Goal: Task Accomplishment & Management: Manage account settings

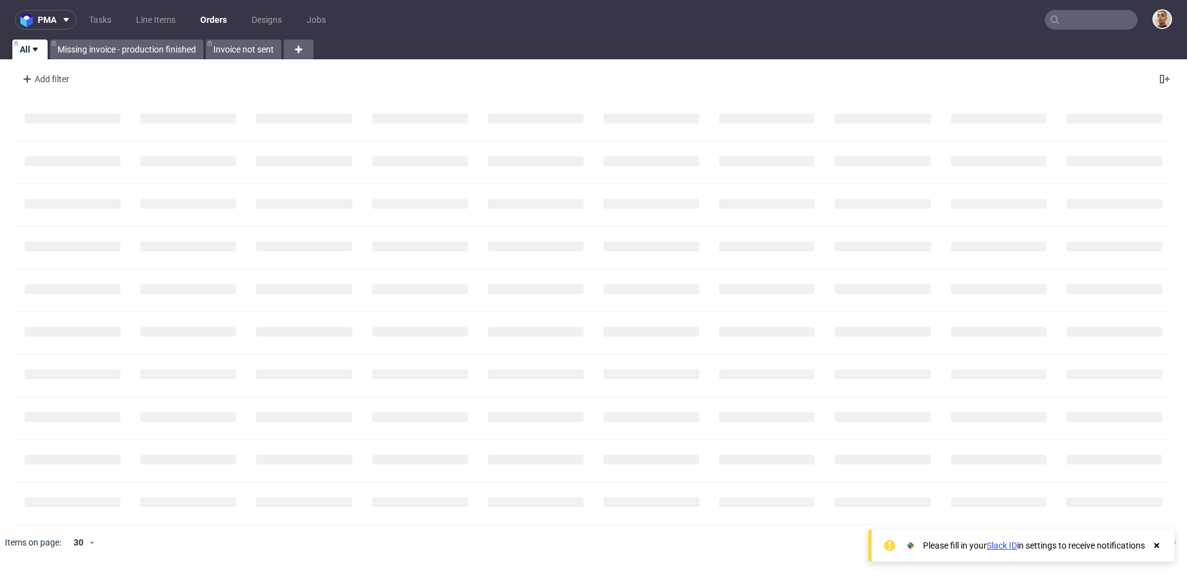
click at [1079, 32] on nav "pma Tasks Line Items Orders Designs Jobs" at bounding box center [593, 20] width 1187 height 40
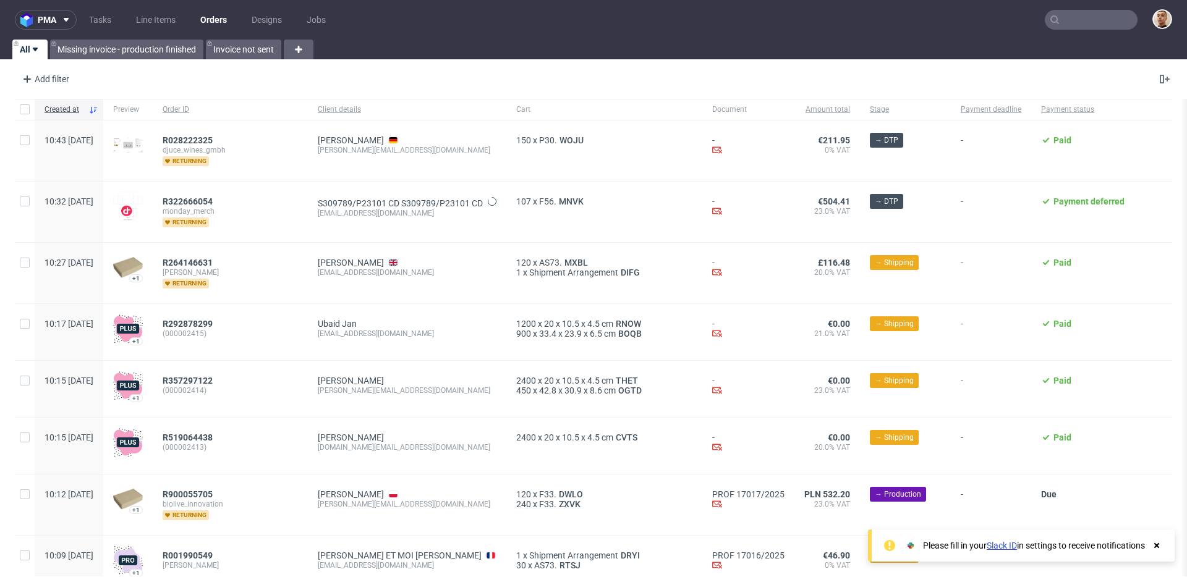
click at [1085, 22] on input "text" at bounding box center [1091, 20] width 93 height 20
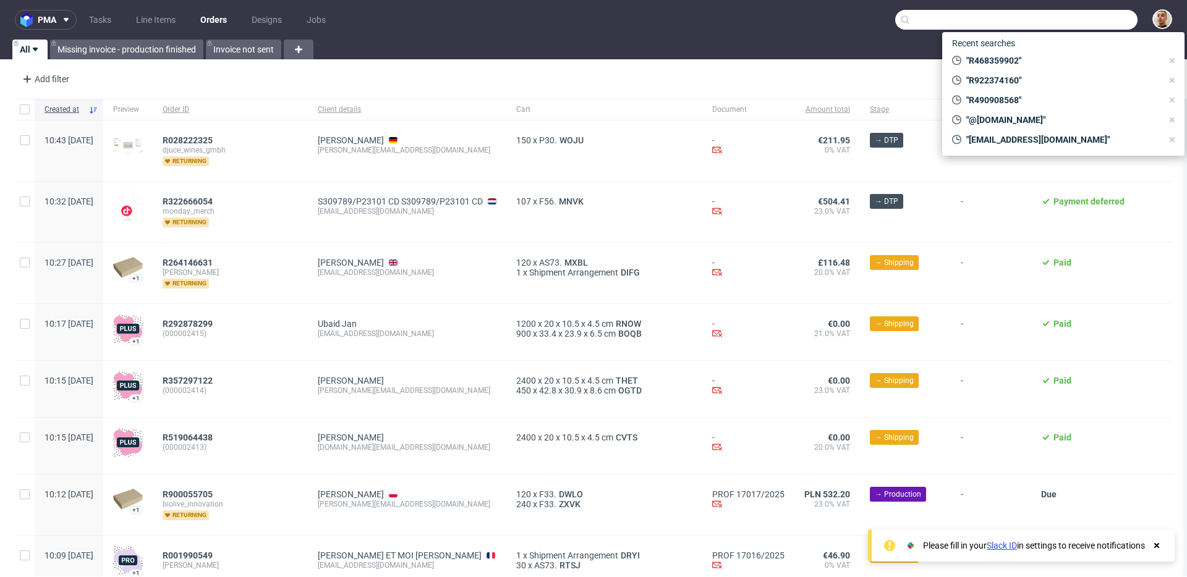
paste input "R460460140"
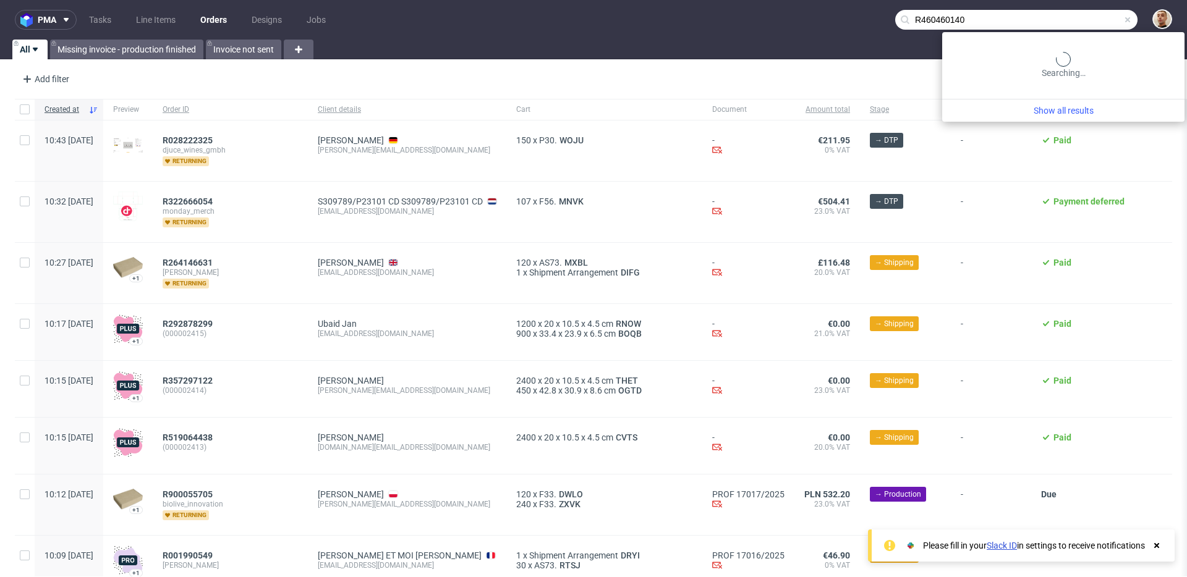
type input "R460460140"
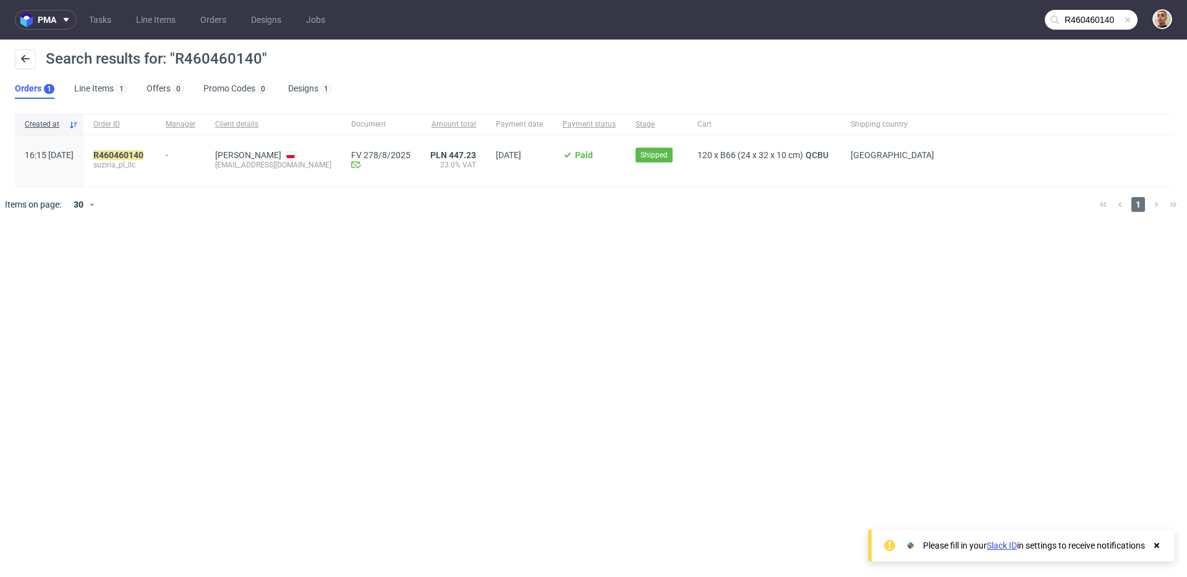
click at [156, 155] on div "R460460140 suziria_pl_llc" at bounding box center [119, 160] width 72 height 51
click at [143, 155] on mark "R460460140" at bounding box center [118, 155] width 50 height 10
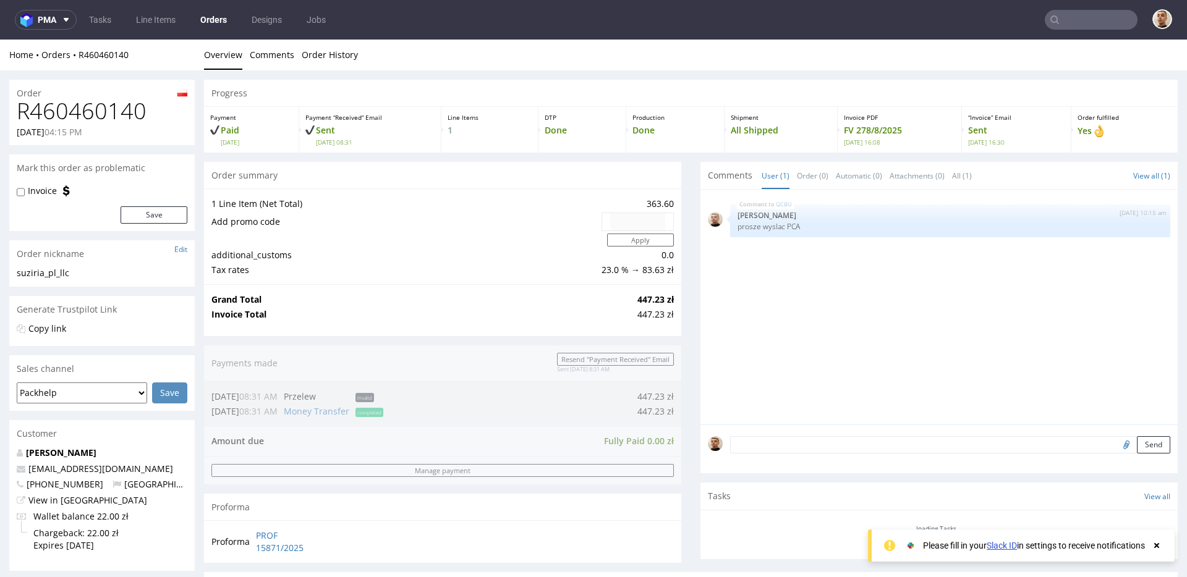
scroll to position [498, 0]
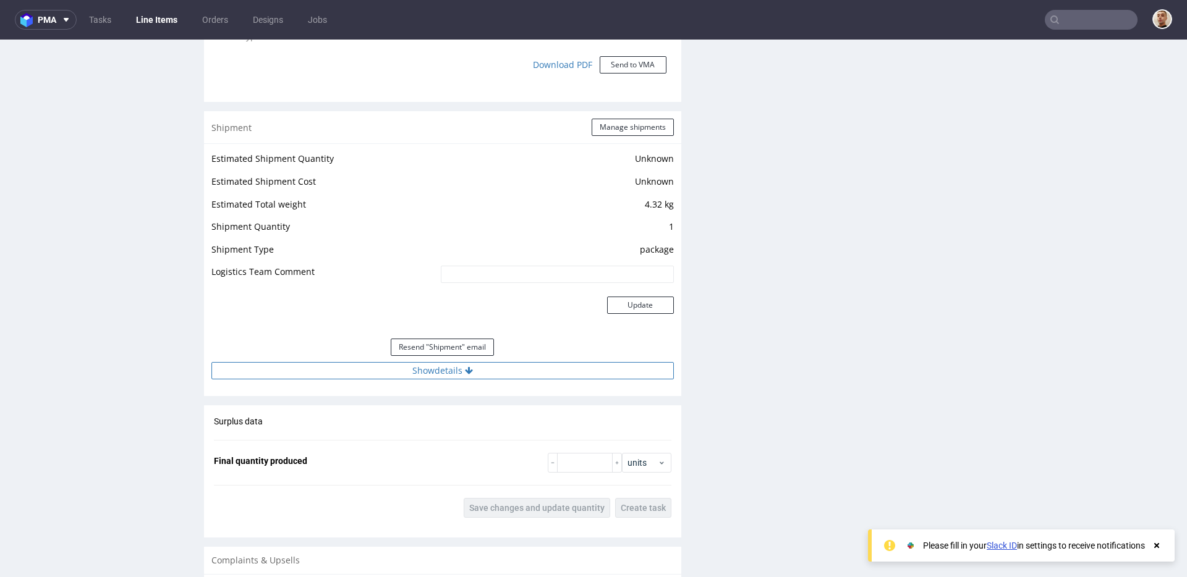
click at [557, 371] on button "Show details" at bounding box center [442, 370] width 462 height 17
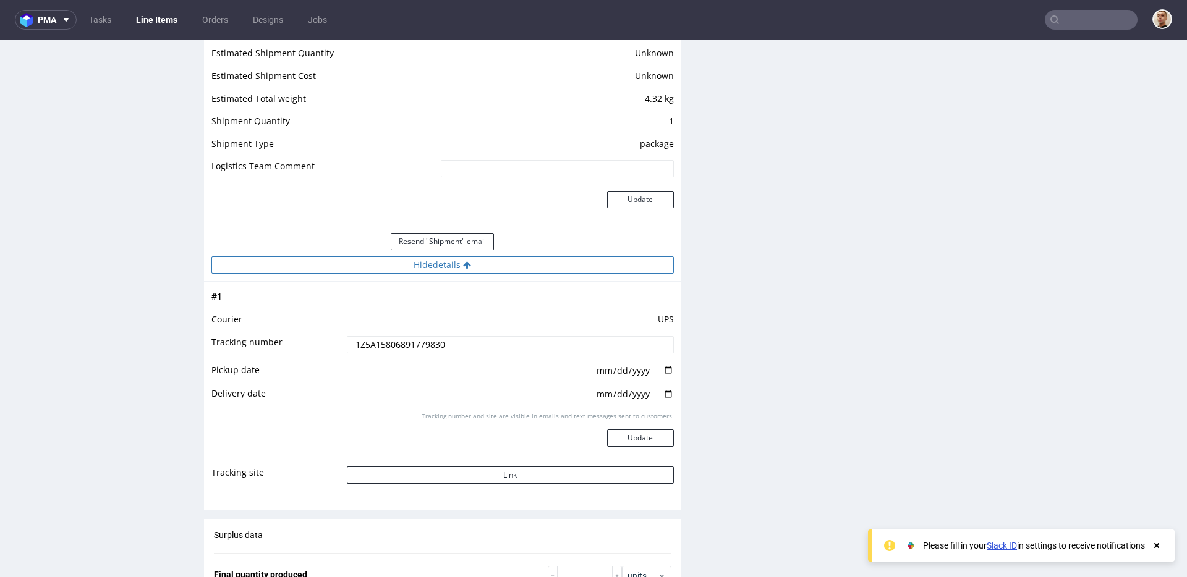
scroll to position [1308, 0]
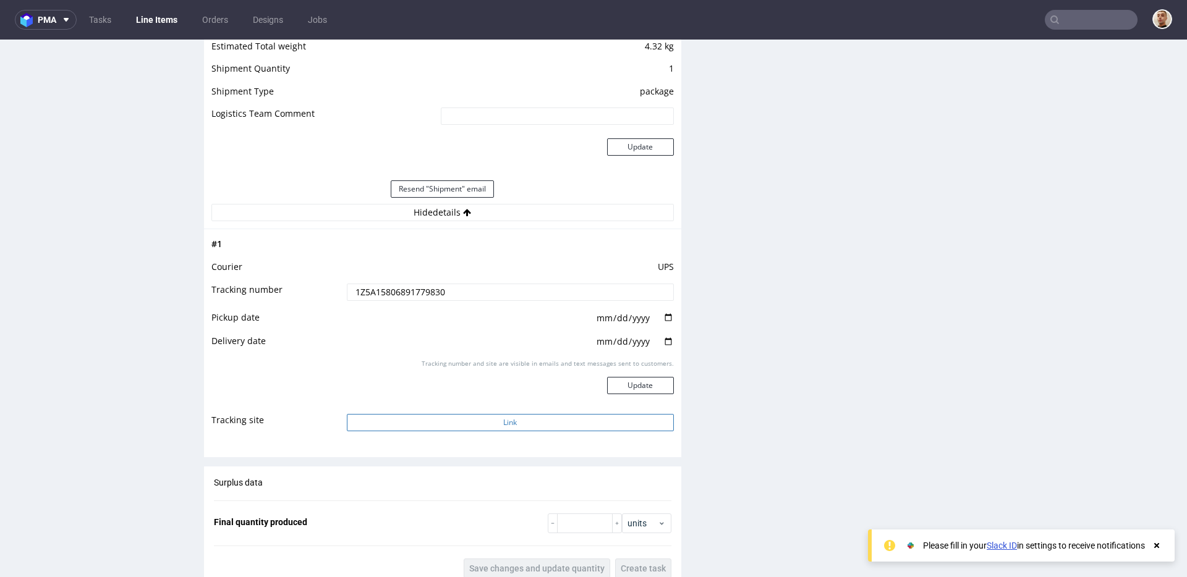
click at [505, 415] on button "Link" at bounding box center [510, 422] width 327 height 17
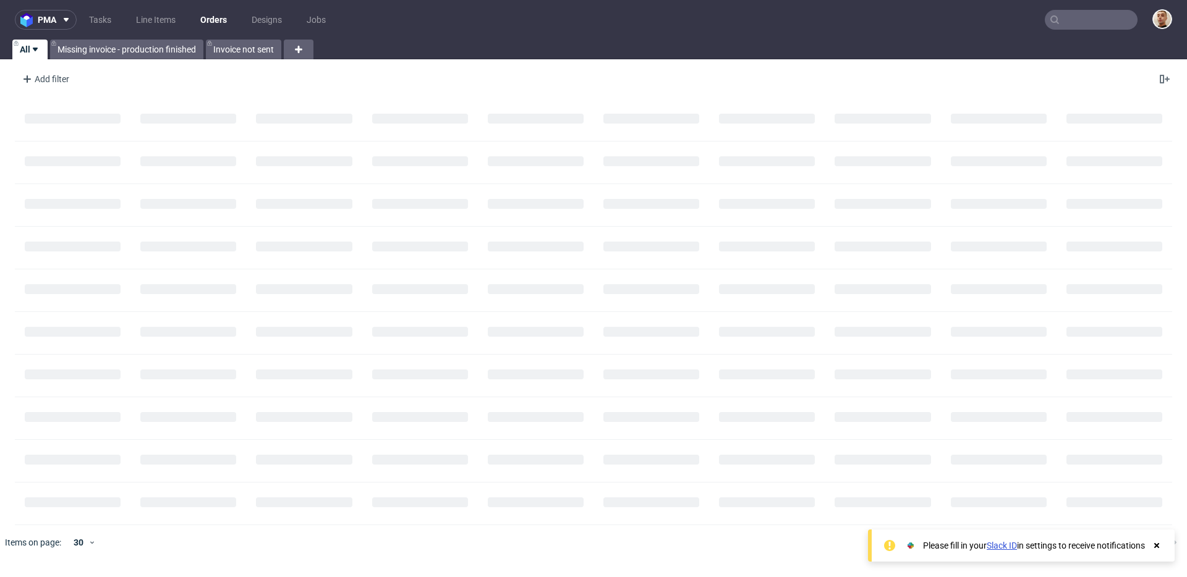
click at [1122, 27] on input "text" at bounding box center [1091, 20] width 93 height 20
paste input "R784927674"
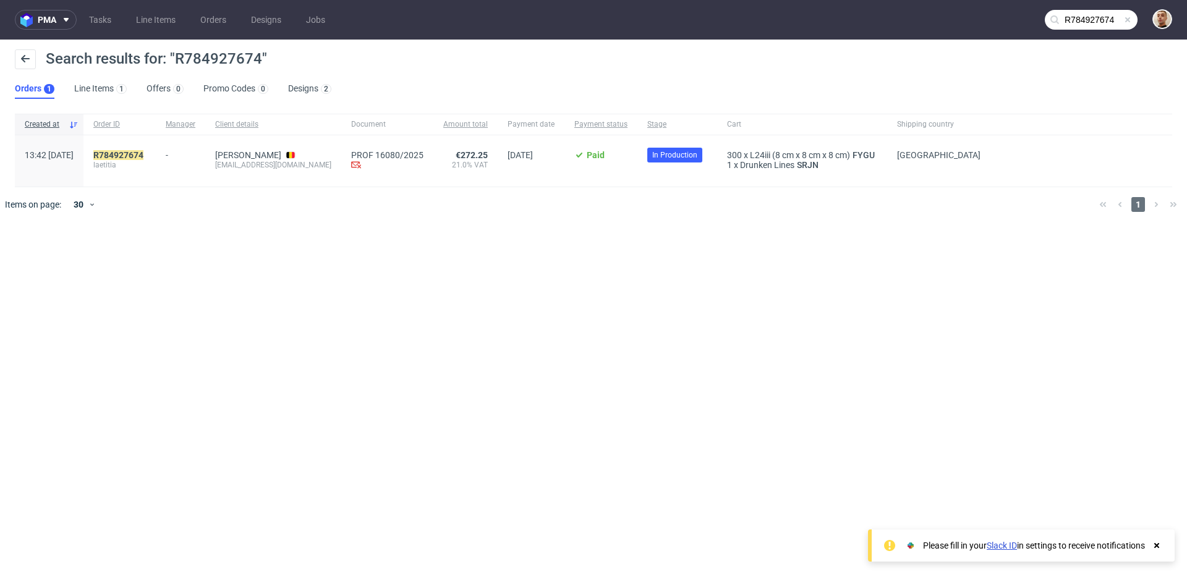
click at [1070, 8] on nav "pma Tasks Line Items Orders Designs Jobs R784927674" at bounding box center [593, 20] width 1187 height 40
click at [1070, 12] on input "R784927674" at bounding box center [1091, 20] width 93 height 20
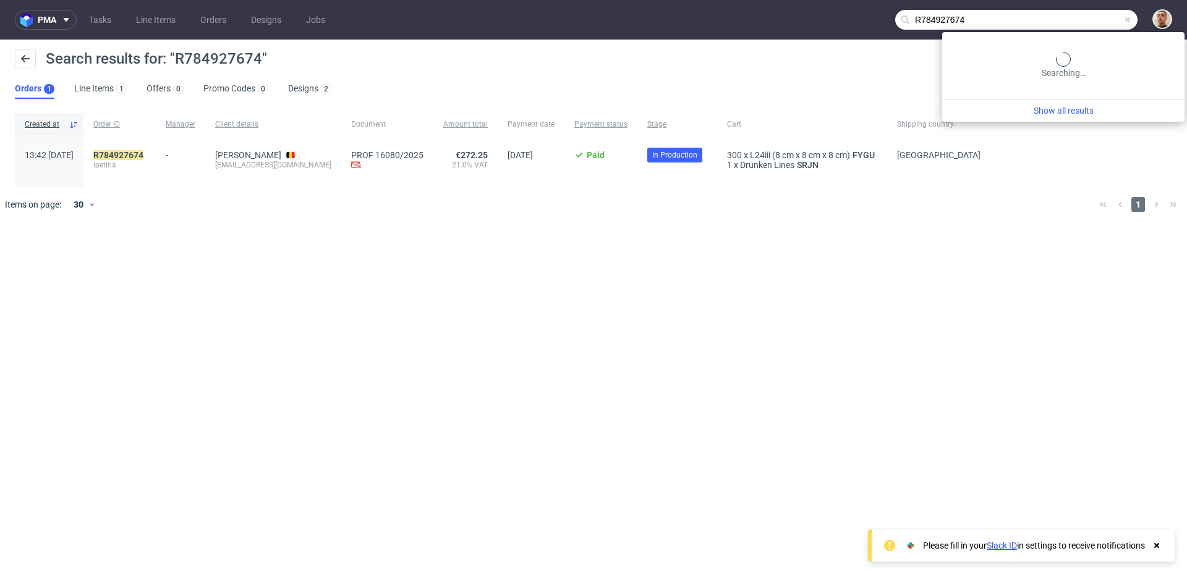
click at [1070, 12] on input "R784927674" at bounding box center [1016, 20] width 242 height 20
paste input "025396650"
type input "R025396650"
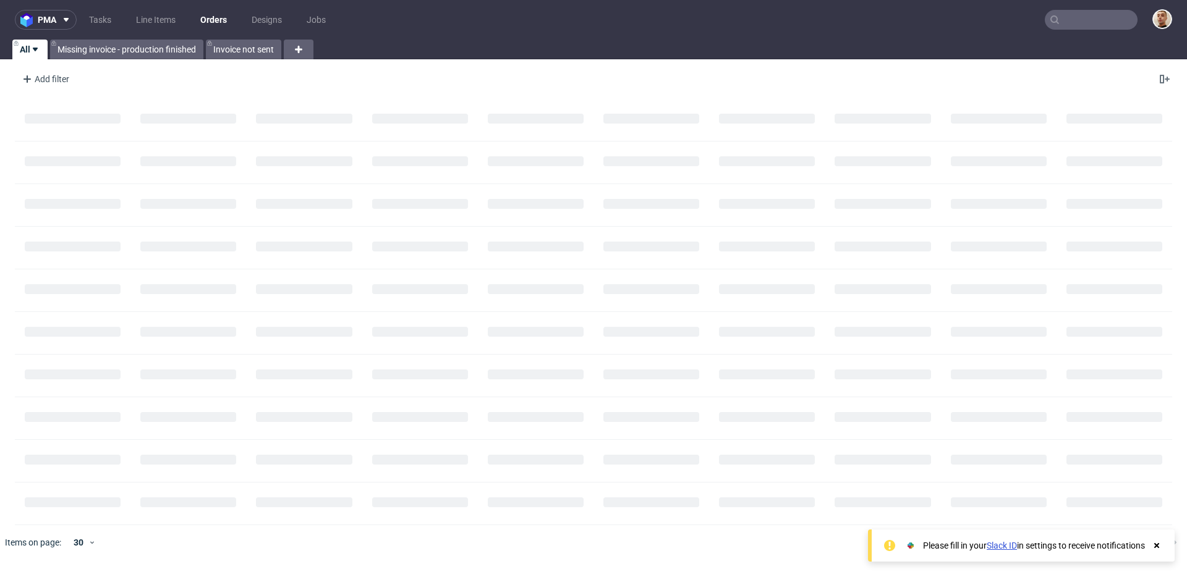
click at [1097, 14] on input "text" at bounding box center [1091, 20] width 93 height 20
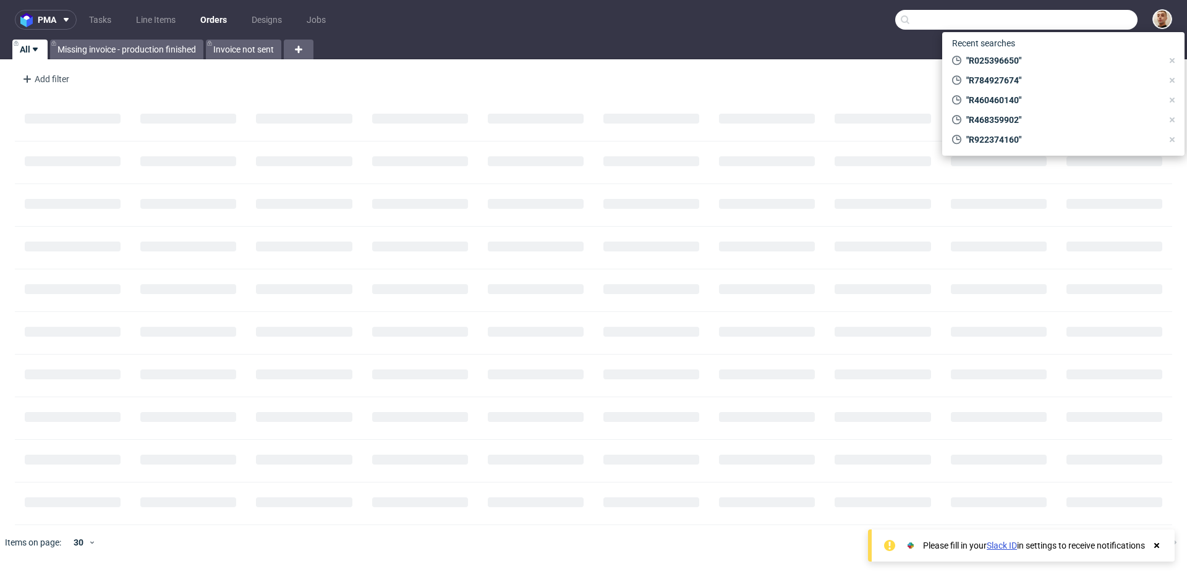
paste input "R345840526"
type input "R345840526"
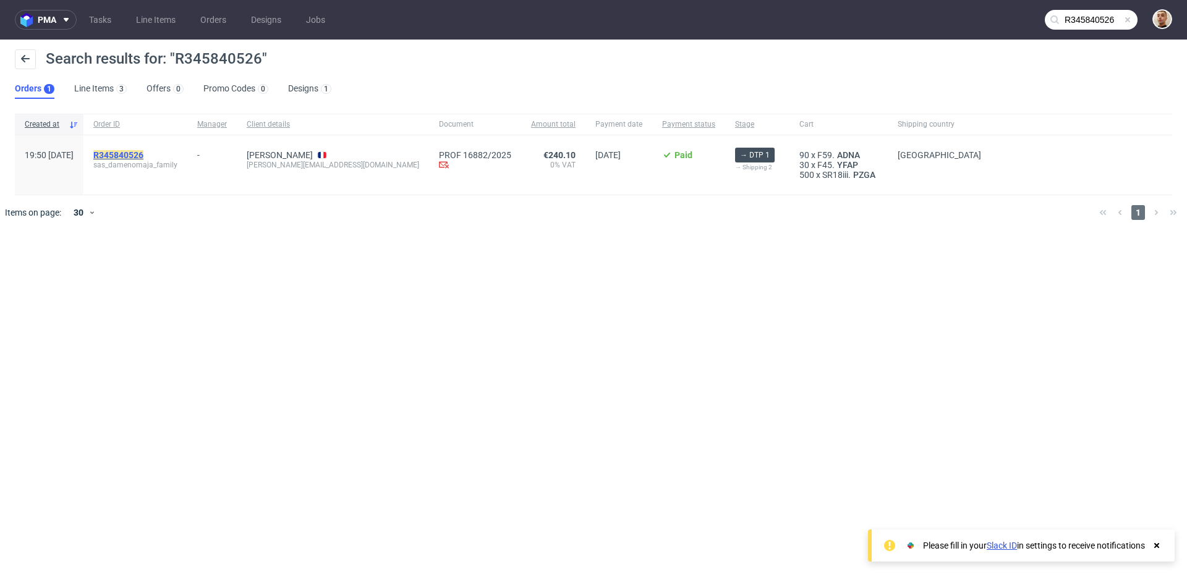
click at [140, 150] on mark "R345840526" at bounding box center [118, 155] width 50 height 10
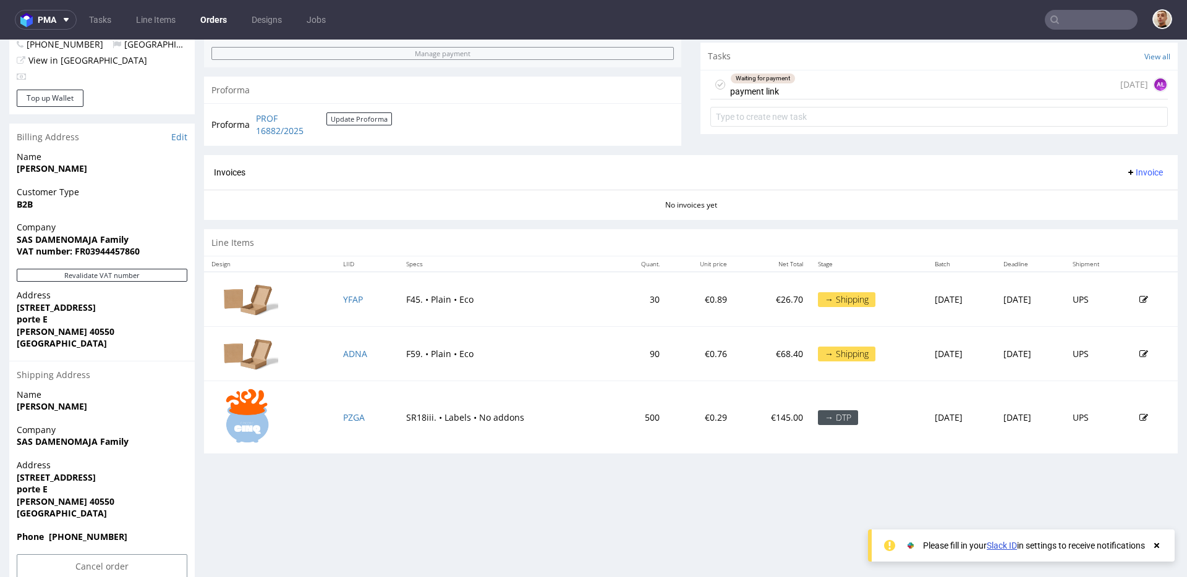
scroll to position [439, 0]
click at [352, 301] on link "YFAP" at bounding box center [353, 301] width 20 height 12
click at [350, 356] on link "ADNA" at bounding box center [355, 355] width 24 height 12
click at [343, 422] on link "PZGA" at bounding box center [354, 419] width 22 height 12
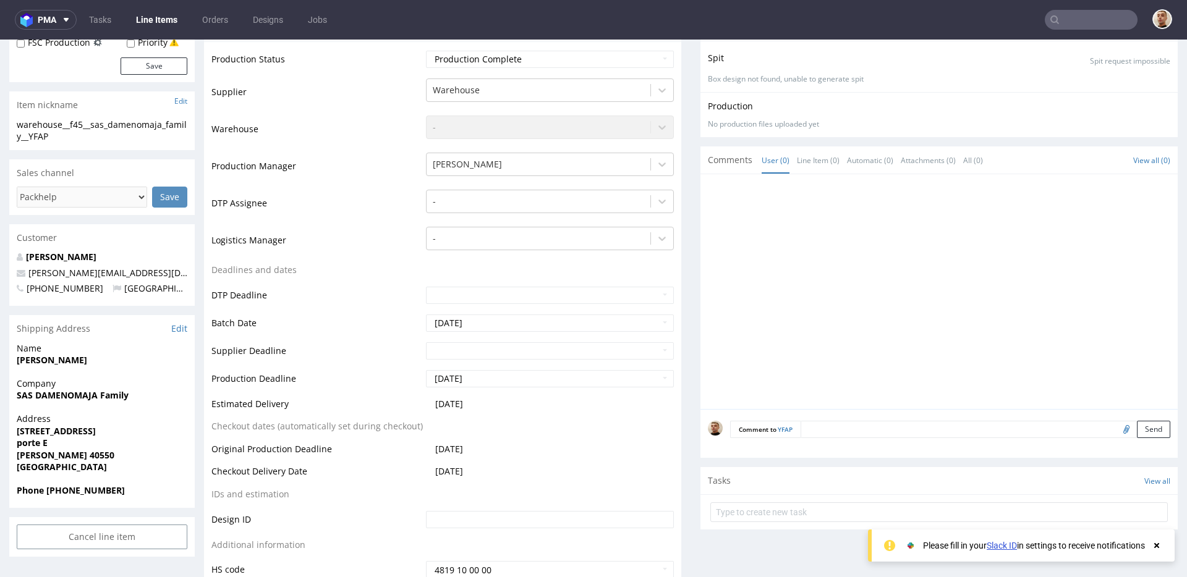
scroll to position [262, 0]
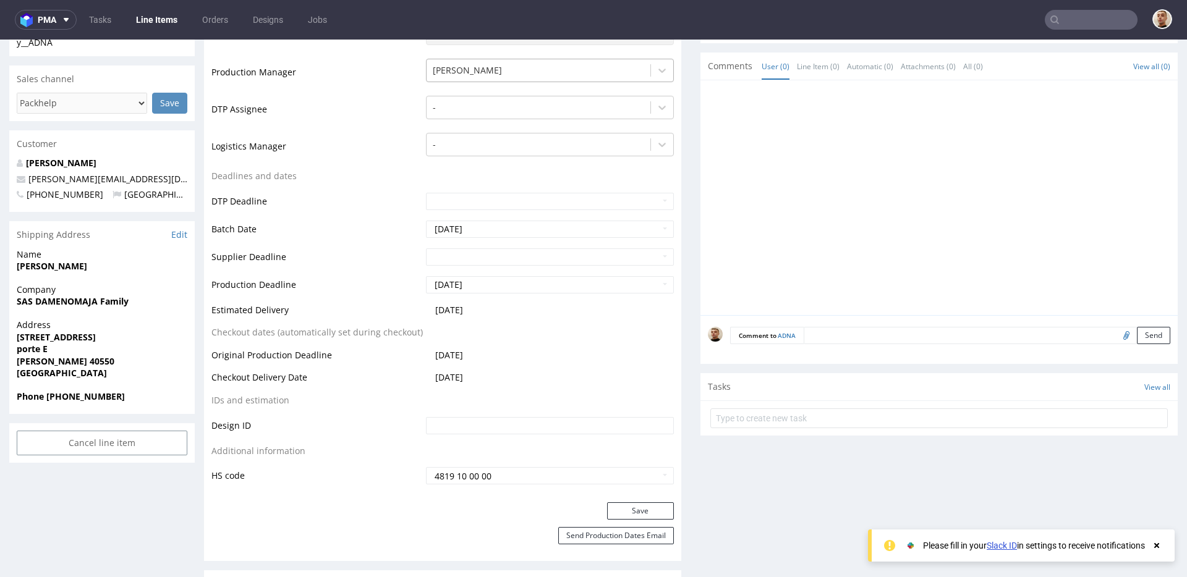
scroll to position [342, 0]
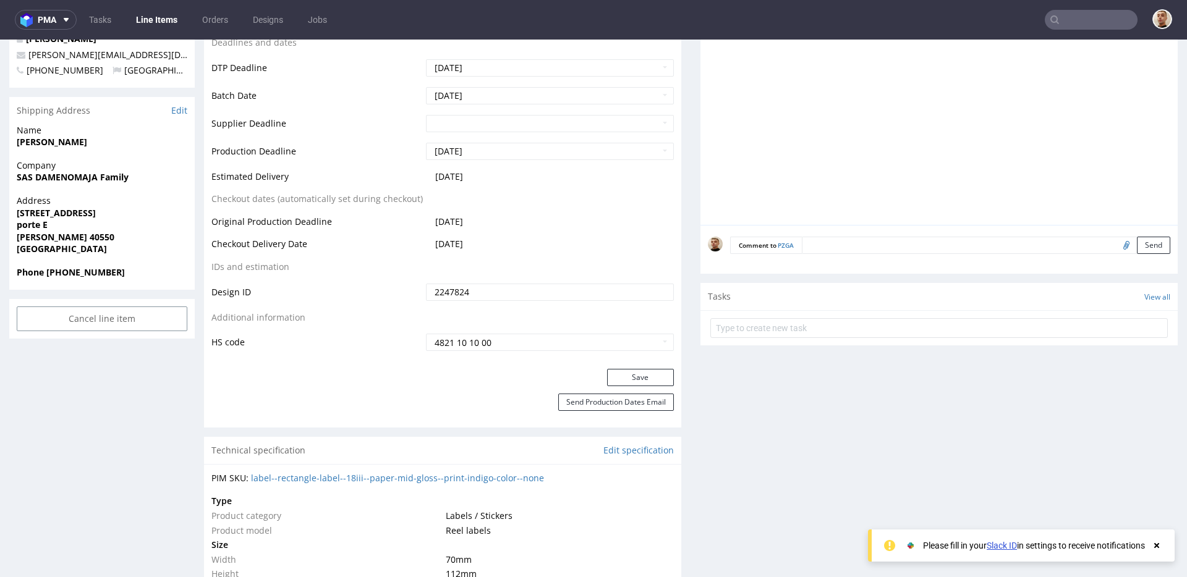
scroll to position [483, 0]
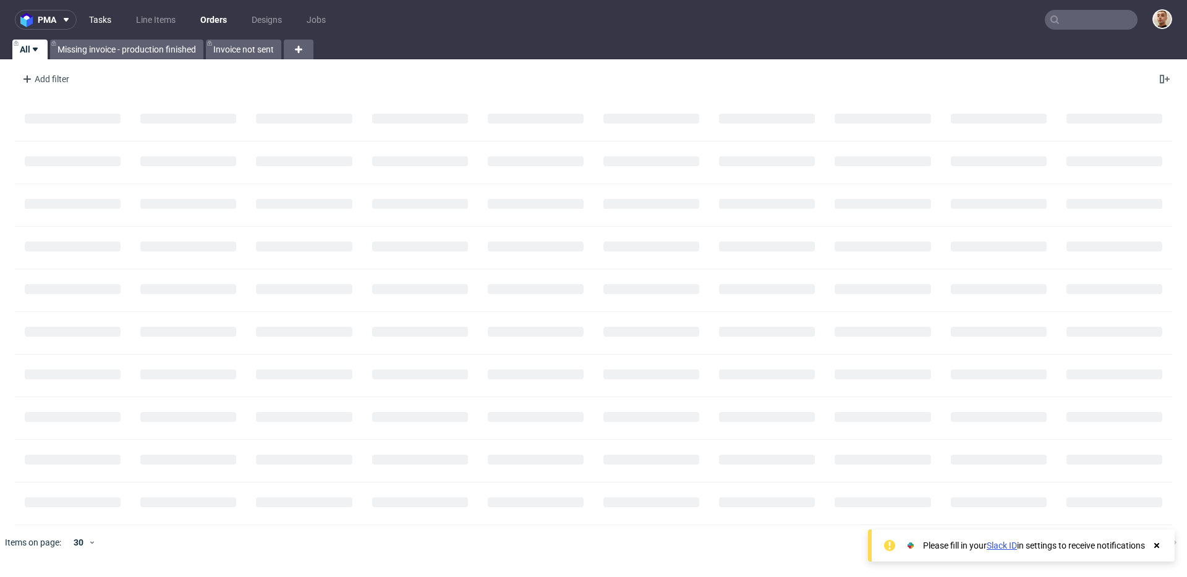
click at [93, 16] on link "Tasks" at bounding box center [100, 20] width 37 height 20
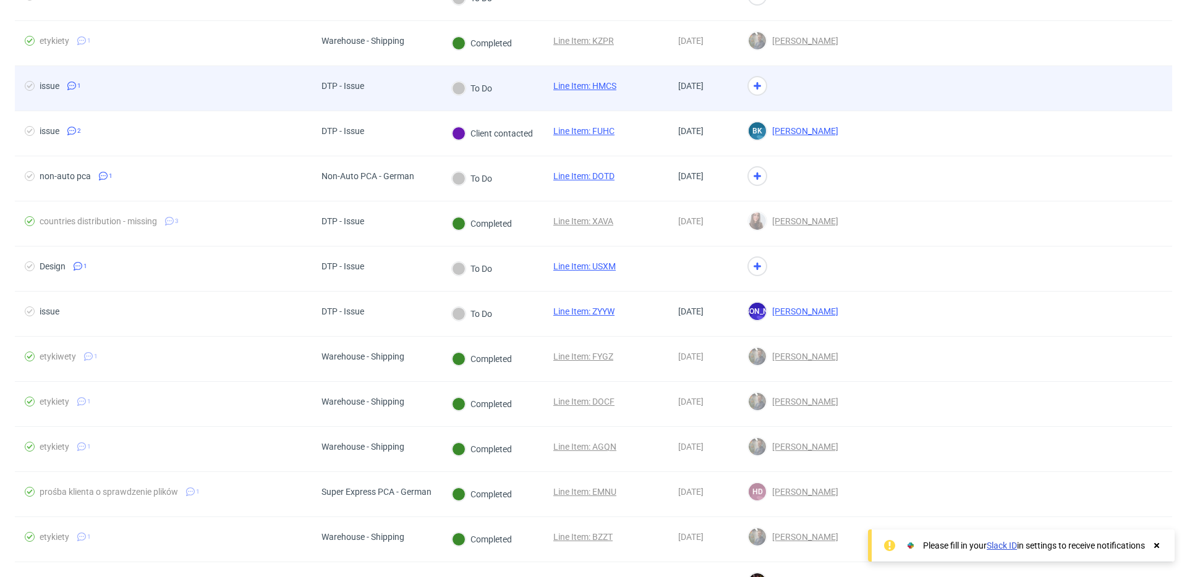
scroll to position [264, 0]
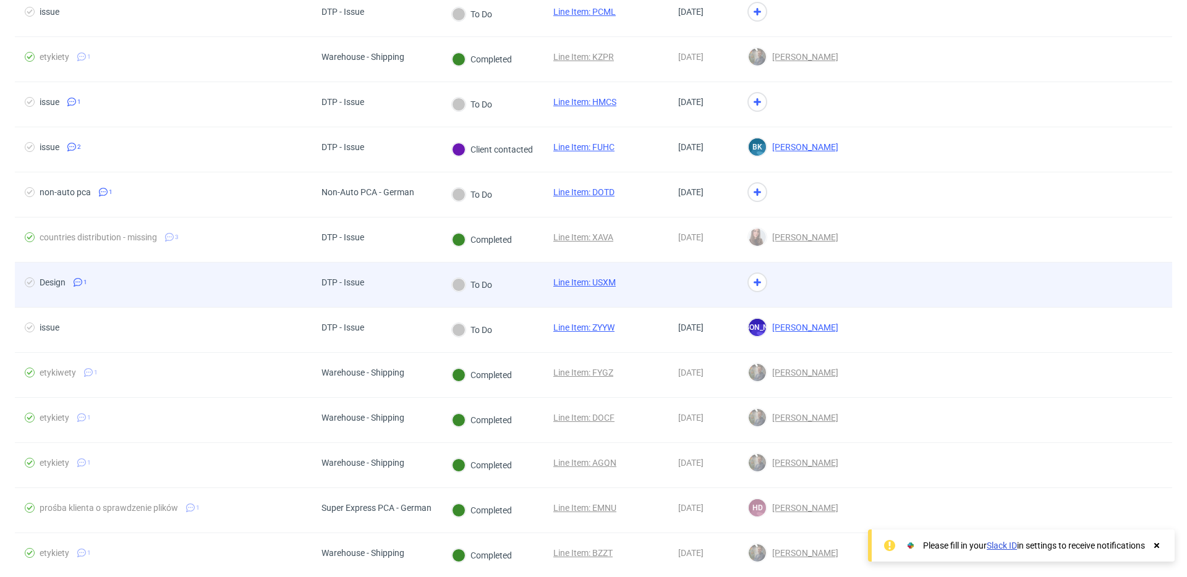
click at [354, 294] on div "DTP - Issue" at bounding box center [343, 285] width 62 height 45
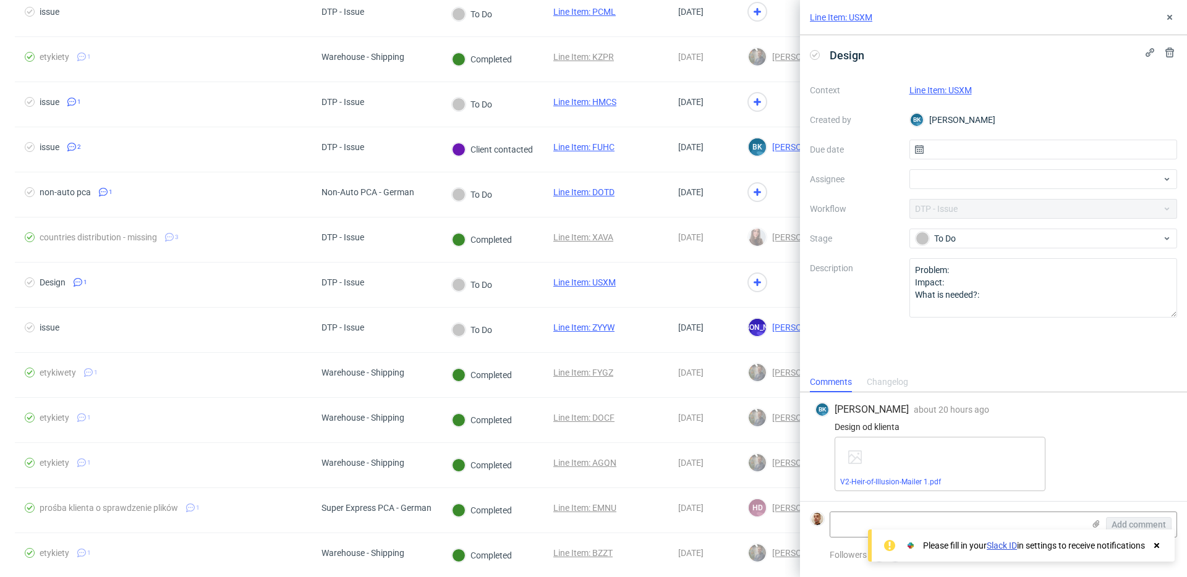
click at [942, 89] on link "Line Item: USXM" at bounding box center [940, 90] width 62 height 10
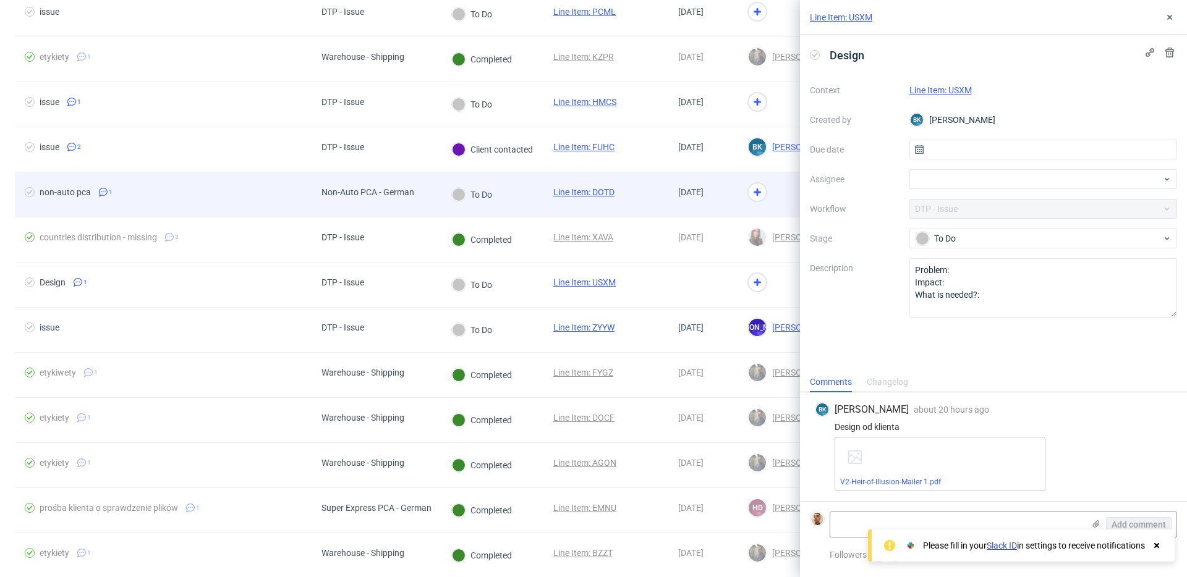
click at [509, 195] on div "To Do" at bounding box center [492, 194] width 102 height 45
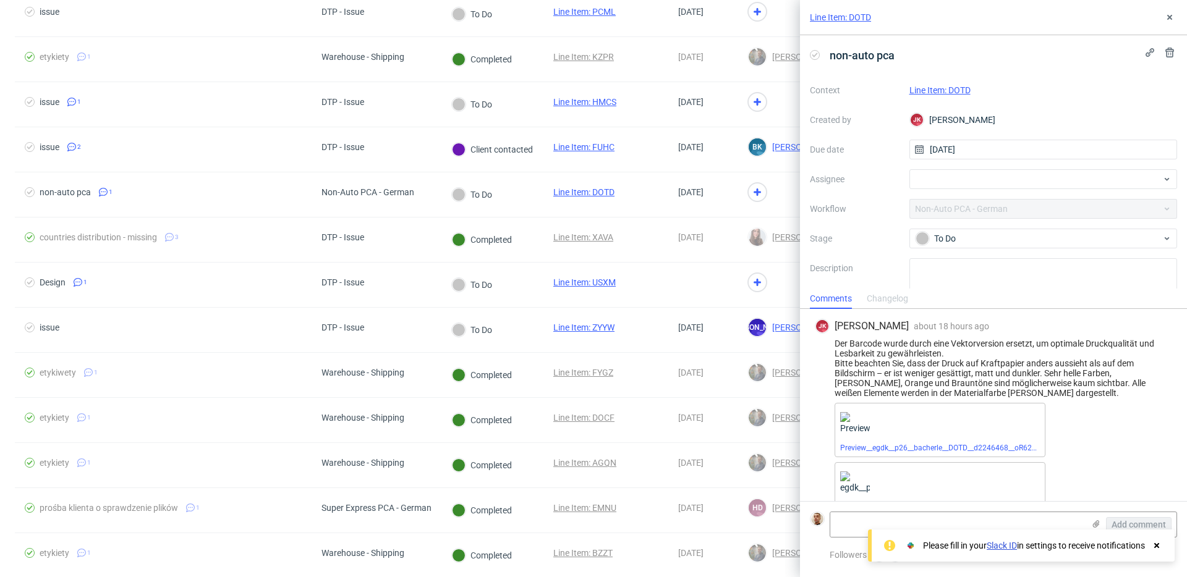
scroll to position [25, 0]
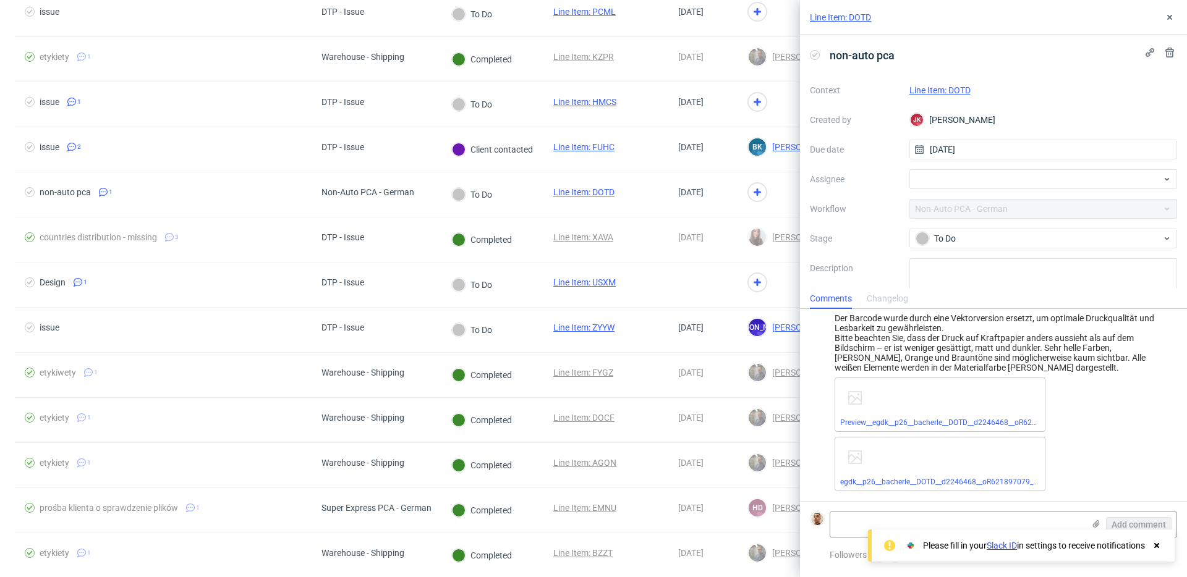
click at [928, 86] on link "Line Item: DOTD" at bounding box center [939, 90] width 61 height 10
click at [967, 178] on div at bounding box center [1043, 179] width 268 height 20
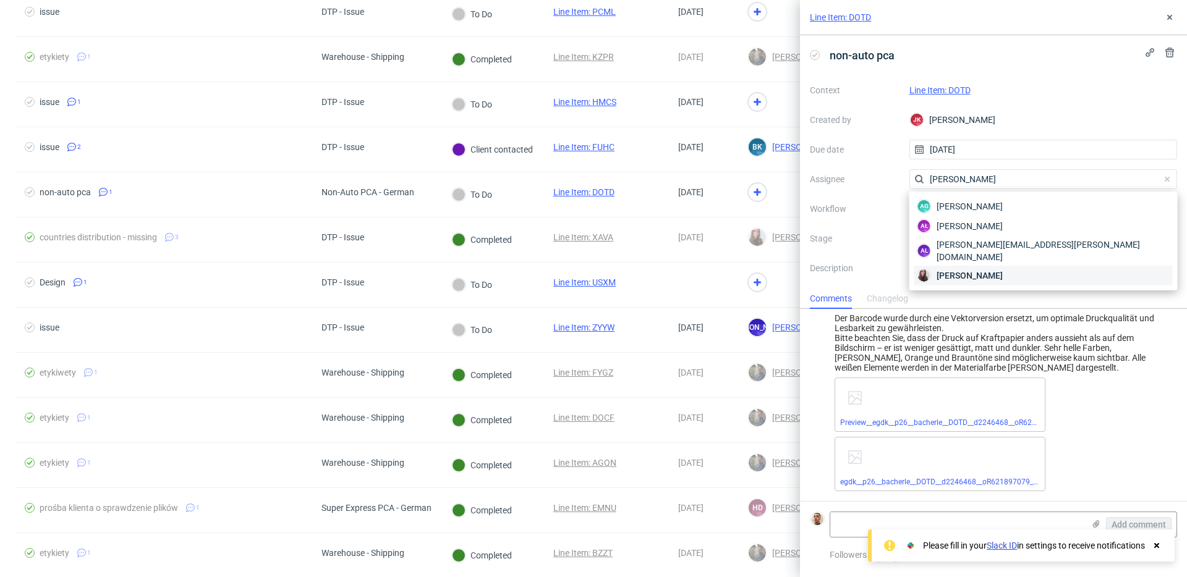
type input "sandra"
click at [959, 269] on span "Sandra Beśka" at bounding box center [969, 275] width 66 height 12
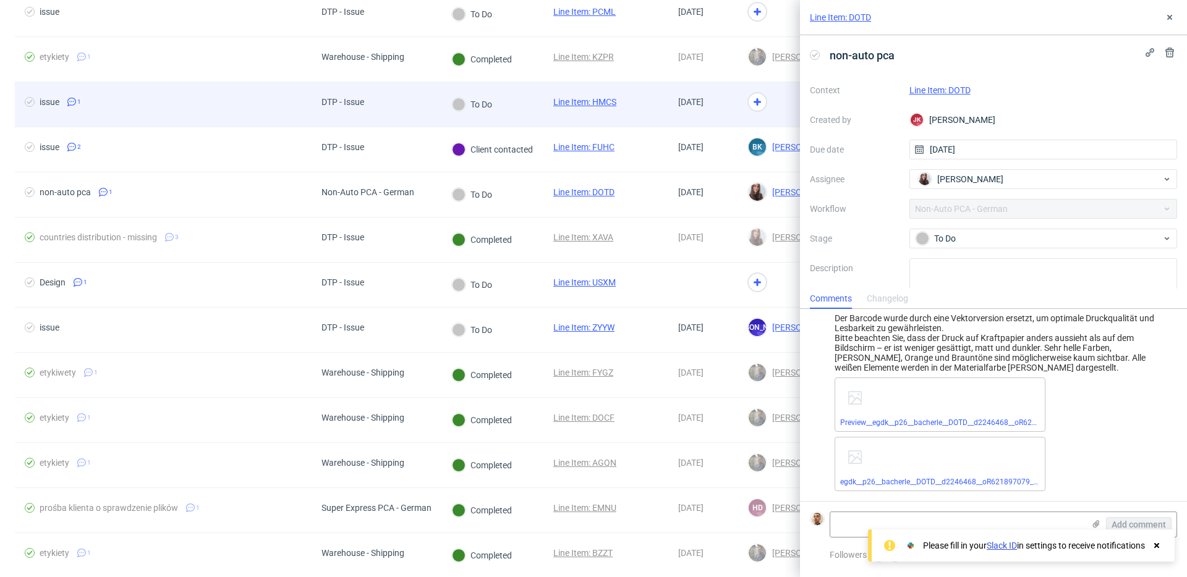
click at [525, 100] on div "To Do" at bounding box center [492, 104] width 102 height 45
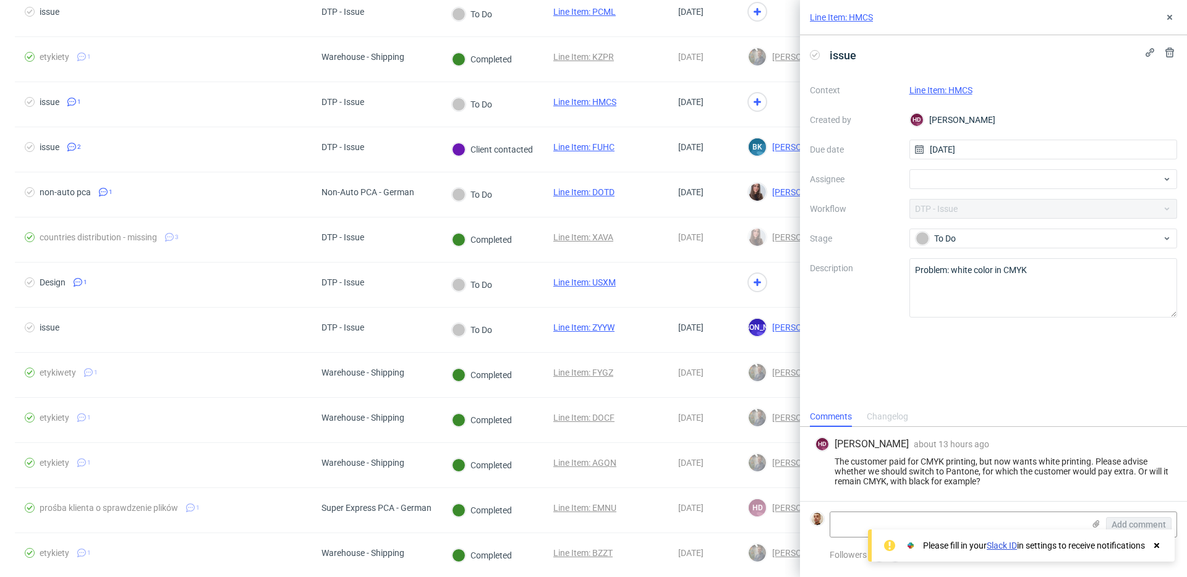
click at [920, 88] on link "Line Item: HMCS" at bounding box center [940, 90] width 63 height 10
click at [1033, 178] on div at bounding box center [1043, 179] width 268 height 20
type input "matt"
click at [1006, 208] on div "Matteo Corsico" at bounding box center [1043, 207] width 258 height 20
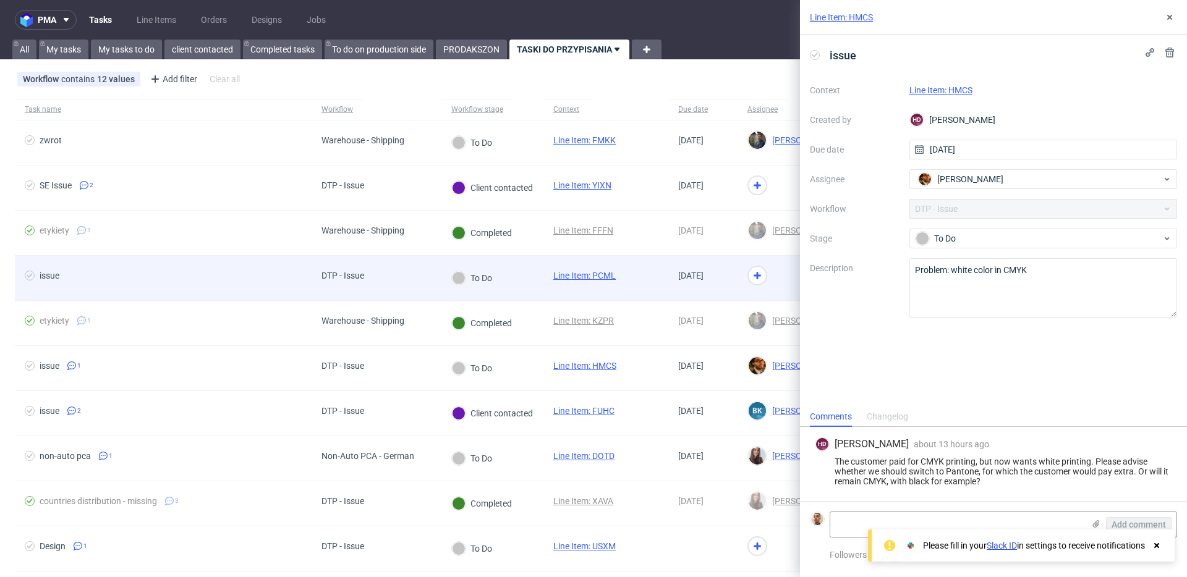
click at [637, 270] on div "Line Item: PCML" at bounding box center [605, 278] width 125 height 45
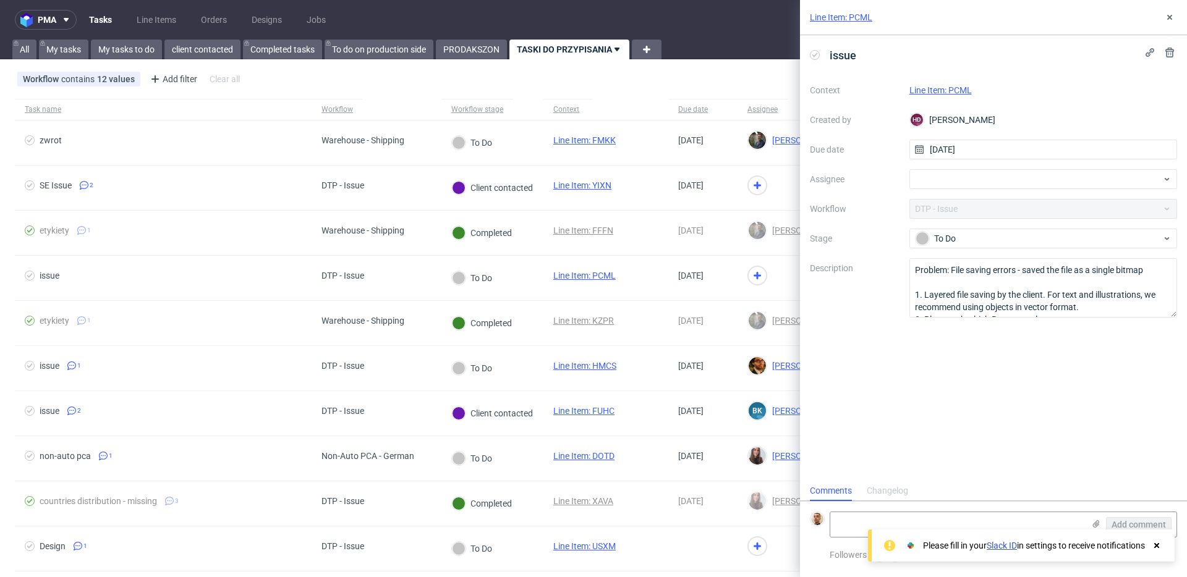
scroll to position [10, 0]
click at [932, 91] on link "Line Item: PCML" at bounding box center [940, 90] width 62 height 10
click at [970, 183] on div at bounding box center [1043, 179] width 268 height 20
type input "bart"
click at [964, 208] on span "Bartłomiej Leśniczuk" at bounding box center [969, 206] width 66 height 12
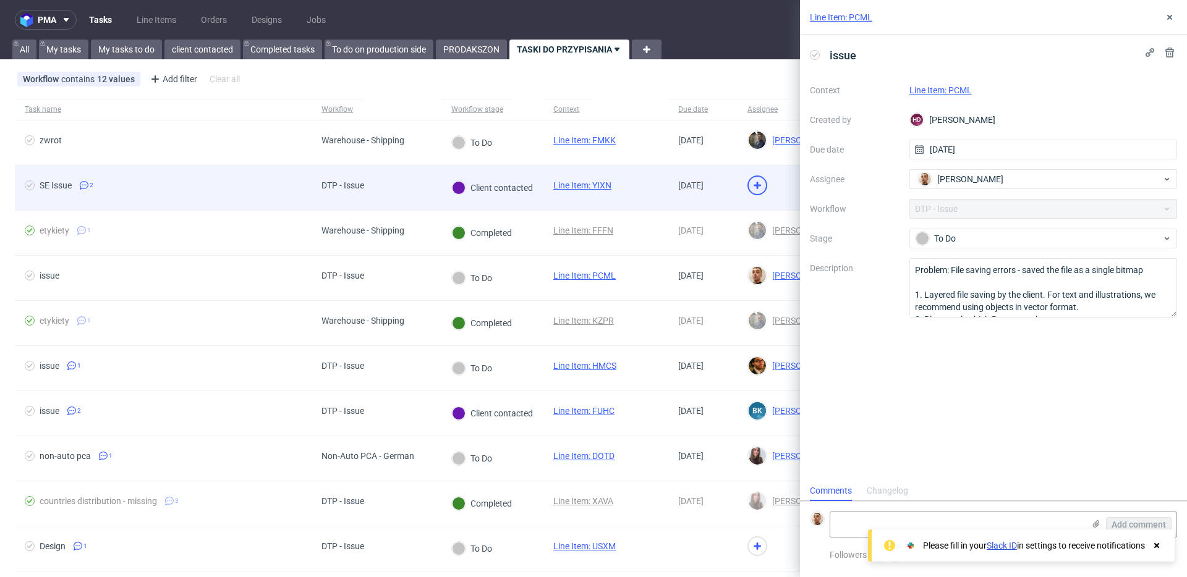
click at [747, 192] on div at bounding box center [757, 186] width 20 height 20
click at [748, 192] on img at bounding box center [756, 185] width 17 height 17
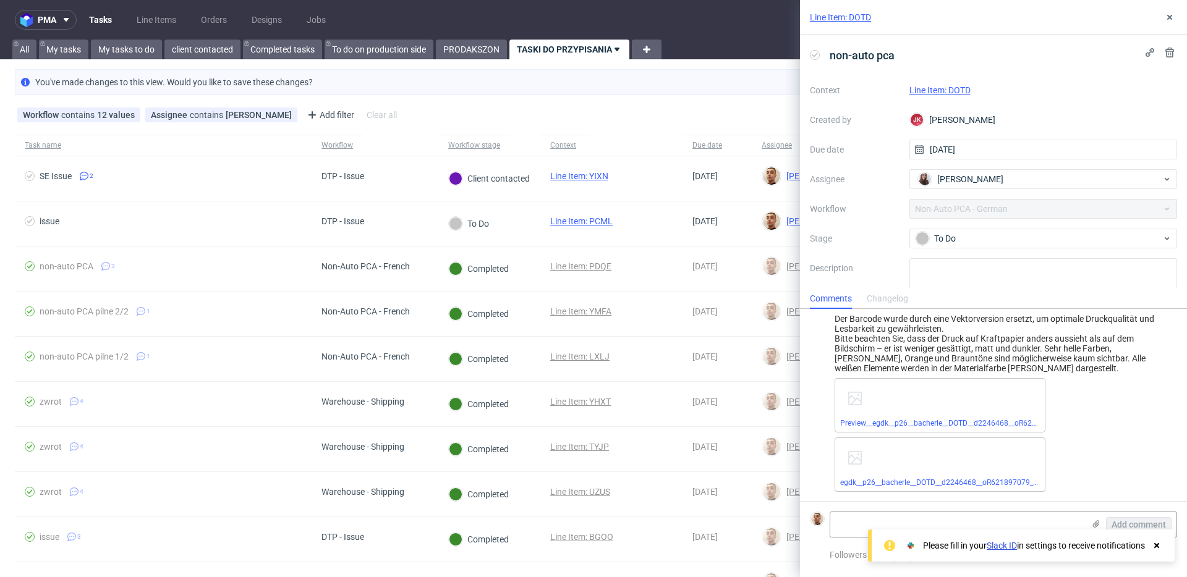
scroll to position [25, 0]
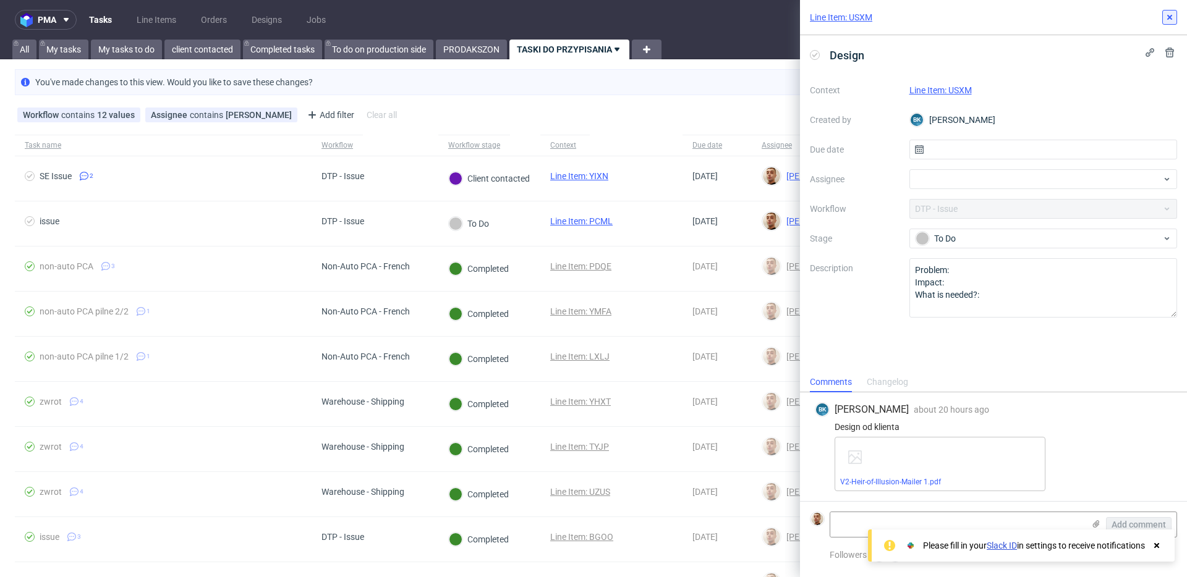
click at [1167, 19] on icon at bounding box center [1169, 17] width 10 height 10
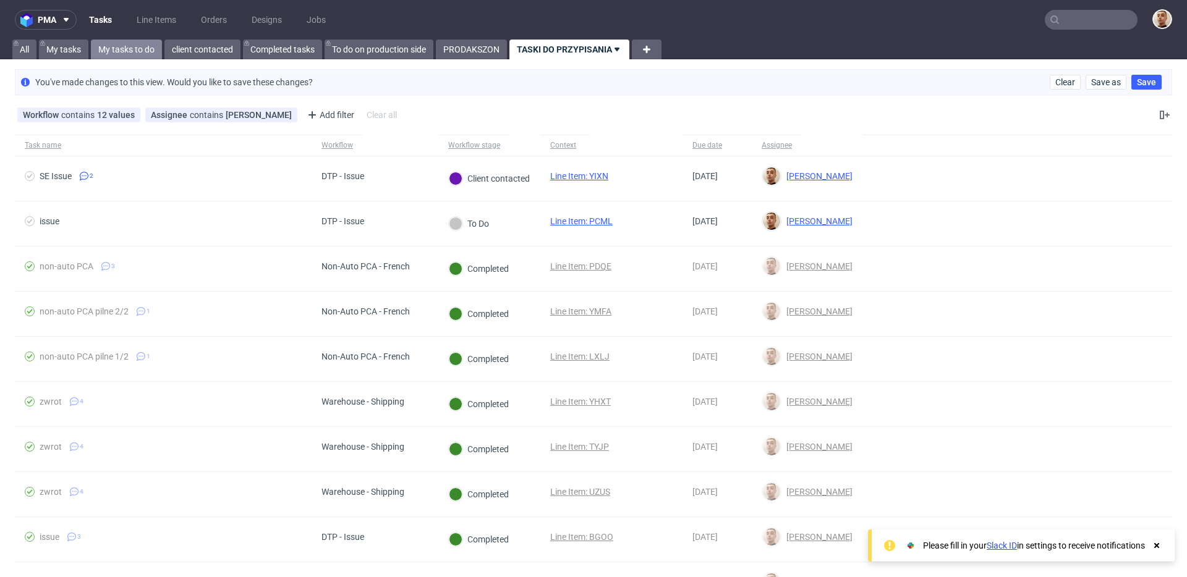
click at [132, 56] on link "My tasks to do" at bounding box center [126, 50] width 71 height 20
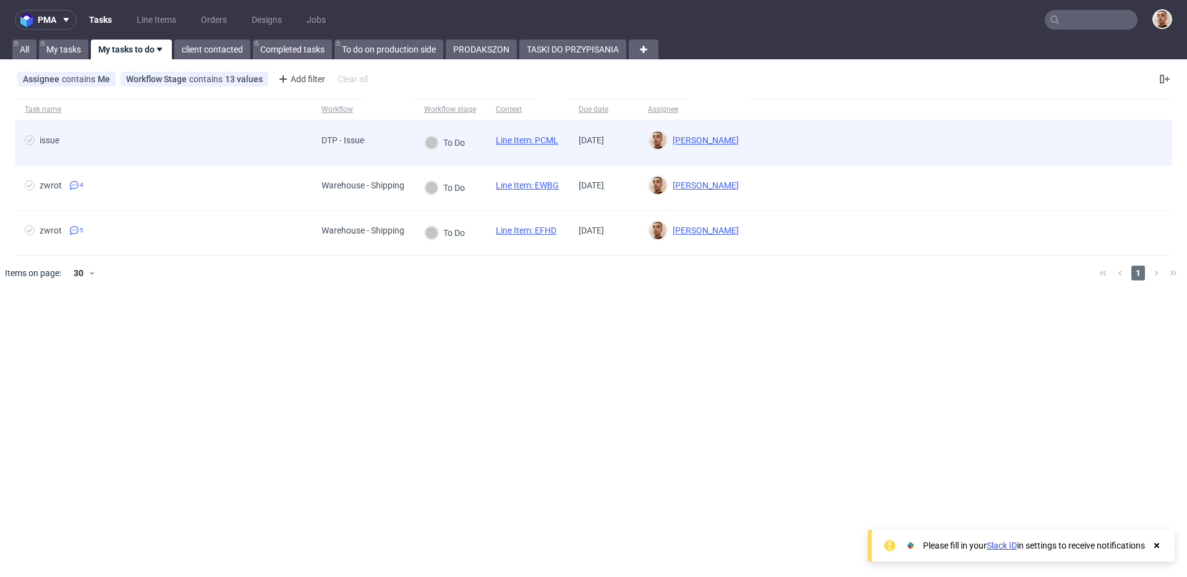
click at [201, 143] on span "issue" at bounding box center [163, 142] width 277 height 15
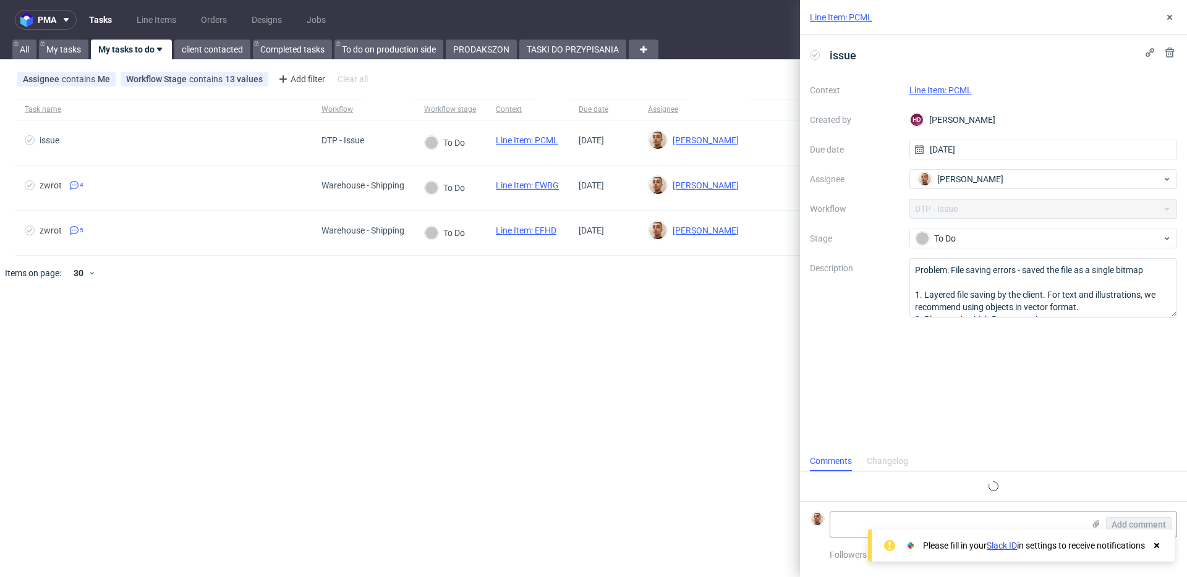
scroll to position [10, 0]
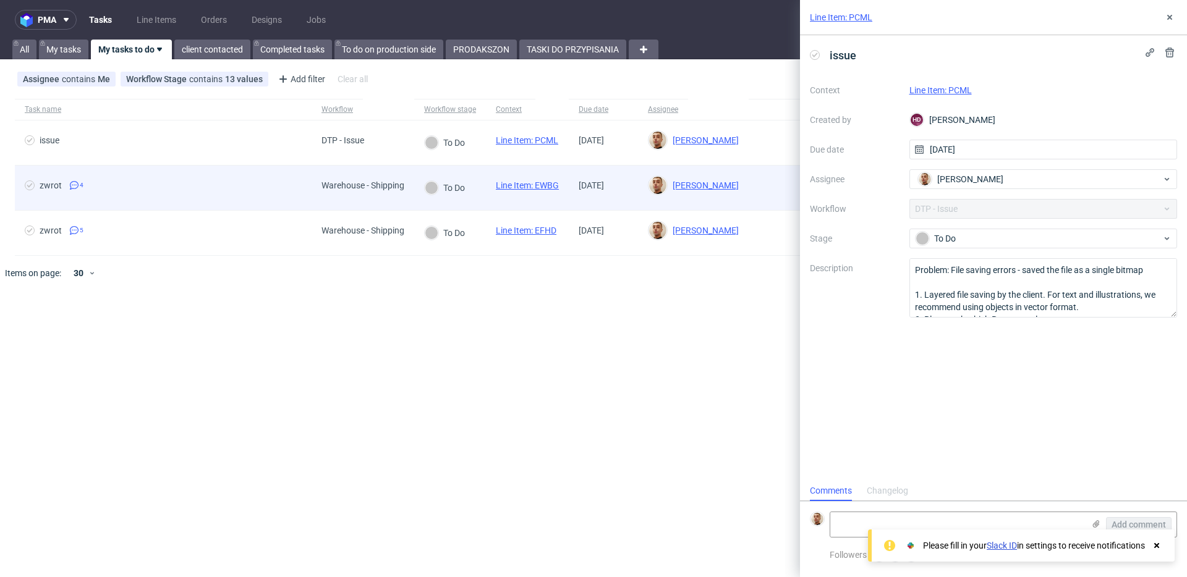
click at [277, 193] on span "zwrot 4" at bounding box center [163, 187] width 277 height 15
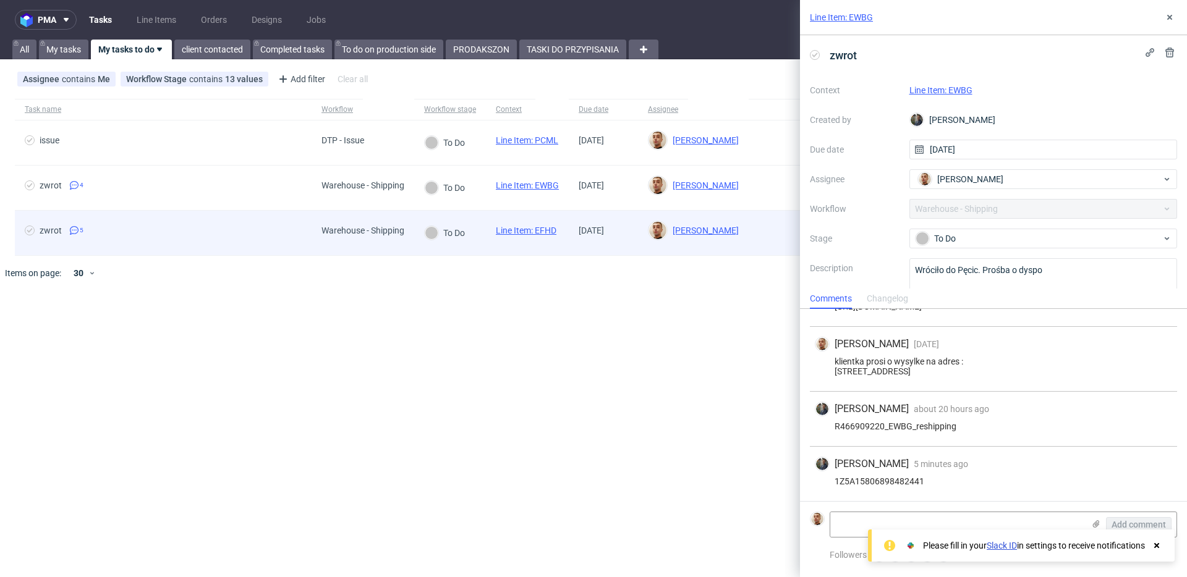
scroll to position [47, 0]
click at [276, 239] on span "zwrot 5" at bounding box center [163, 233] width 277 height 15
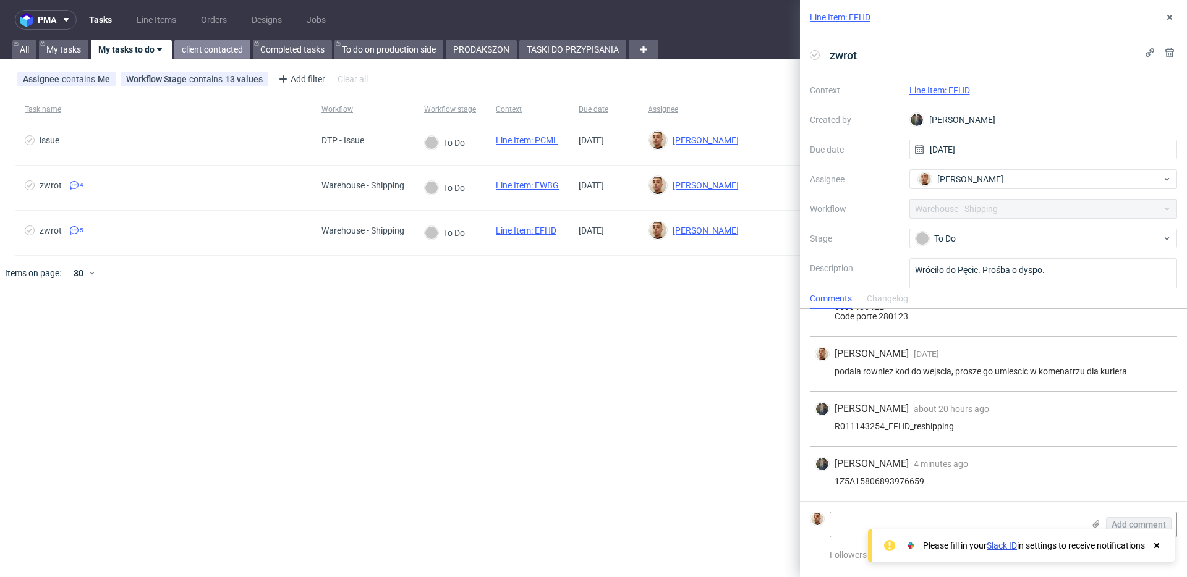
click at [240, 52] on link "client contacted" at bounding box center [212, 50] width 76 height 20
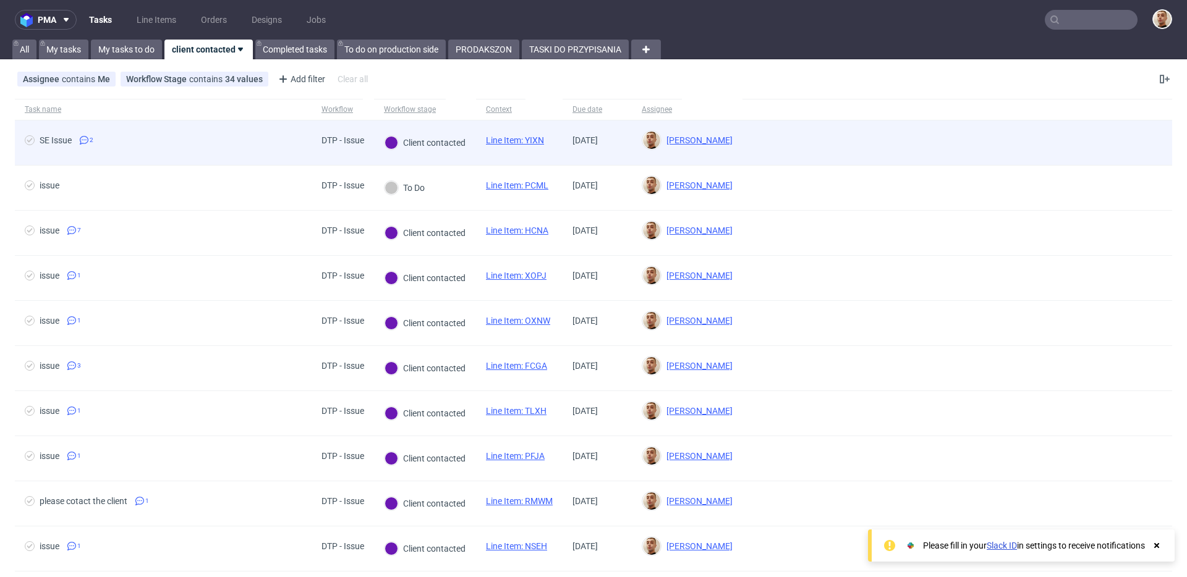
click at [302, 161] on div "SE Issue 2" at bounding box center [163, 143] width 297 height 45
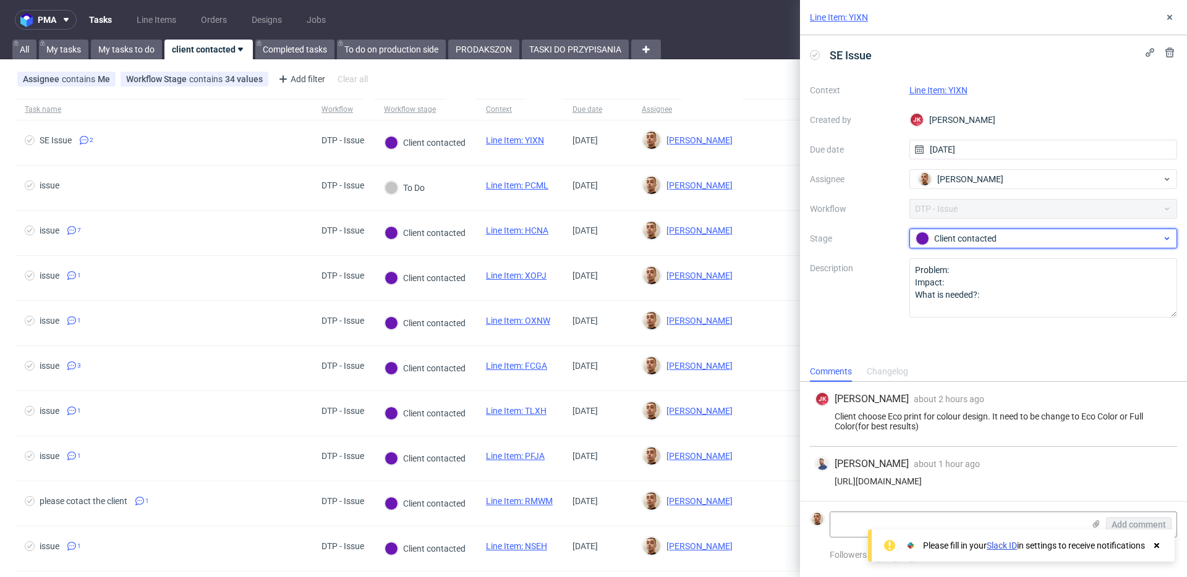
click at [951, 240] on div "Client contacted" at bounding box center [1038, 239] width 246 height 14
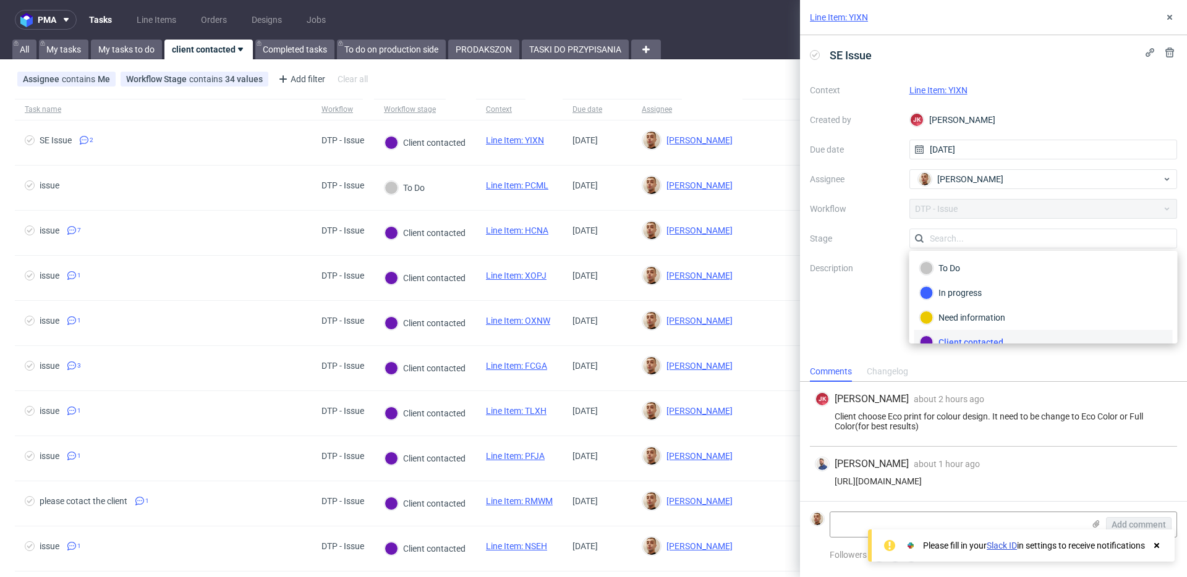
scroll to position [11, 0]
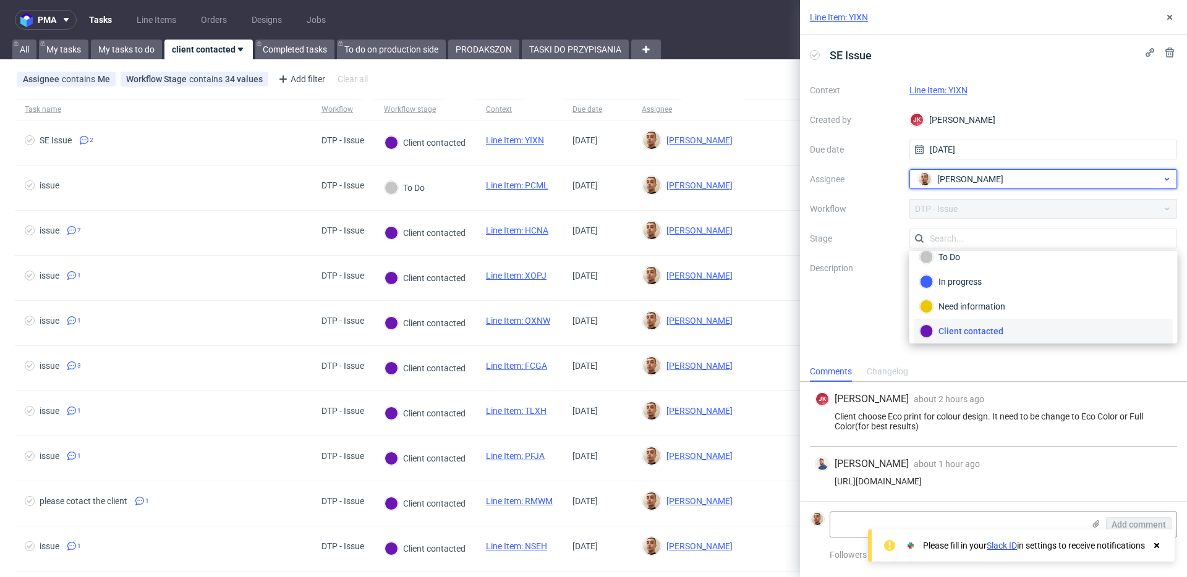
click at [956, 184] on span "Bartłomiej Leśniczuk" at bounding box center [970, 179] width 66 height 12
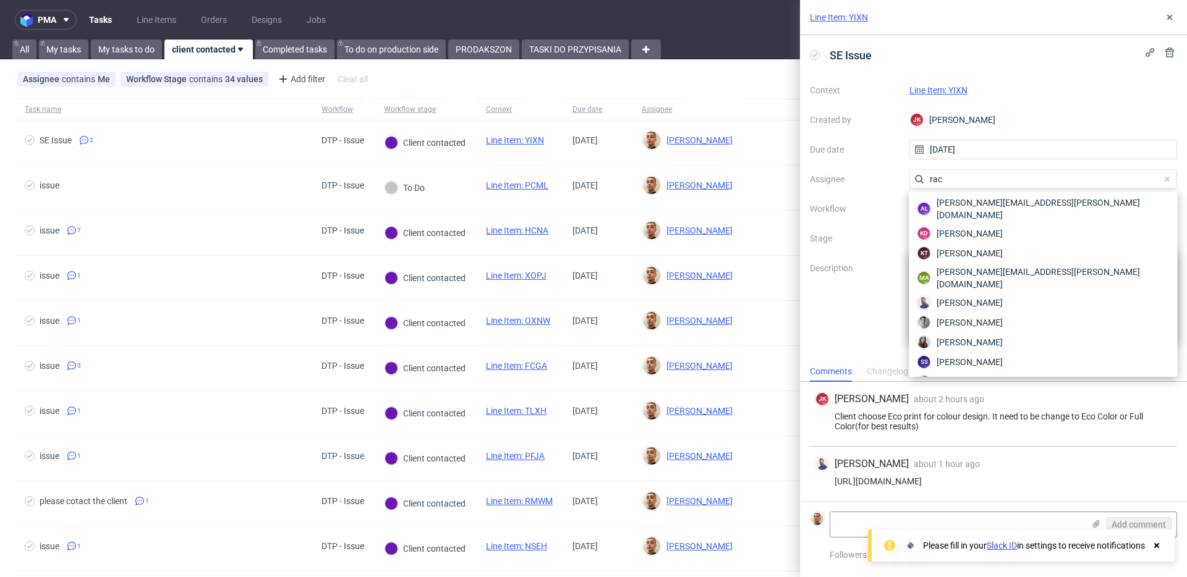
scroll to position [0, 0]
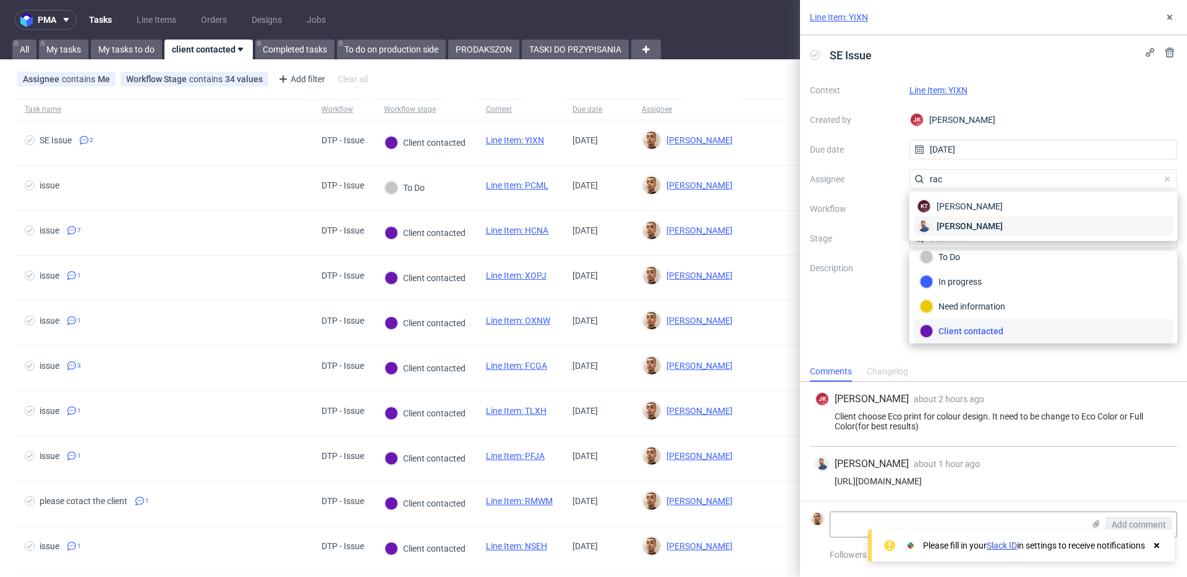
type input "rac"
click at [959, 223] on span "Michał Rachański" at bounding box center [969, 226] width 66 height 12
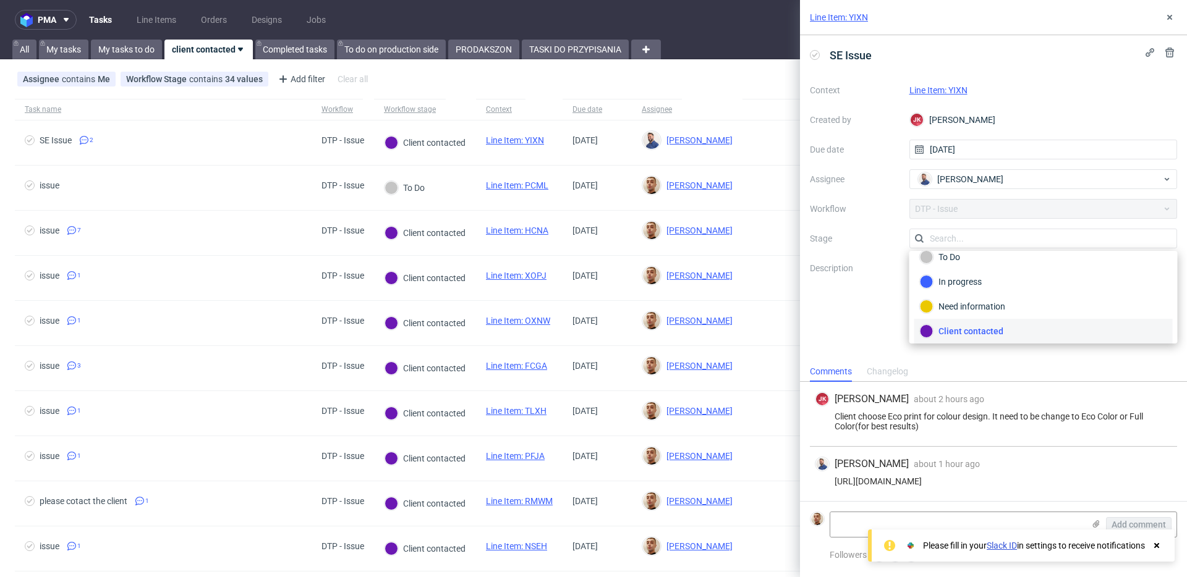
click at [956, 92] on link "Line Item: YIXN" at bounding box center [938, 90] width 58 height 10
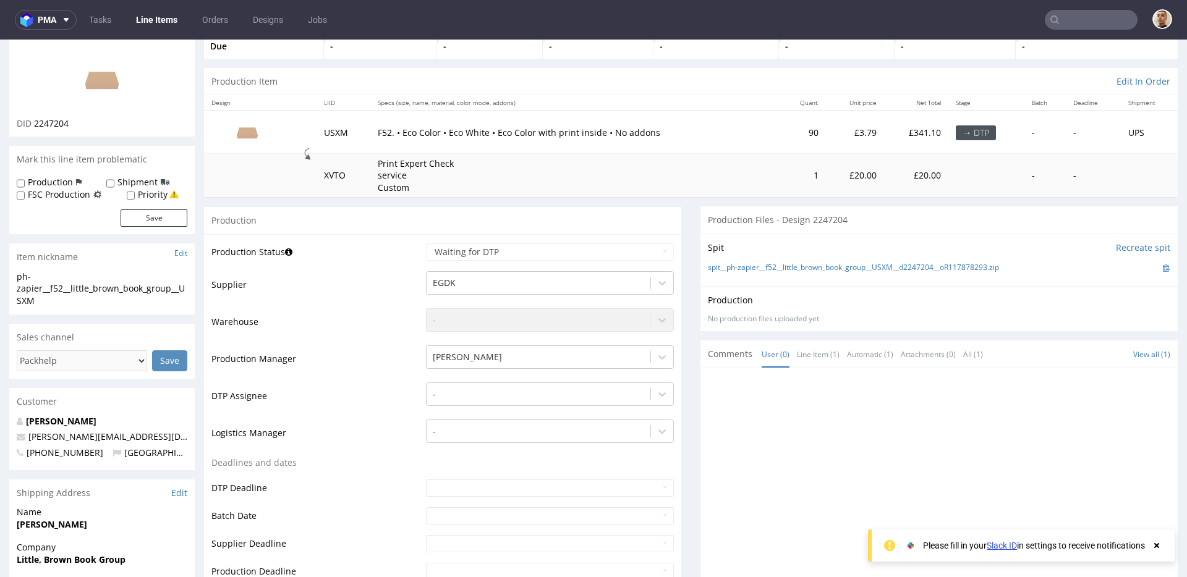
scroll to position [85, 0]
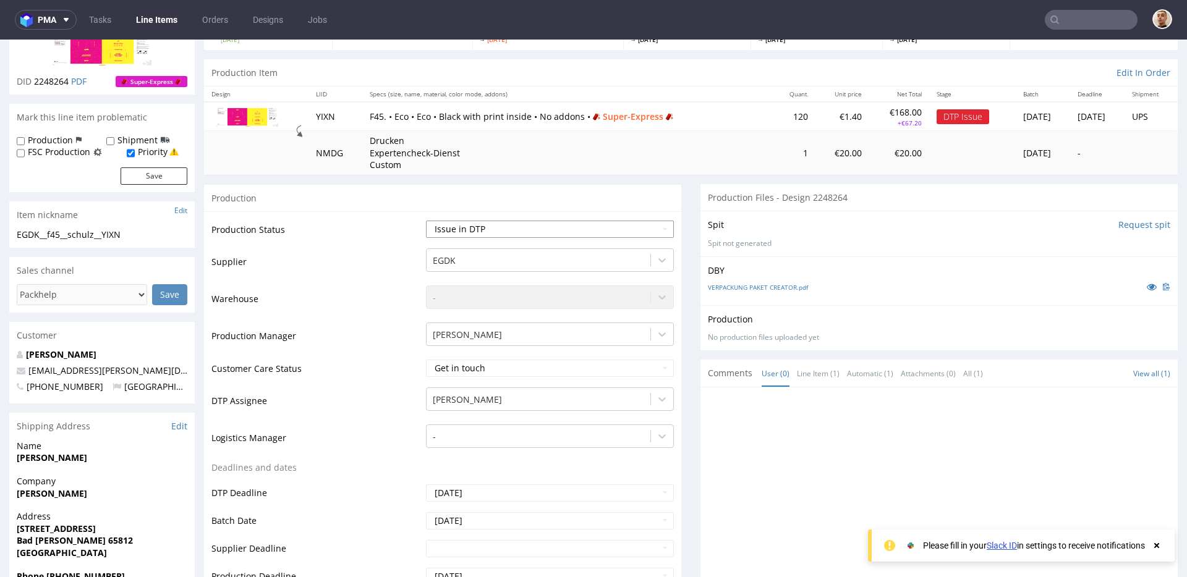
scroll to position [103, 0]
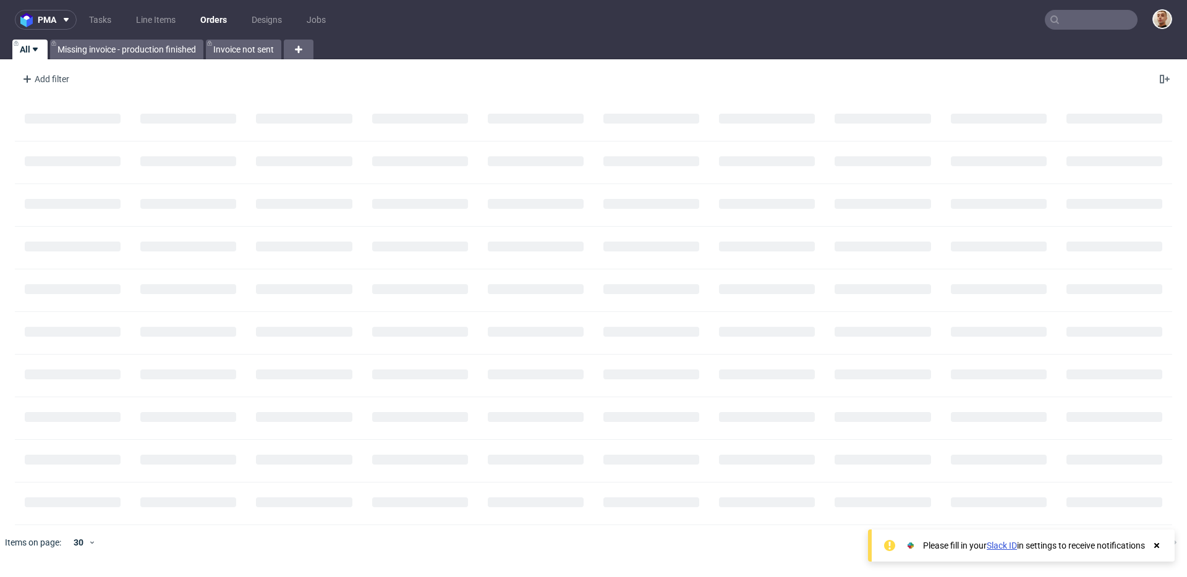
click at [1113, 17] on input "text" at bounding box center [1091, 20] width 93 height 20
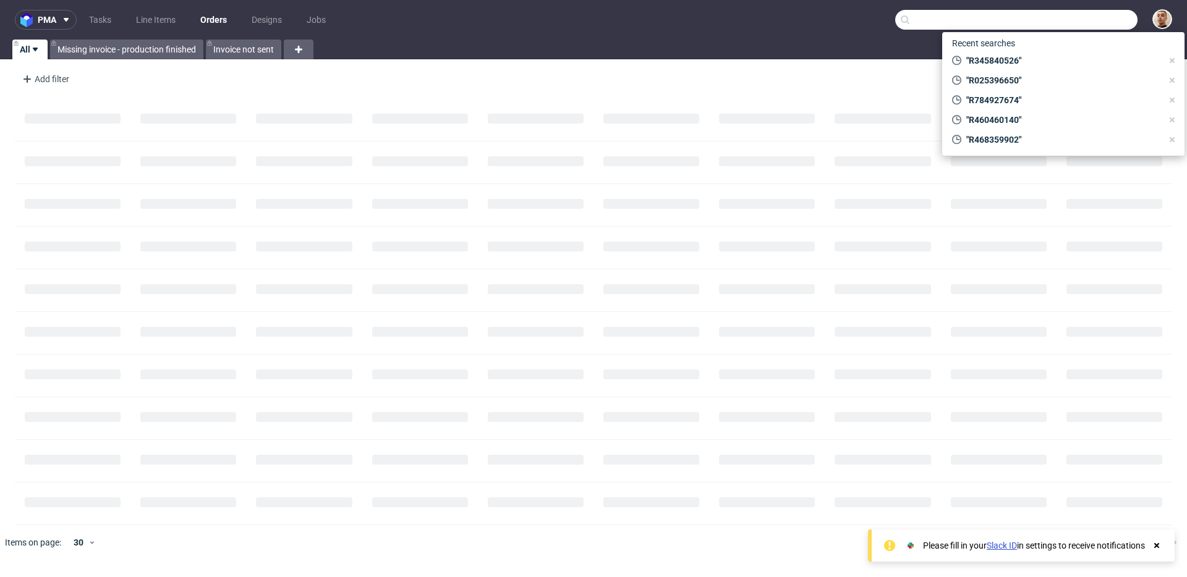
paste input "R968574716"
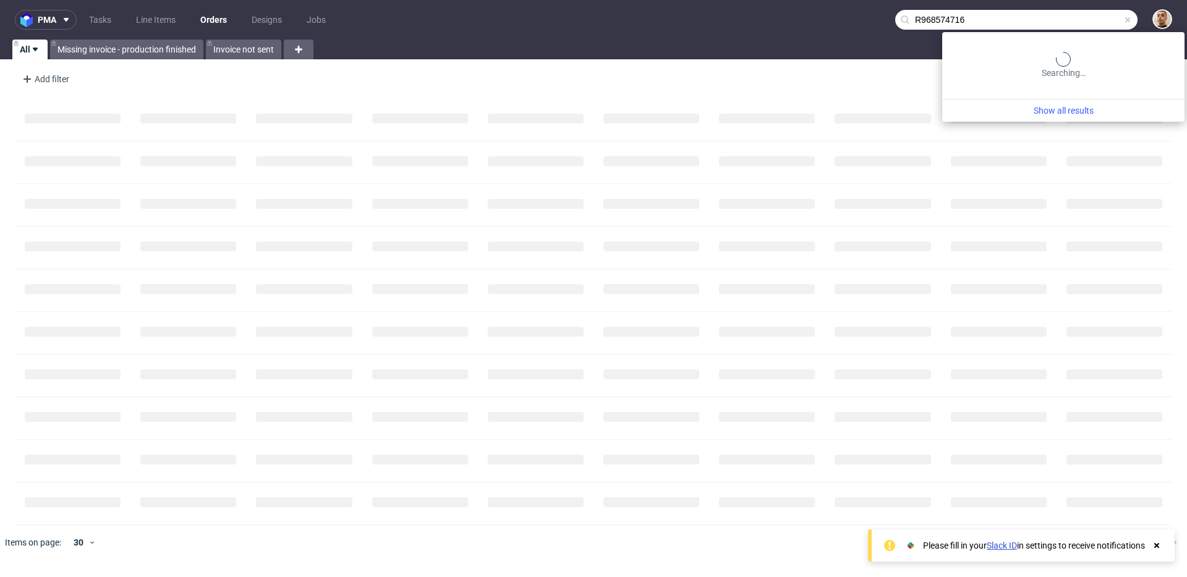
type input "R968574716"
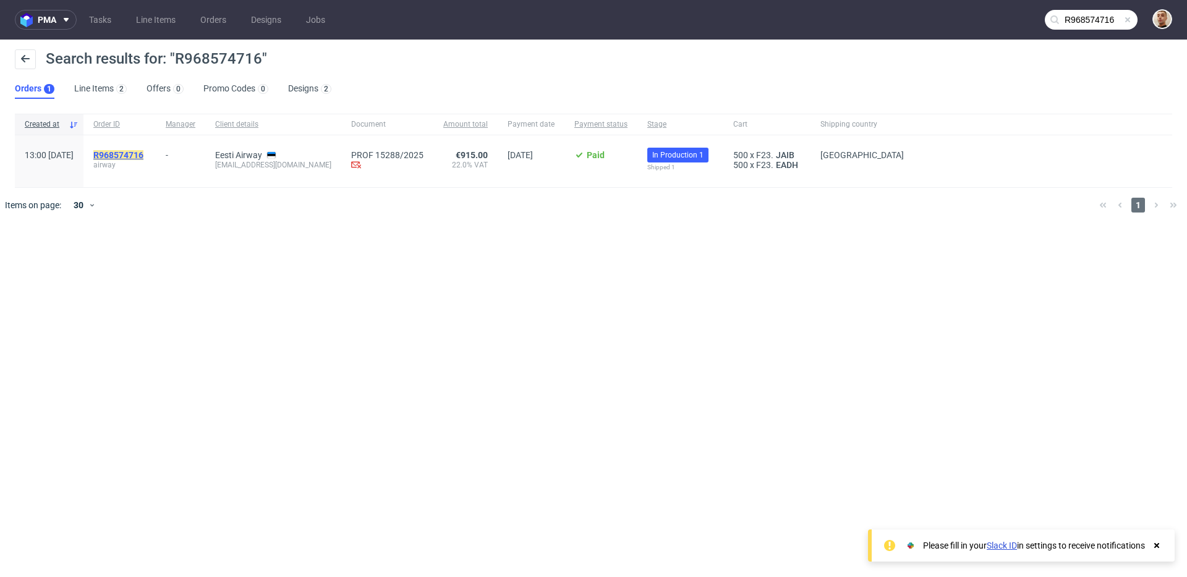
click at [143, 154] on mark "R968574716" at bounding box center [118, 155] width 50 height 10
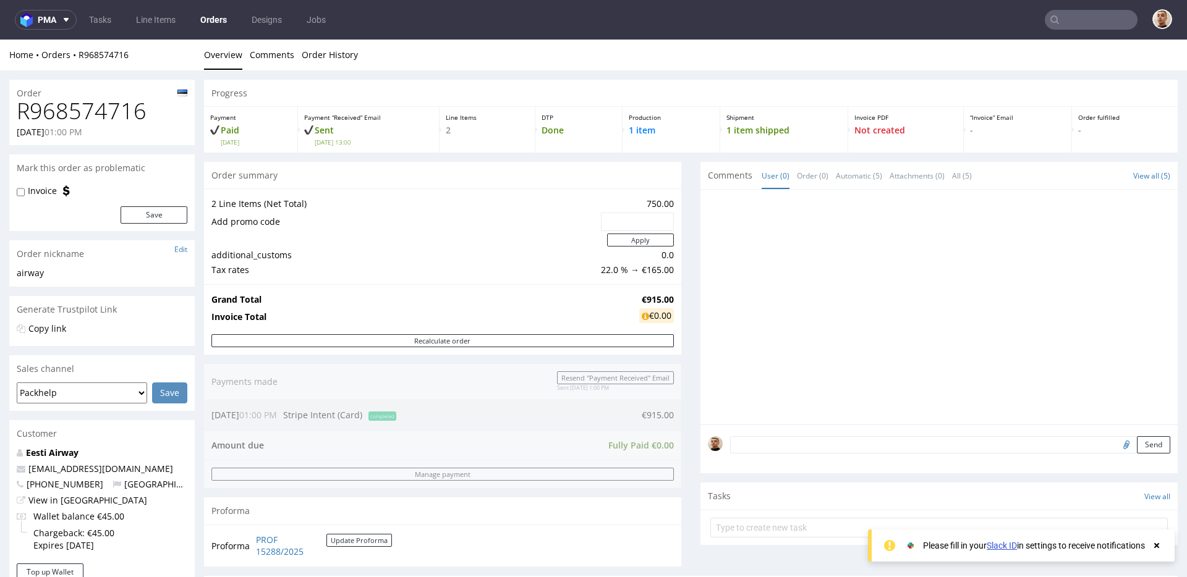
scroll to position [442, 0]
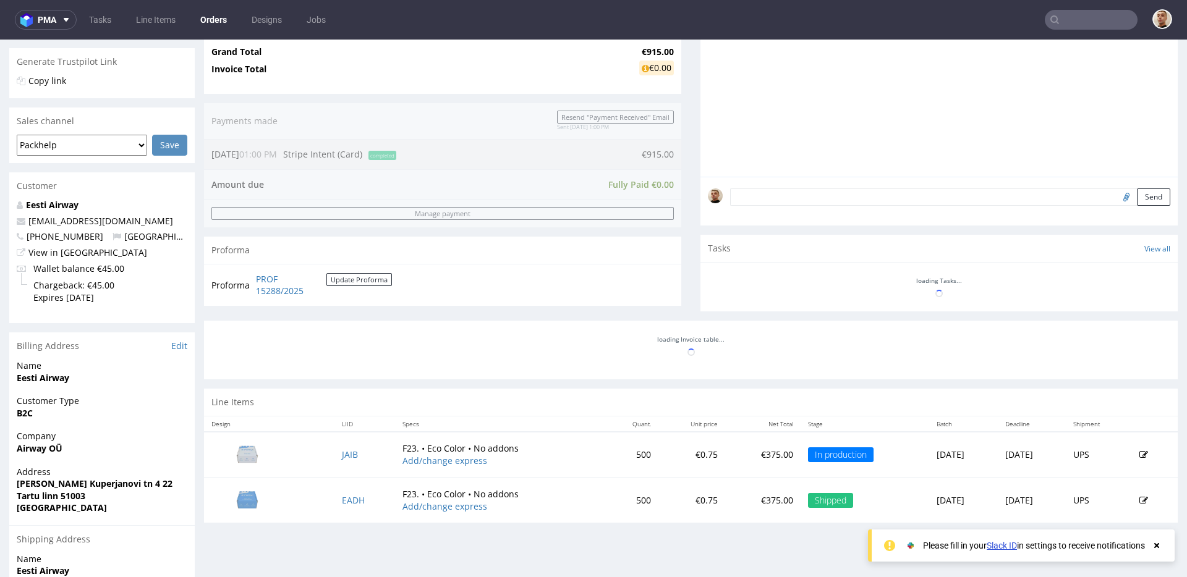
scroll to position [425, 0]
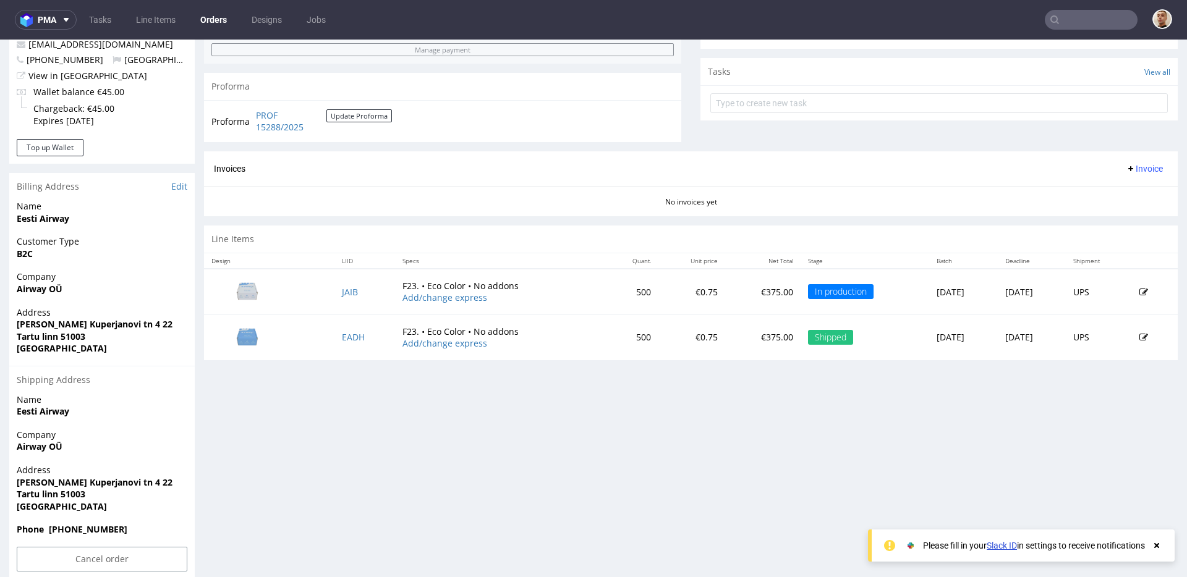
click at [416, 244] on div "Line Items" at bounding box center [690, 239] width 973 height 27
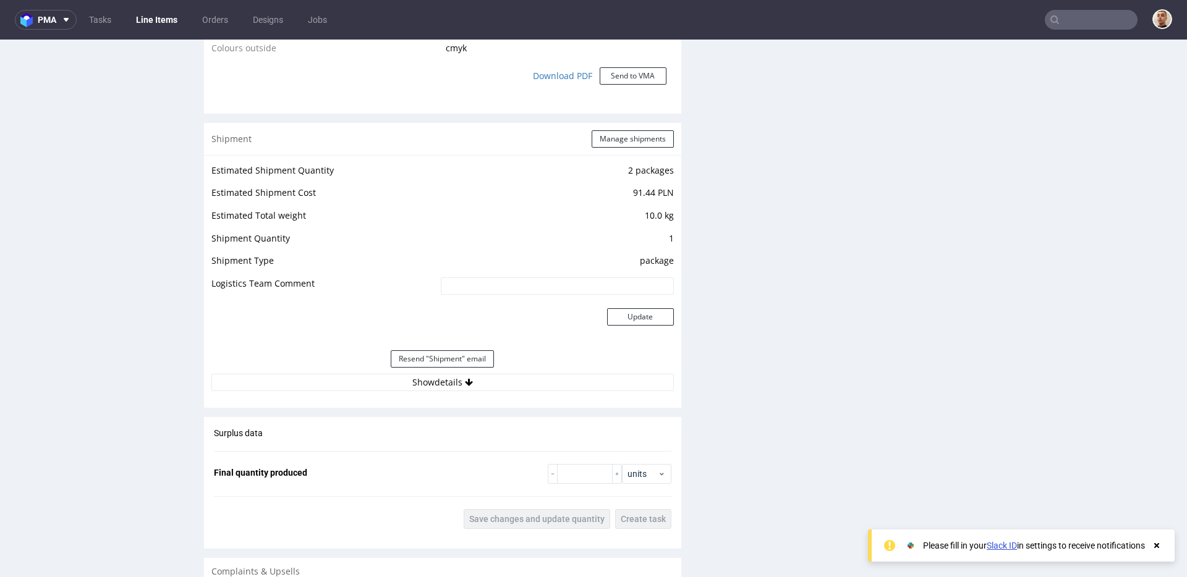
click at [520, 375] on button "Show details" at bounding box center [442, 382] width 462 height 17
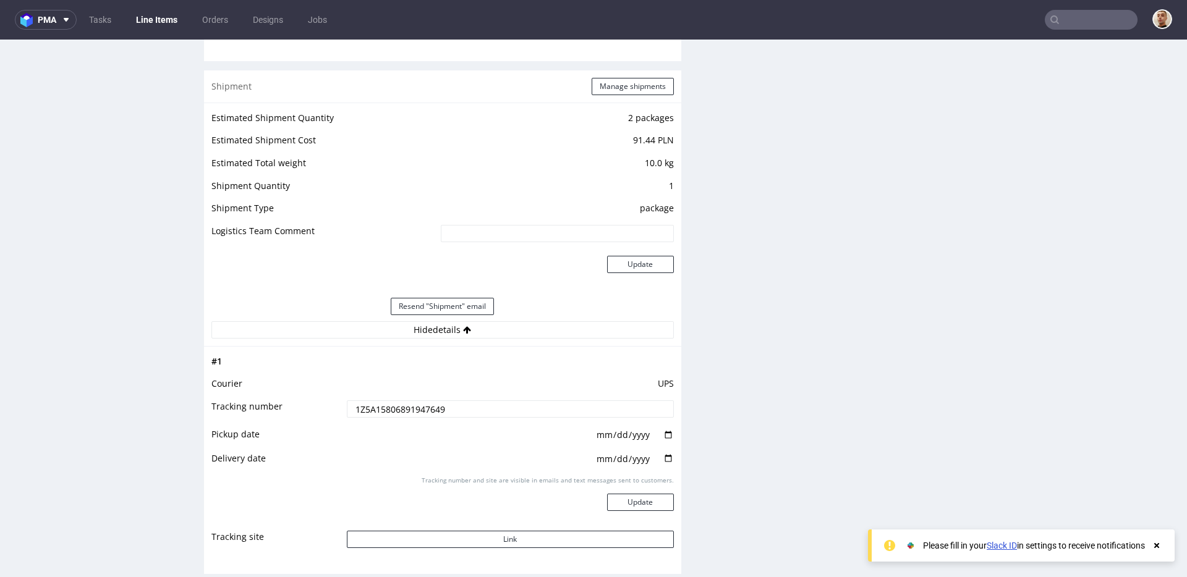
scroll to position [1235, 0]
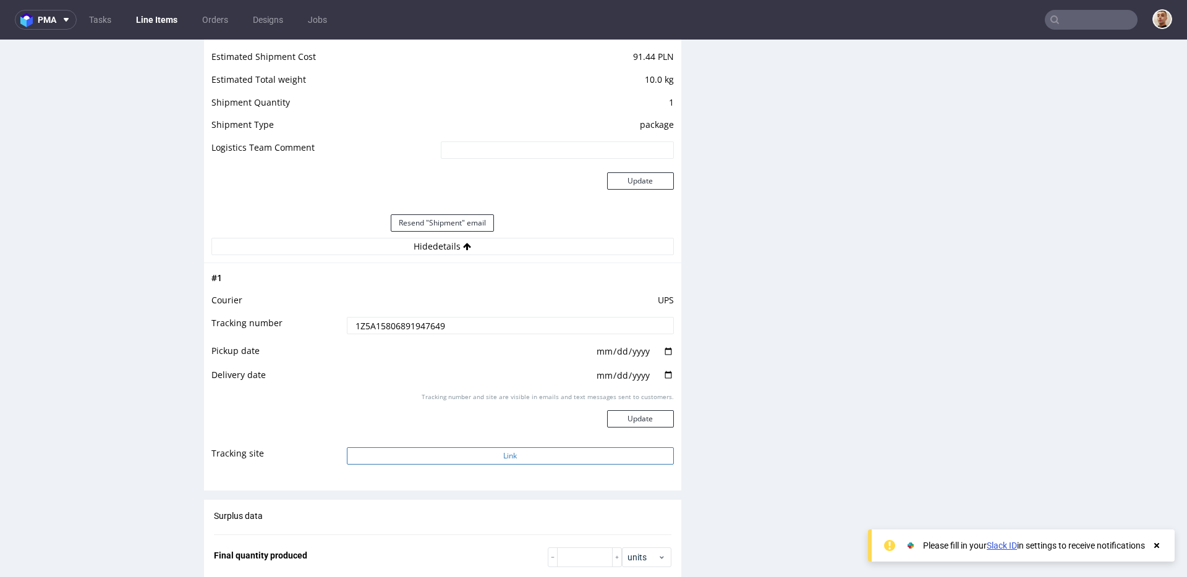
click at [485, 452] on button "Link" at bounding box center [510, 455] width 327 height 17
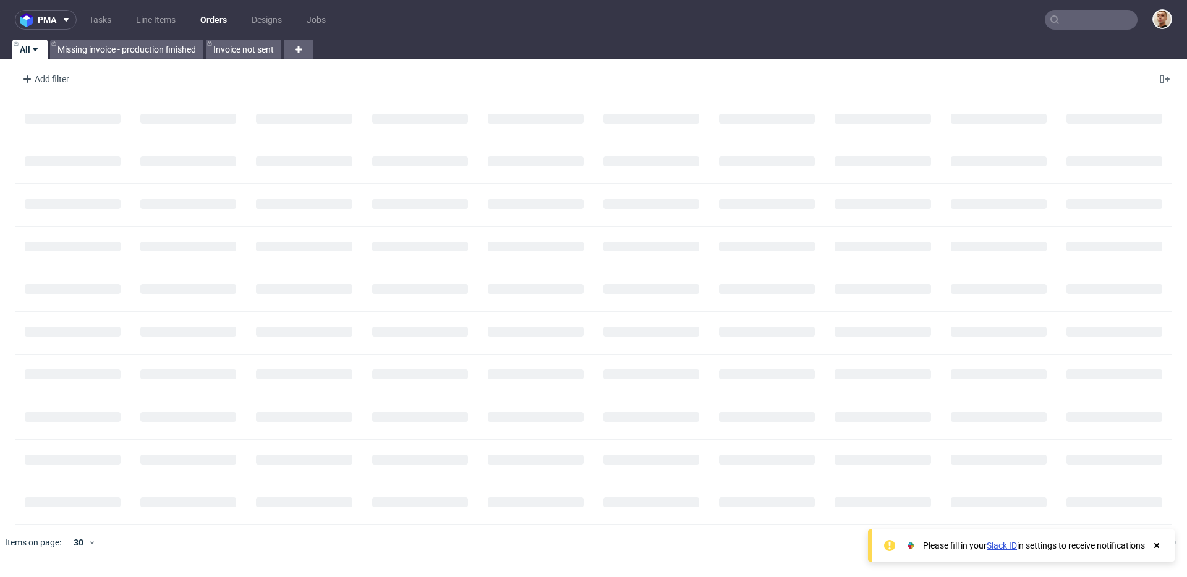
click at [1122, 26] on input "text" at bounding box center [1091, 20] width 93 height 20
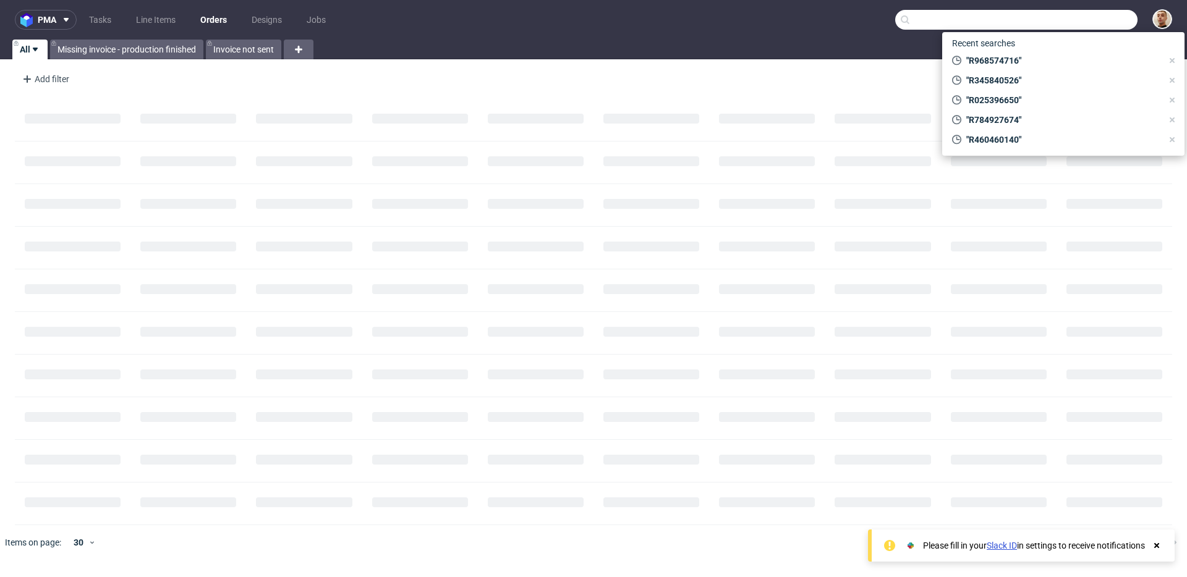
paste input "R968574716"
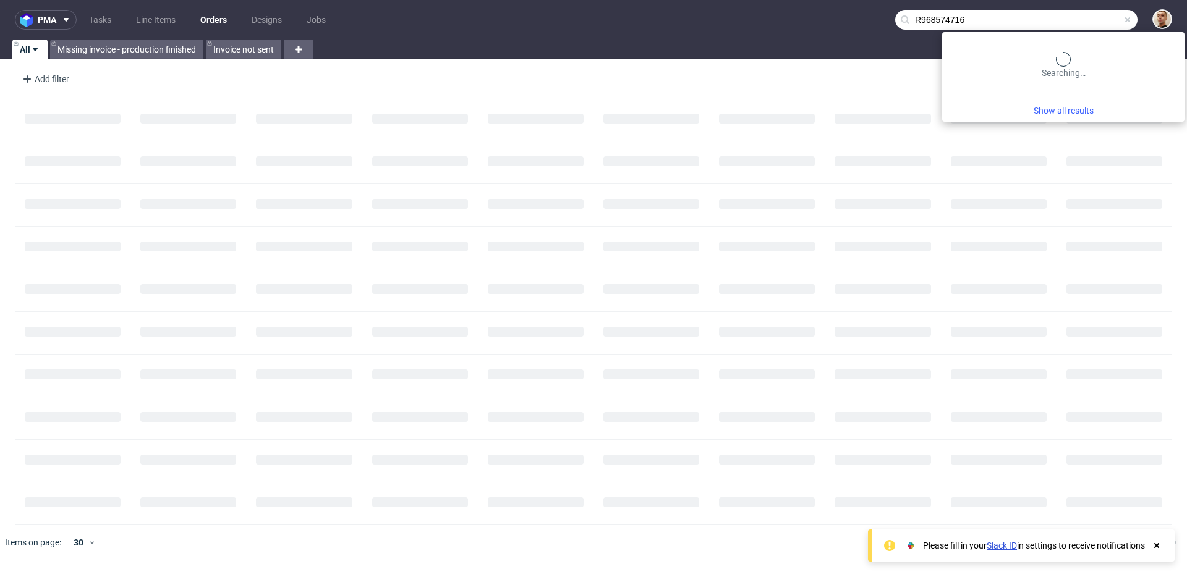
type input "R968574716"
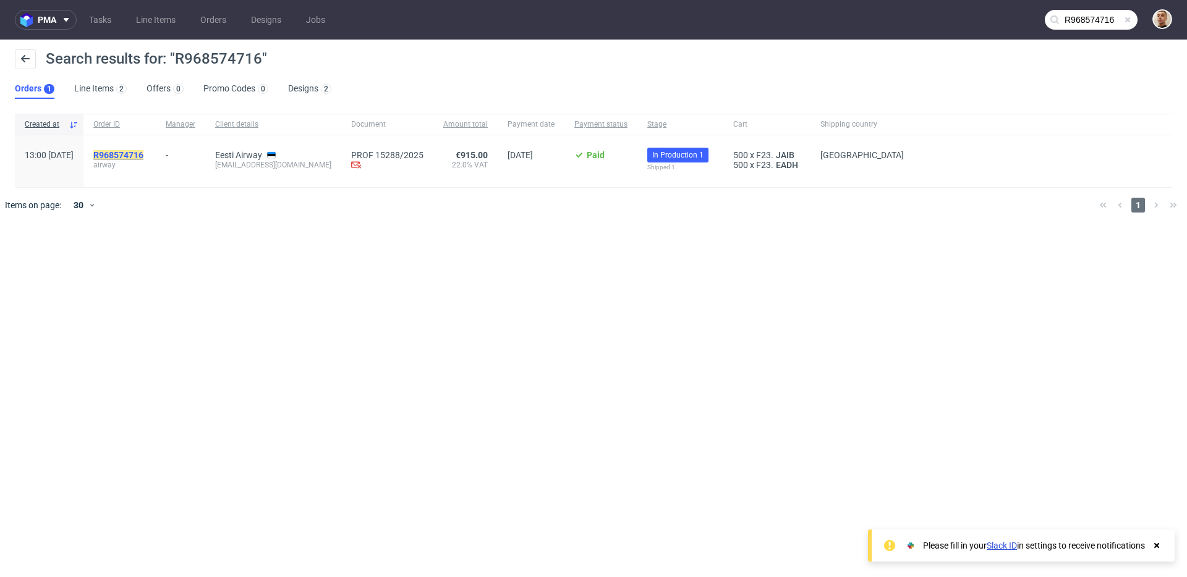
click at [143, 153] on mark "R968574716" at bounding box center [118, 155] width 50 height 10
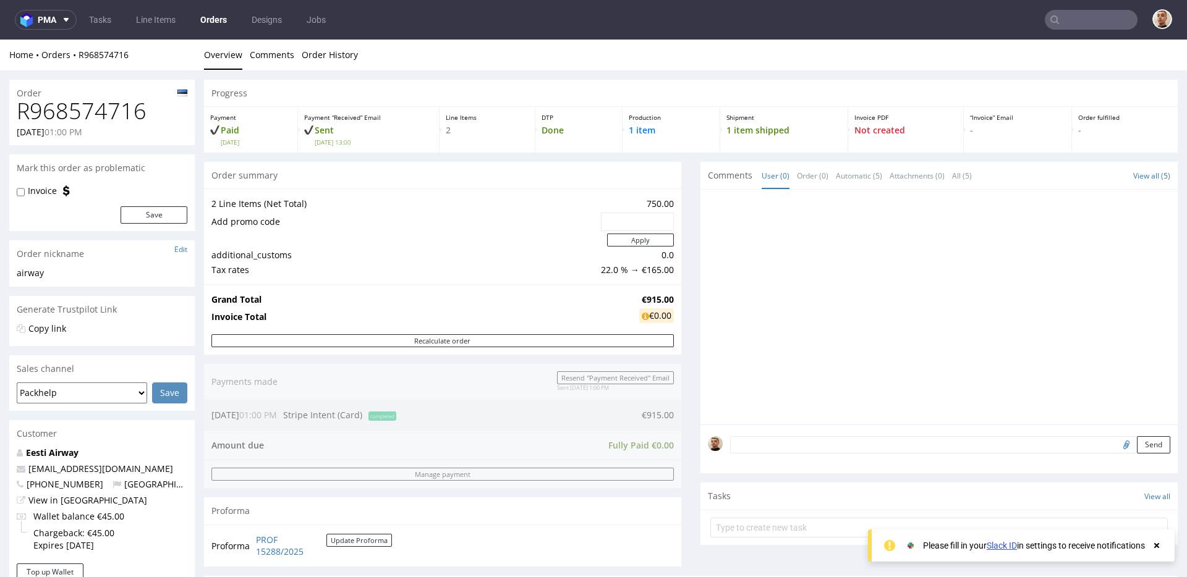
scroll to position [442, 0]
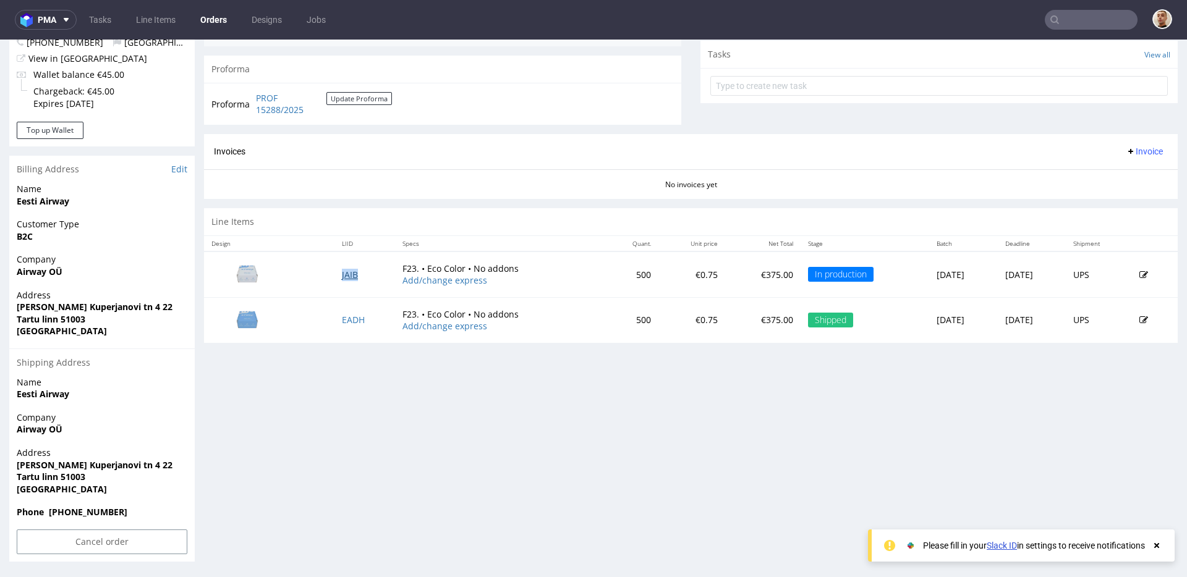
click at [342, 274] on link "JAIB" at bounding box center [350, 275] width 16 height 12
click at [348, 321] on link "EADH" at bounding box center [353, 320] width 23 height 12
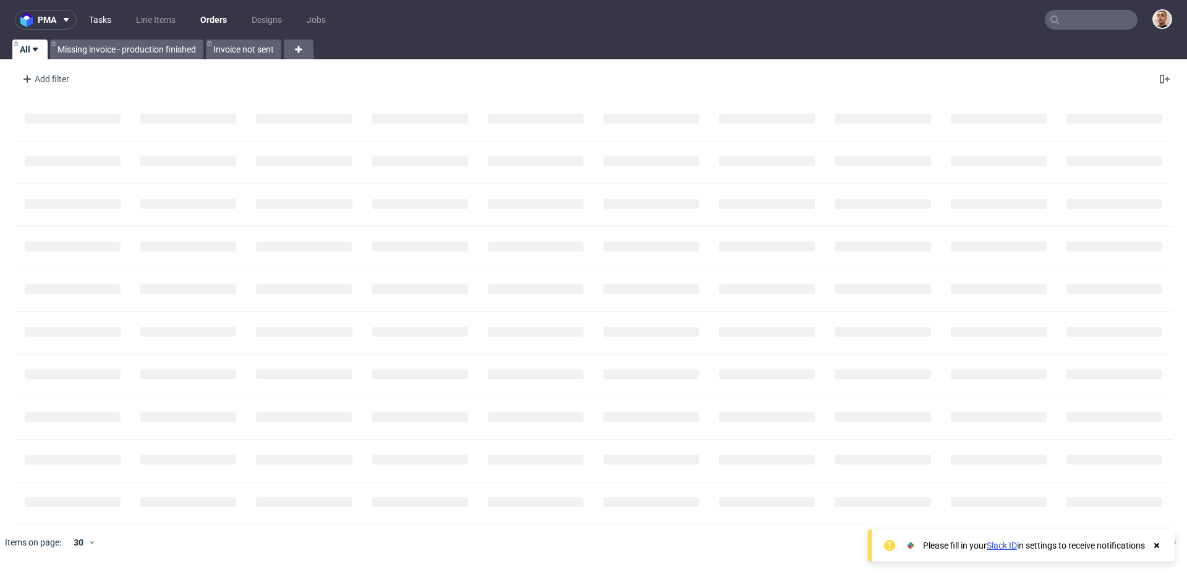
click at [114, 22] on link "Tasks" at bounding box center [100, 20] width 37 height 20
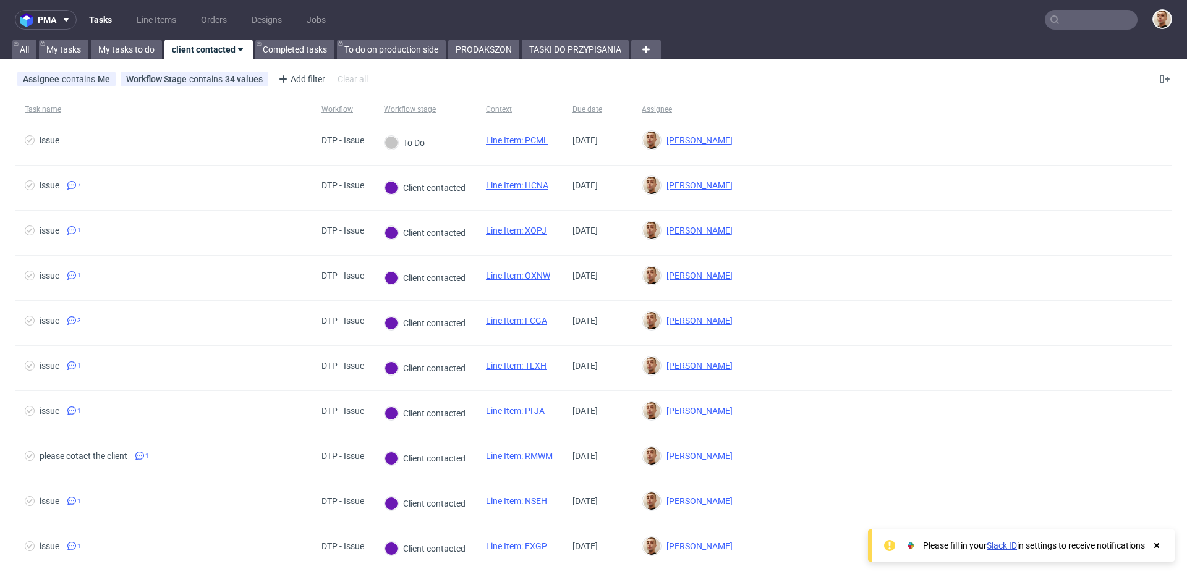
click at [580, 60] on div "pma Tasks Line Items Orders Designs Jobs All My tasks My tasks to do client con…" at bounding box center [593, 288] width 1187 height 577
click at [580, 54] on link "TASKI DO PRZYPISANIA" at bounding box center [575, 50] width 107 height 20
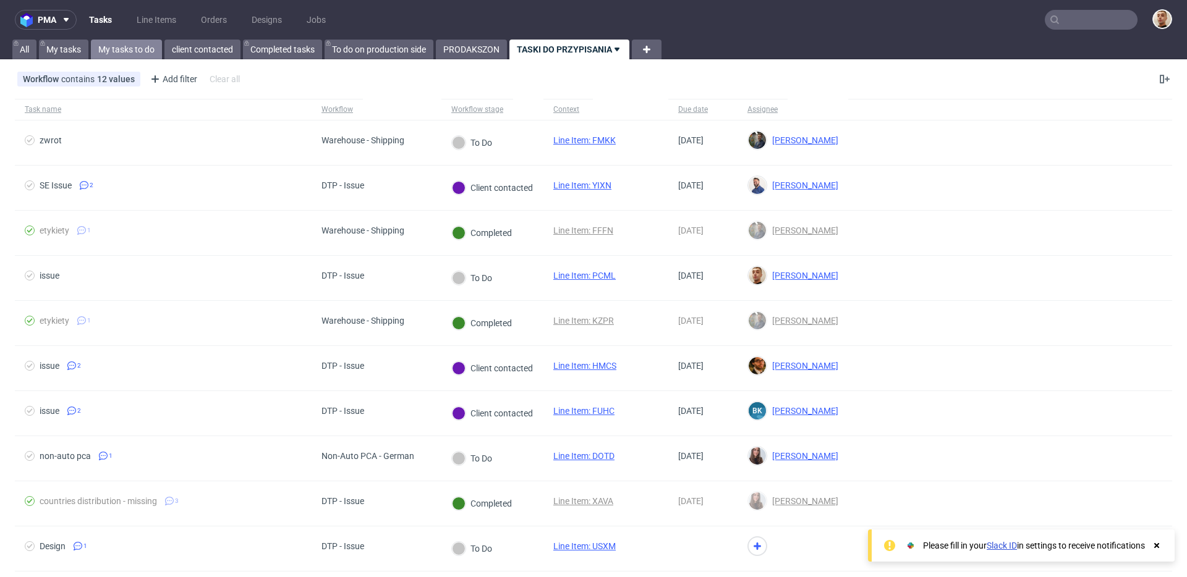
click at [142, 53] on link "My tasks to do" at bounding box center [126, 50] width 71 height 20
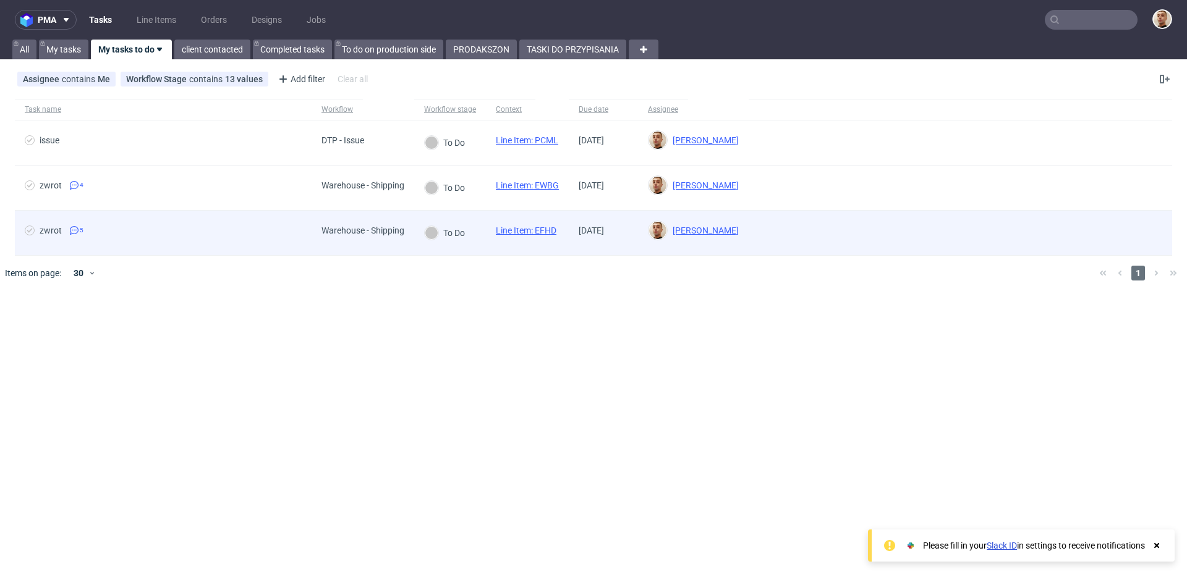
click at [208, 216] on div "zwrot 5" at bounding box center [163, 233] width 297 height 45
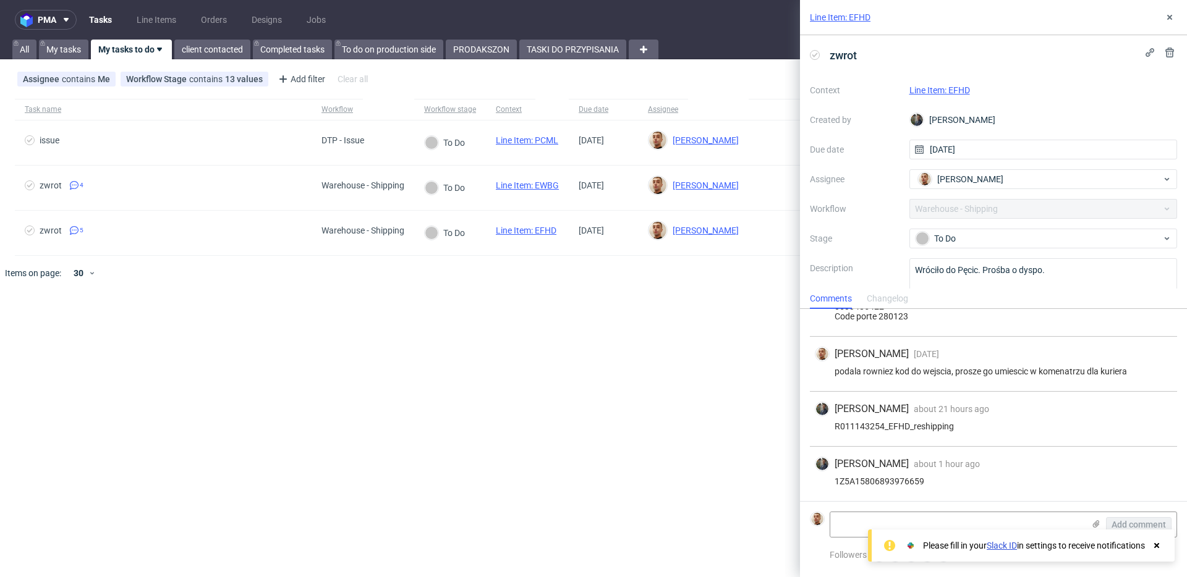
scroll to position [132, 0]
click at [951, 84] on div "Line Item: EFHD" at bounding box center [1043, 90] width 268 height 15
click at [951, 90] on link "Line Item: EFHD" at bounding box center [939, 90] width 61 height 10
click at [873, 477] on div "1Z5A15806893976659" at bounding box center [993, 482] width 357 height 10
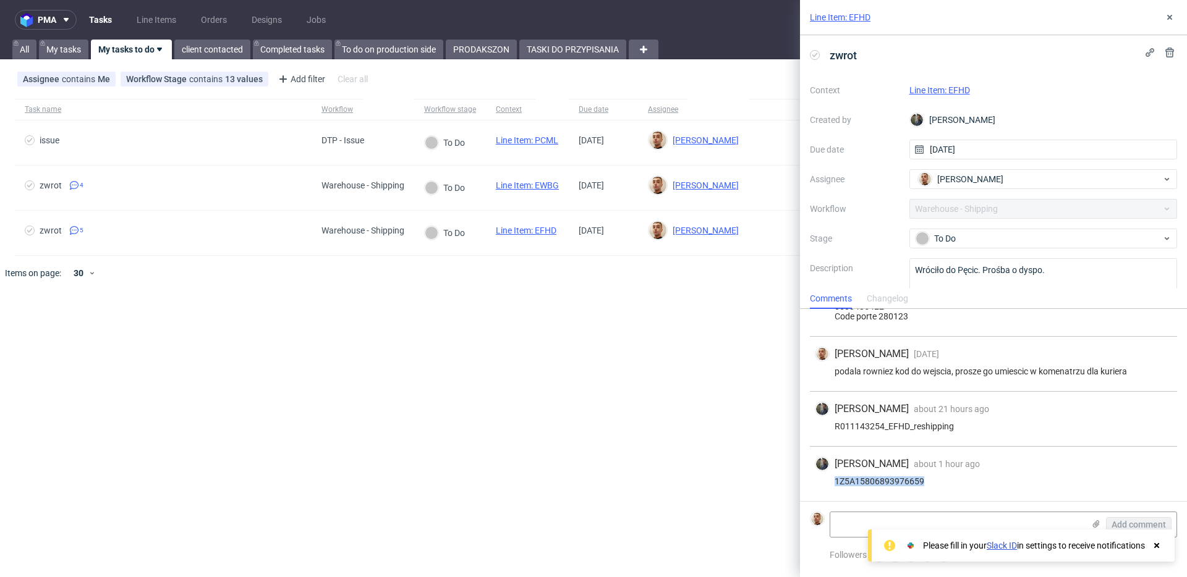
copy div "1Z5A15806893976659"
click at [941, 251] on div "Context Line Item: EFHD Created by Maciej Sobola Due date 11/03/2025 Assignee B…" at bounding box center [993, 198] width 367 height 237
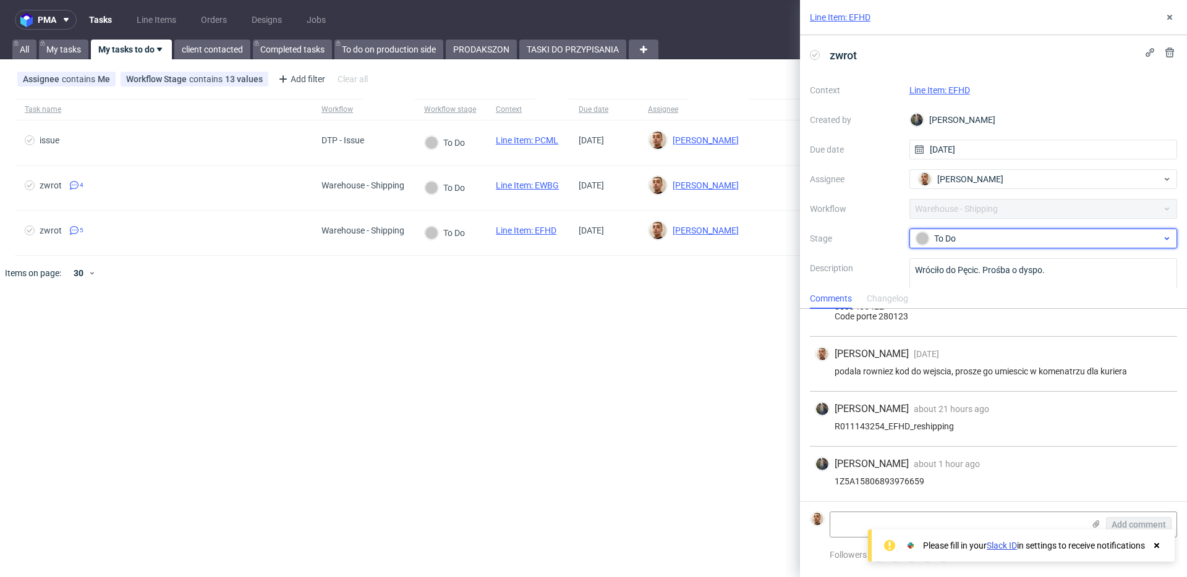
click at [941, 247] on div "To Do" at bounding box center [1043, 239] width 268 height 20
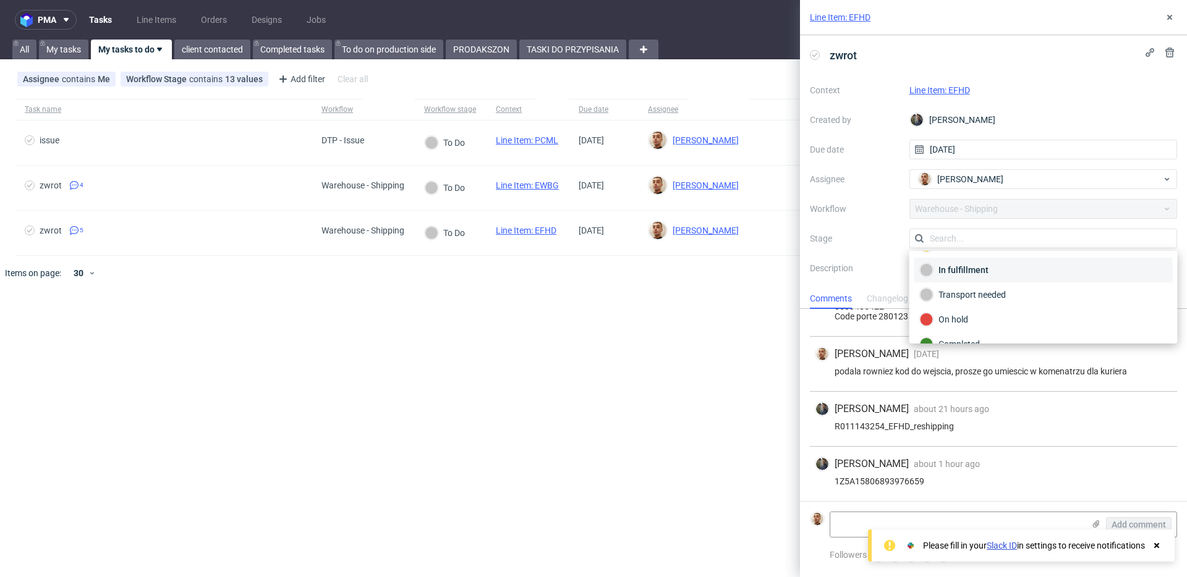
scroll to position [66, 0]
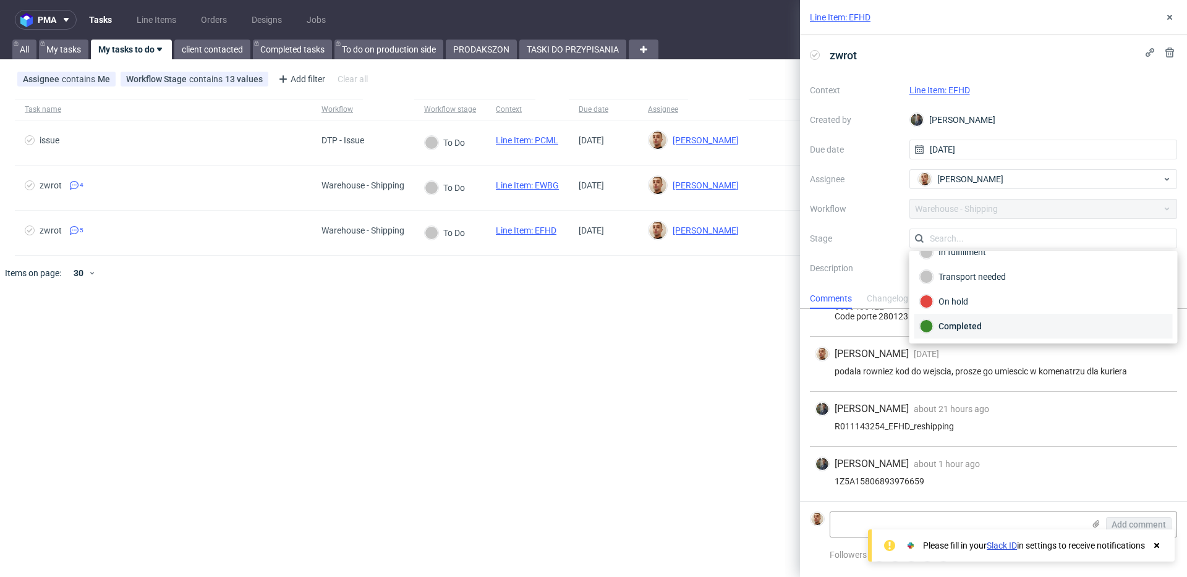
click at [958, 318] on div "Completed" at bounding box center [1043, 326] width 258 height 25
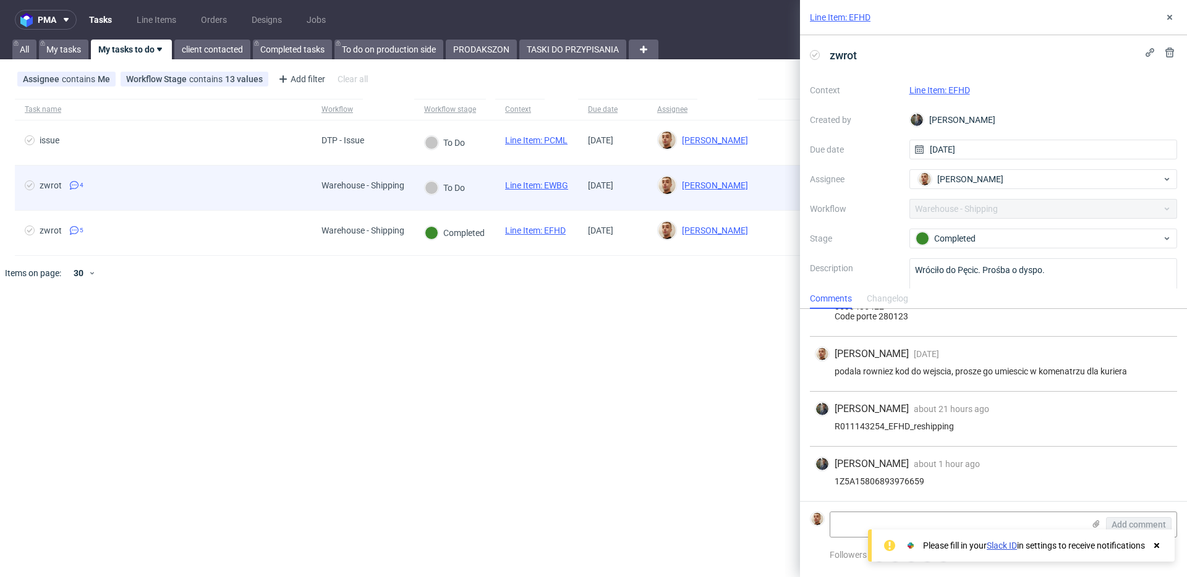
click at [391, 195] on span "Warehouse - Shipping" at bounding box center [362, 187] width 83 height 15
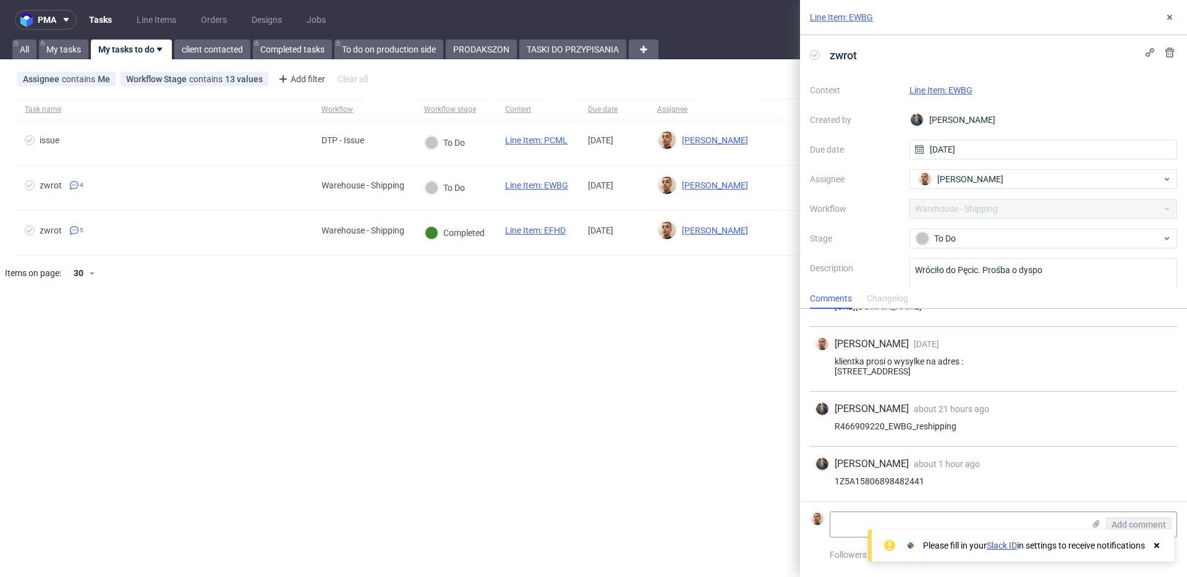
scroll to position [47, 0]
click at [957, 90] on link "Line Item: EWBG" at bounding box center [940, 90] width 63 height 10
click at [878, 480] on div "1Z5A15806898482441" at bounding box center [993, 482] width 357 height 10
copy div "1Z5A15806898482441"
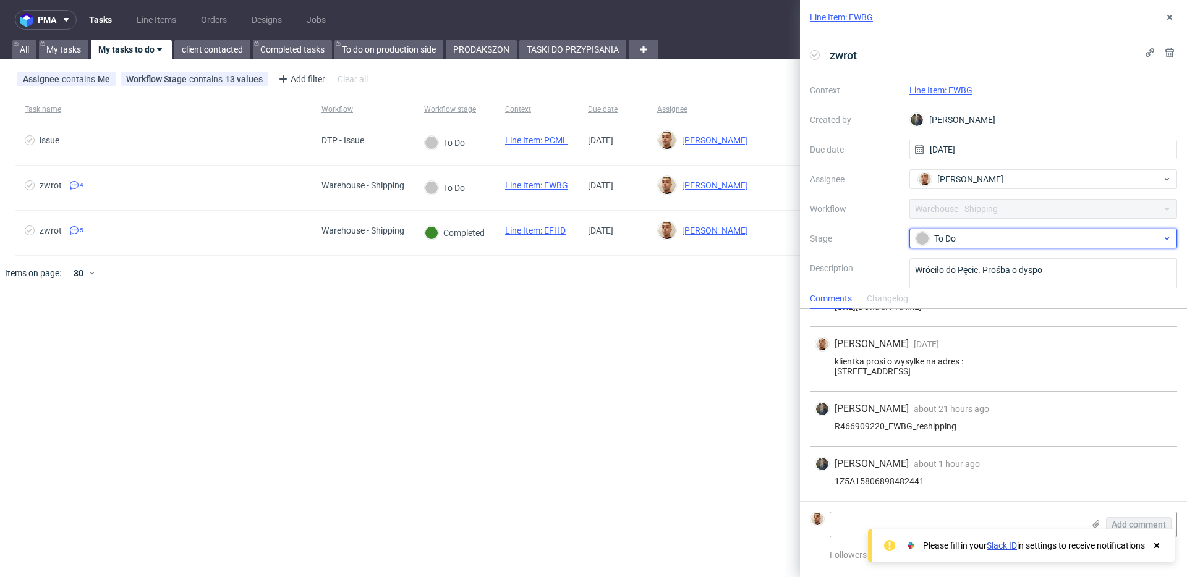
click at [1014, 234] on div "To Do" at bounding box center [1038, 239] width 246 height 14
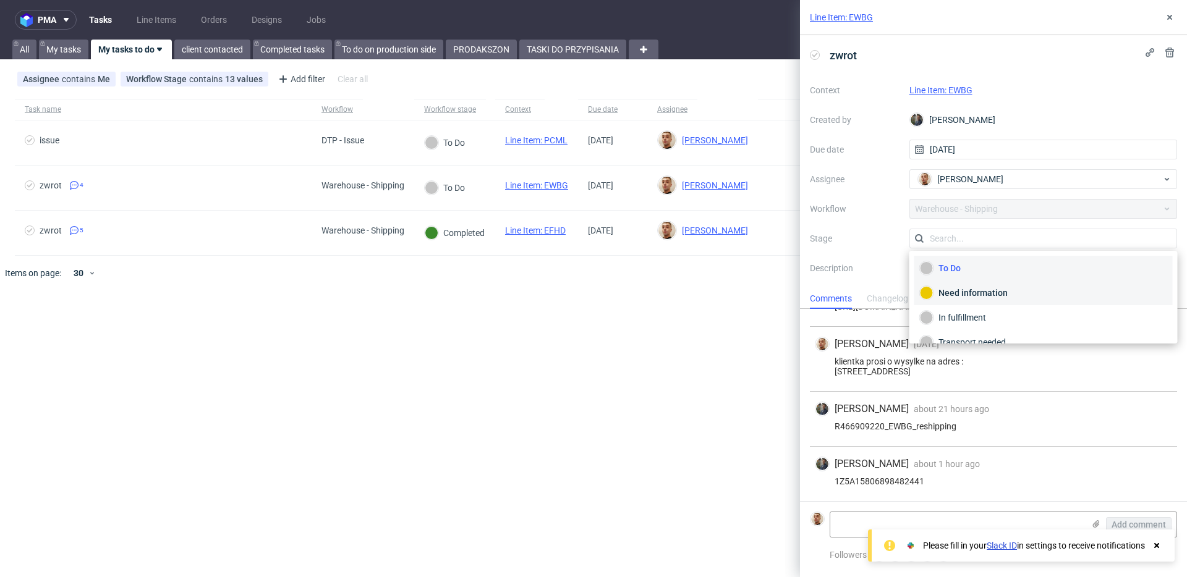
scroll to position [66, 0]
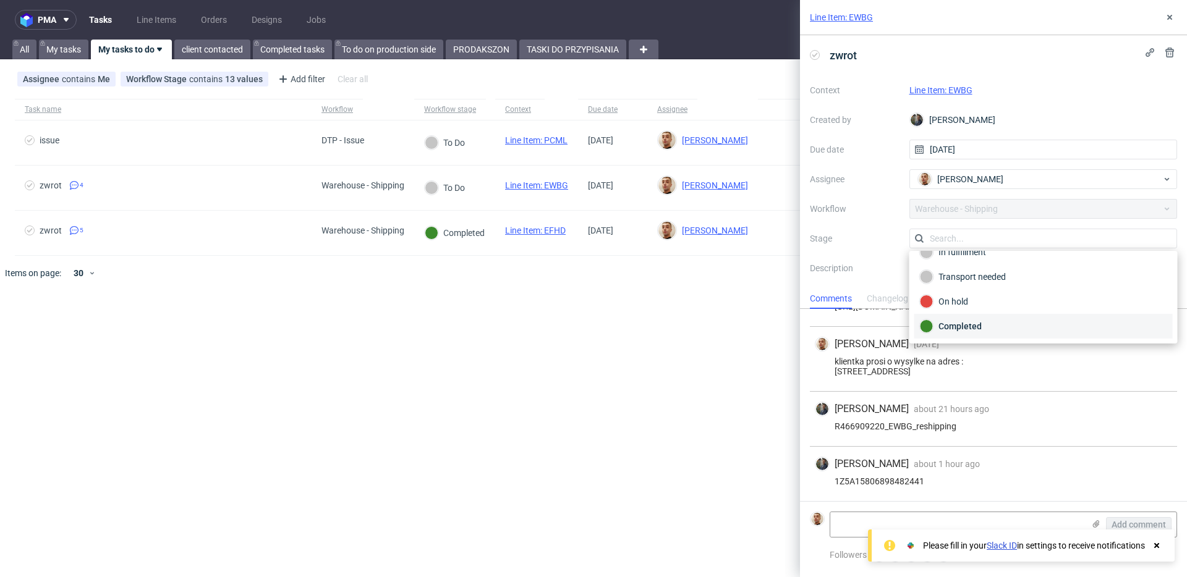
click at [962, 320] on div "Completed" at bounding box center [1043, 327] width 247 height 14
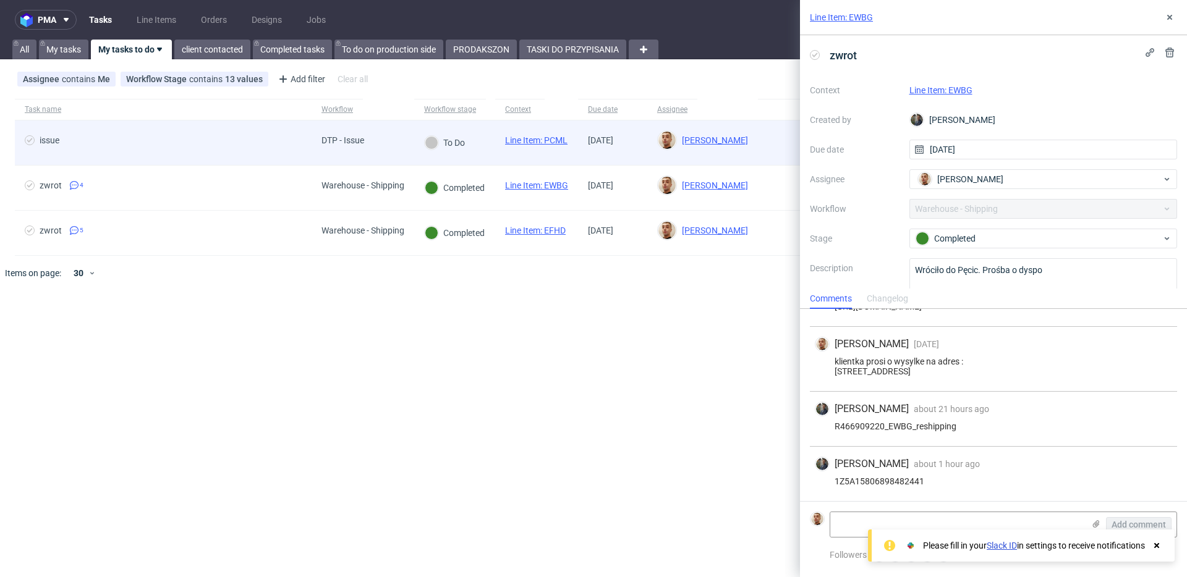
click at [363, 137] on div "DTP - Issue" at bounding box center [342, 140] width 43 height 10
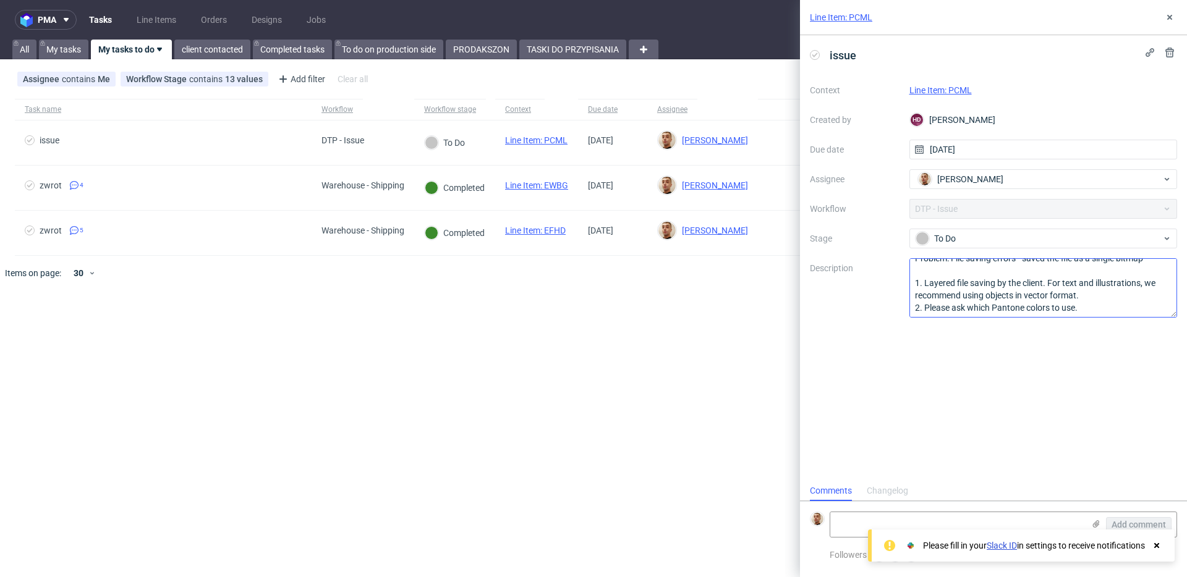
scroll to position [14, 0]
click at [949, 92] on link "Line Item: PCML" at bounding box center [940, 90] width 62 height 10
drag, startPoint x: 1086, startPoint y: 306, endPoint x: 862, endPoint y: 220, distance: 240.2
click at [862, 219] on div "Context Line Item: PCML Created by HD Hapka Dominika Due date 12/08/2025 Assign…" at bounding box center [993, 198] width 367 height 237
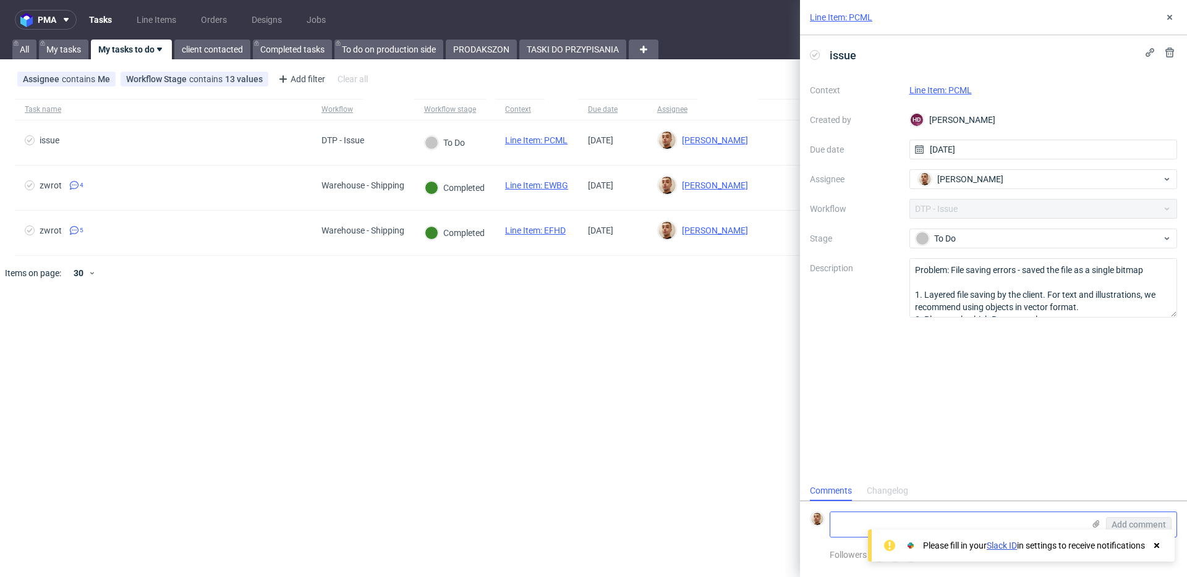
click at [947, 528] on textarea at bounding box center [956, 524] width 253 height 25
paste textarea "https://app-eu1.hubspot.com/contacts/25600958/record/0-5/204202754257/"
type textarea "https://app-eu1.hubspot.com/contacts/25600958/record/0-5/204202754257/"
click at [1141, 523] on span "Add comment" at bounding box center [1138, 524] width 54 height 9
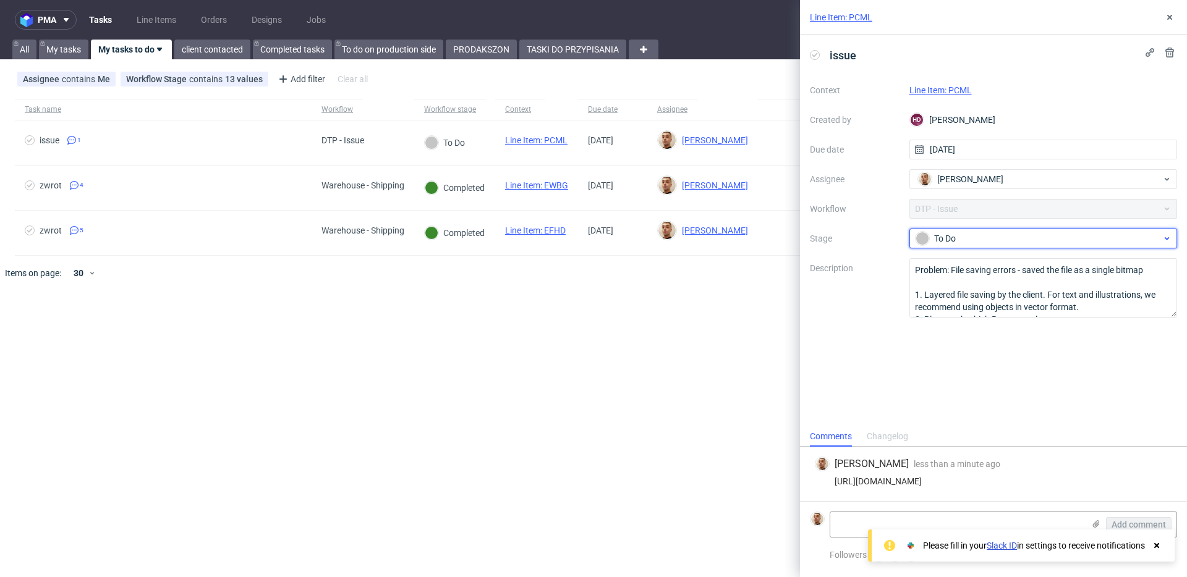
click at [949, 240] on div "To Do" at bounding box center [1038, 239] width 246 height 14
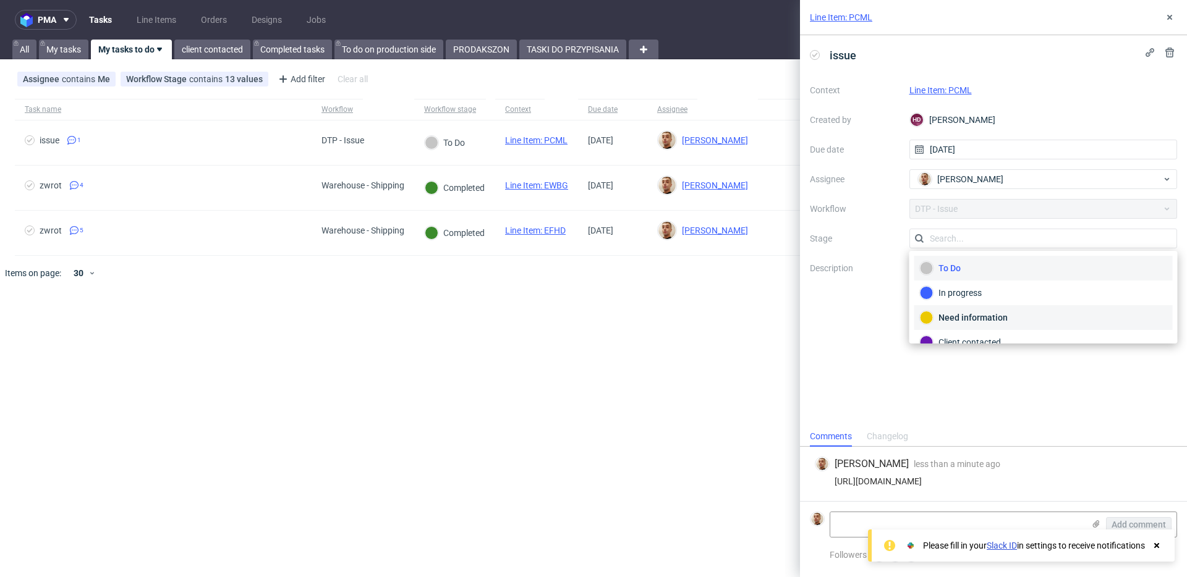
click at [953, 320] on div "Need information" at bounding box center [1043, 318] width 247 height 14
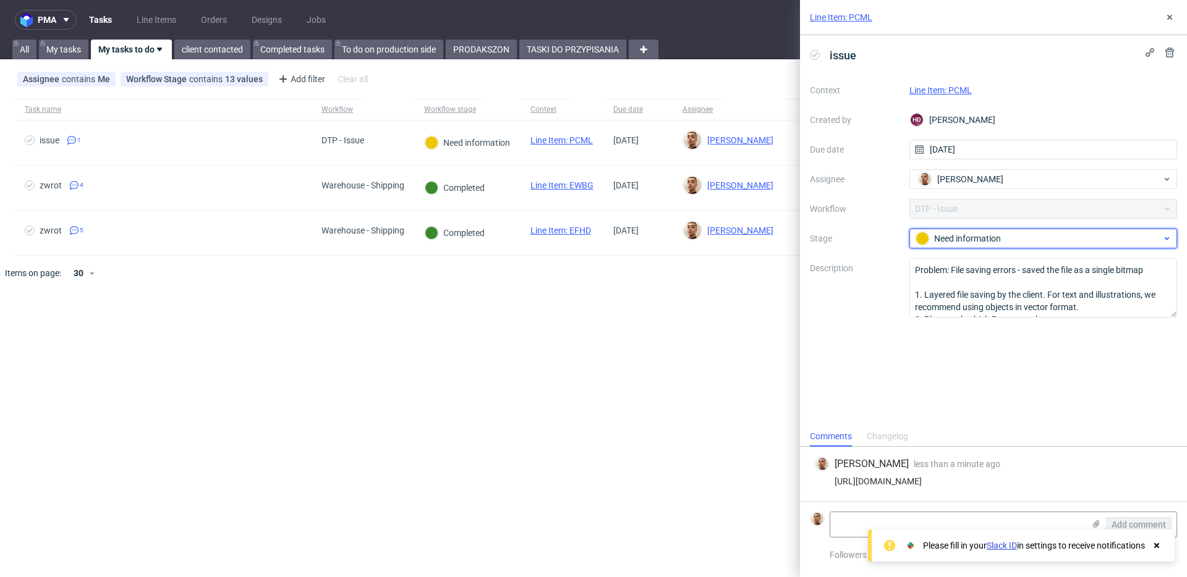
click at [972, 244] on div "Need information" at bounding box center [1038, 239] width 246 height 14
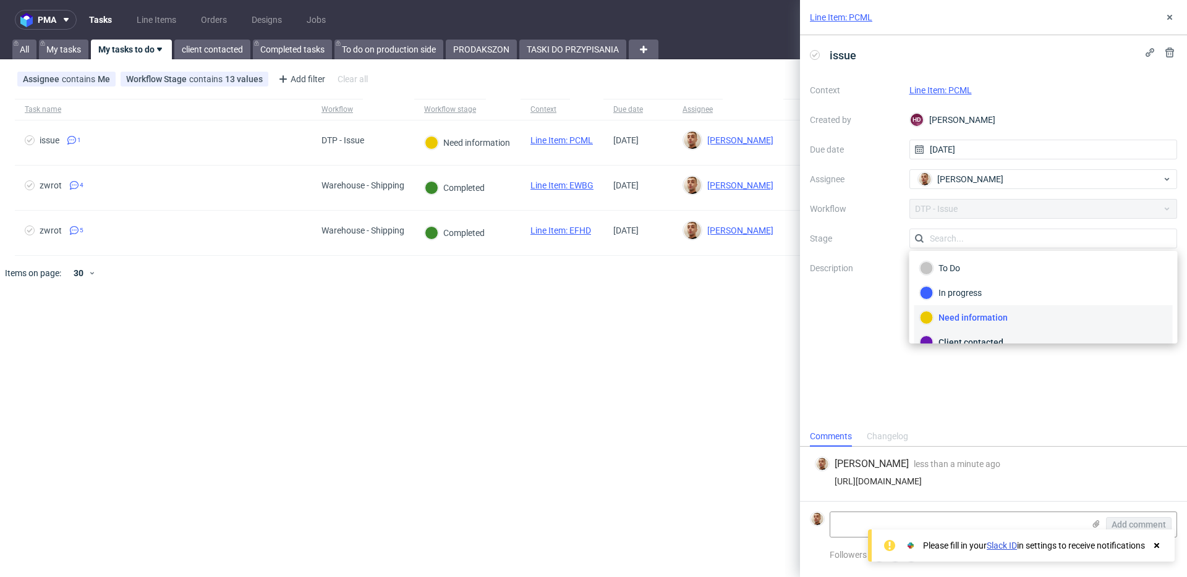
click at [972, 334] on div "Client contacted" at bounding box center [1043, 342] width 258 height 25
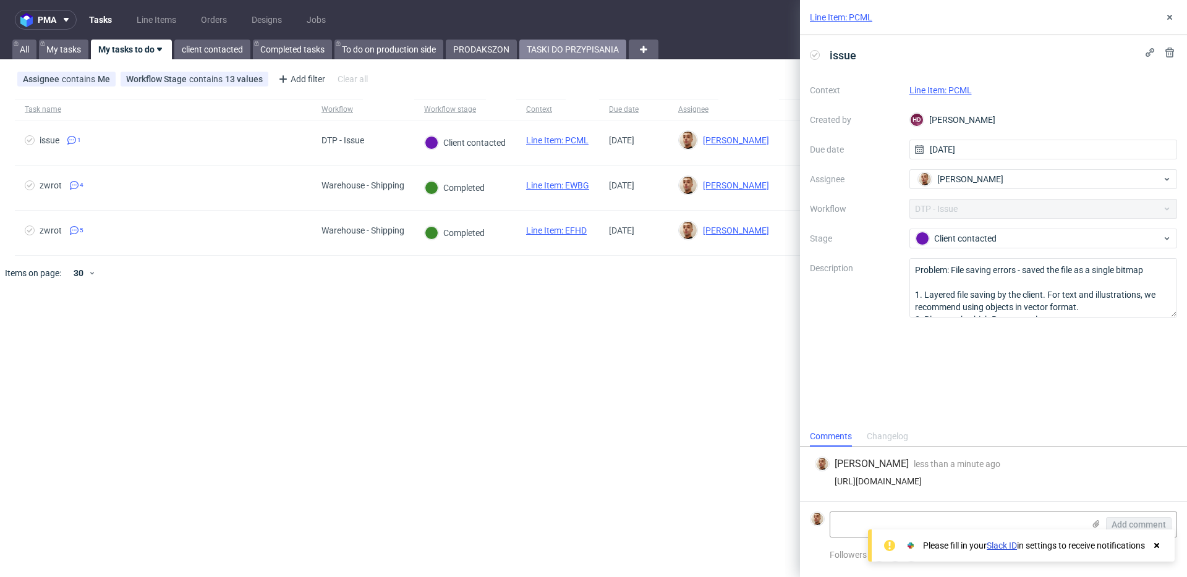
click at [598, 45] on link "TASKI DO PRZYPISANIA" at bounding box center [572, 50] width 107 height 20
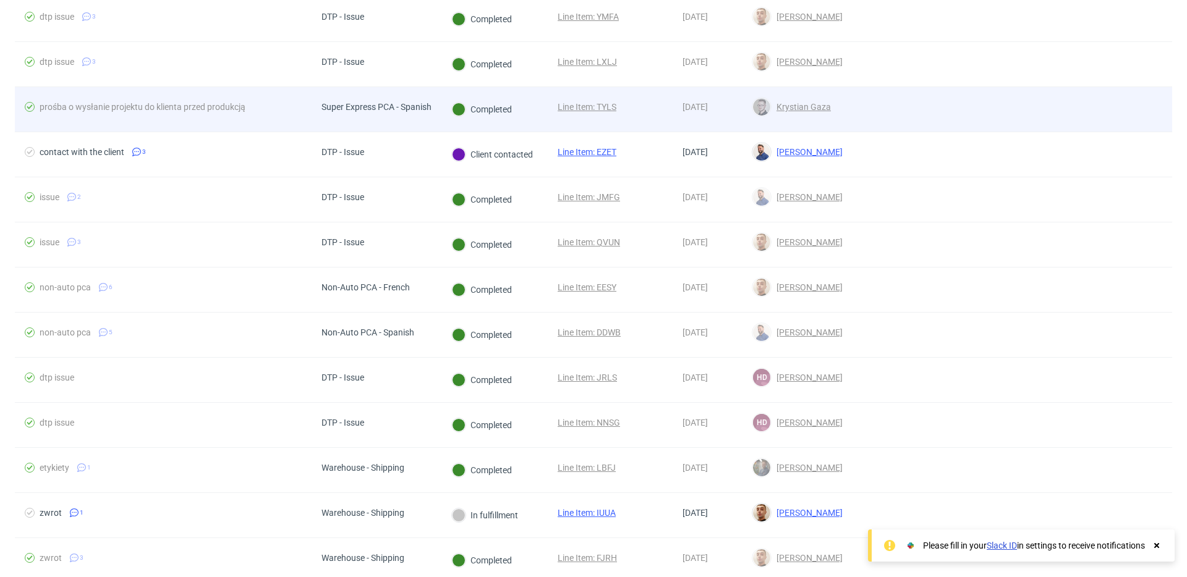
scroll to position [3373, 0]
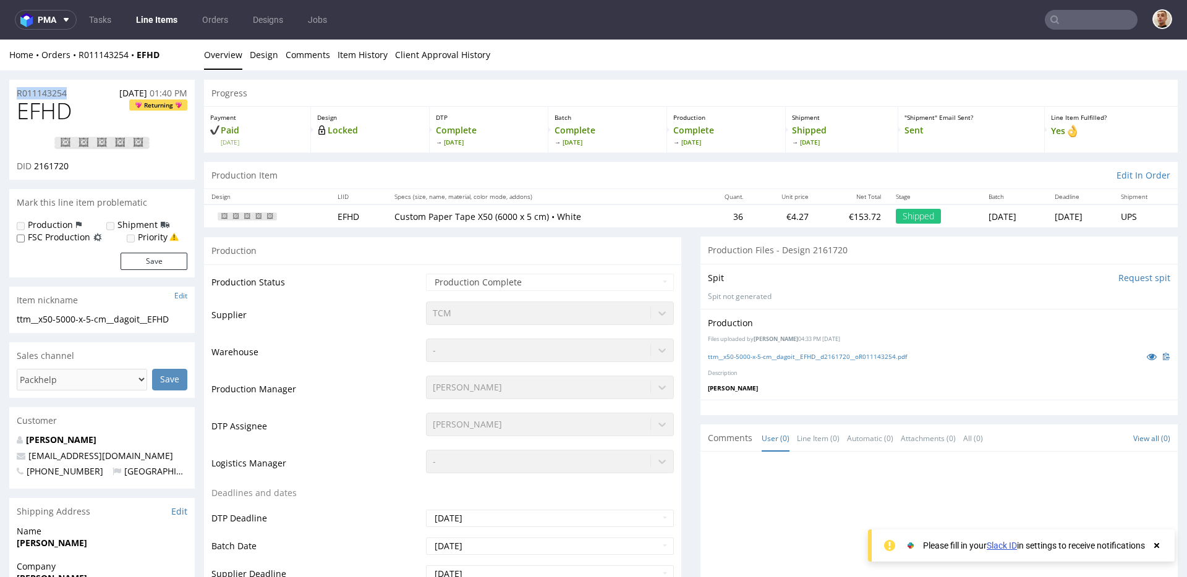
drag, startPoint x: 78, startPoint y: 95, endPoint x: 0, endPoint y: 95, distance: 77.9
copy p "R011143254"
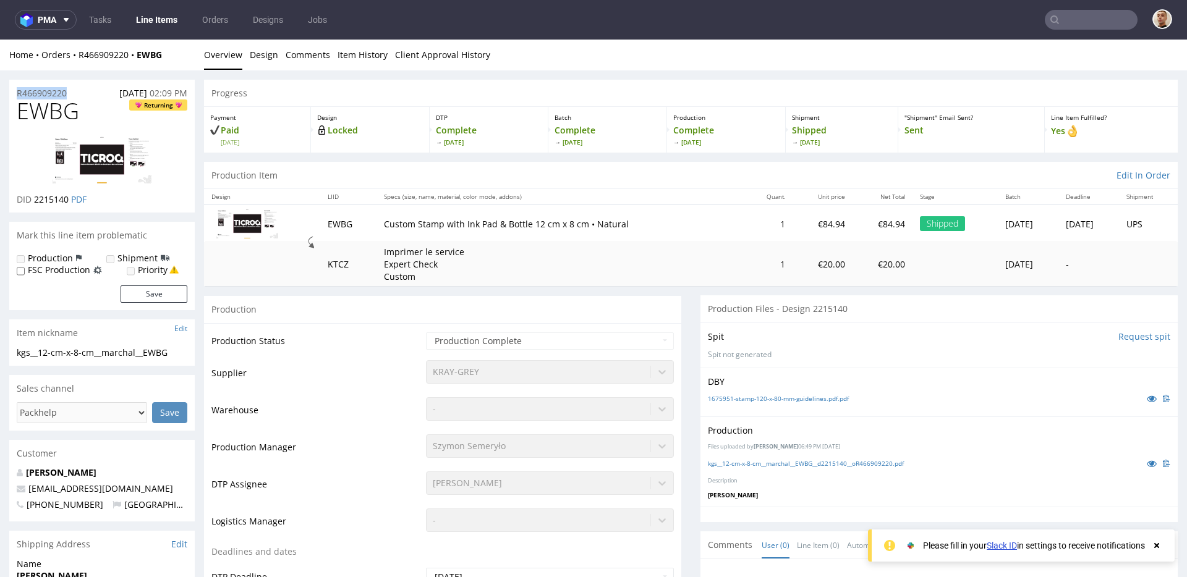
drag, startPoint x: 74, startPoint y: 92, endPoint x: 2, endPoint y: 96, distance: 71.8
copy p "R466909220"
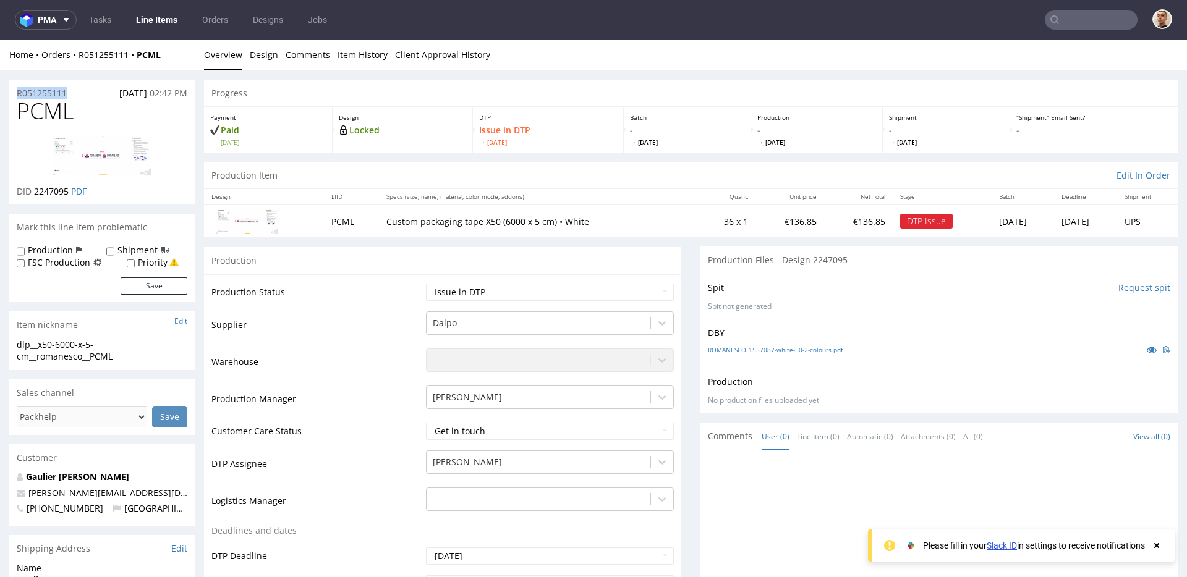
drag, startPoint x: 69, startPoint y: 95, endPoint x: 0, endPoint y: 93, distance: 69.2
copy p "R051255111"
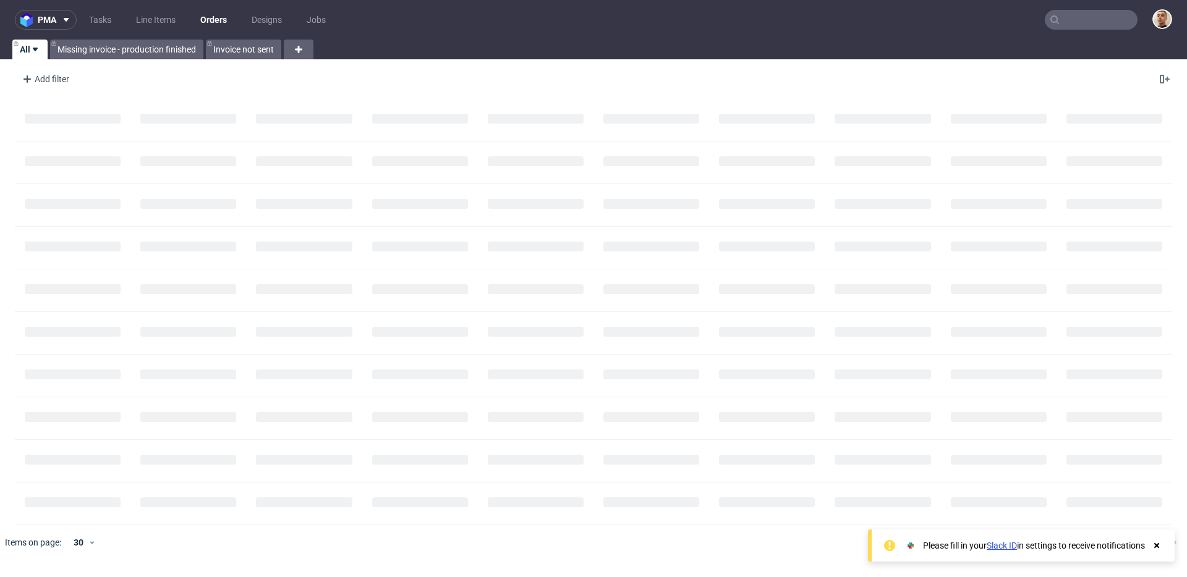
click at [1088, 35] on nav "pma Tasks Line Items Orders Designs Jobs" at bounding box center [593, 20] width 1187 height 40
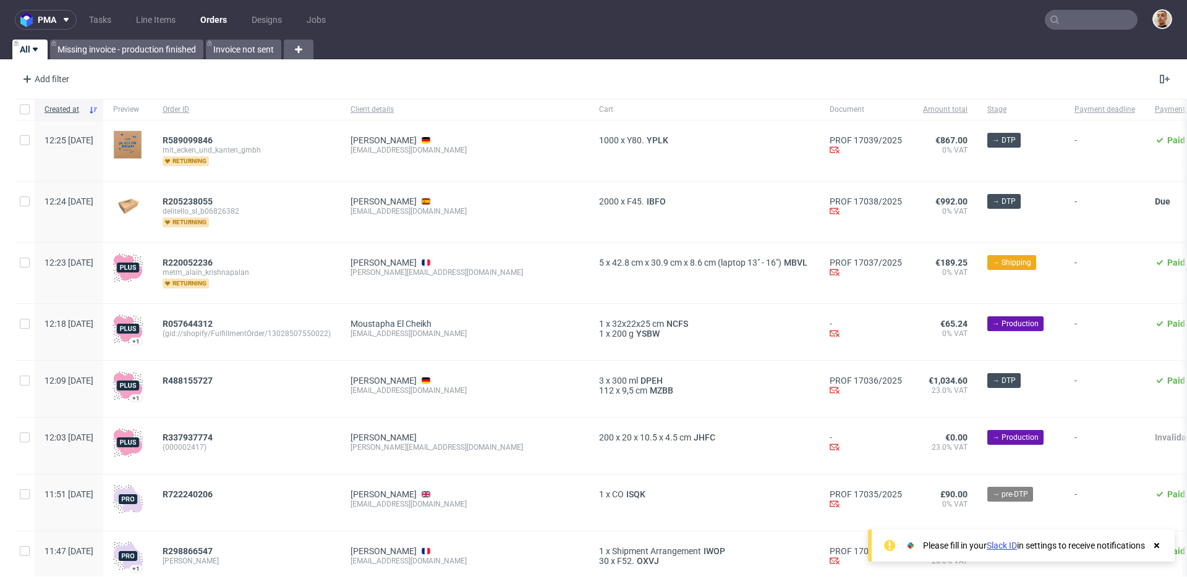
click at [1091, 25] on input "text" at bounding box center [1091, 20] width 93 height 20
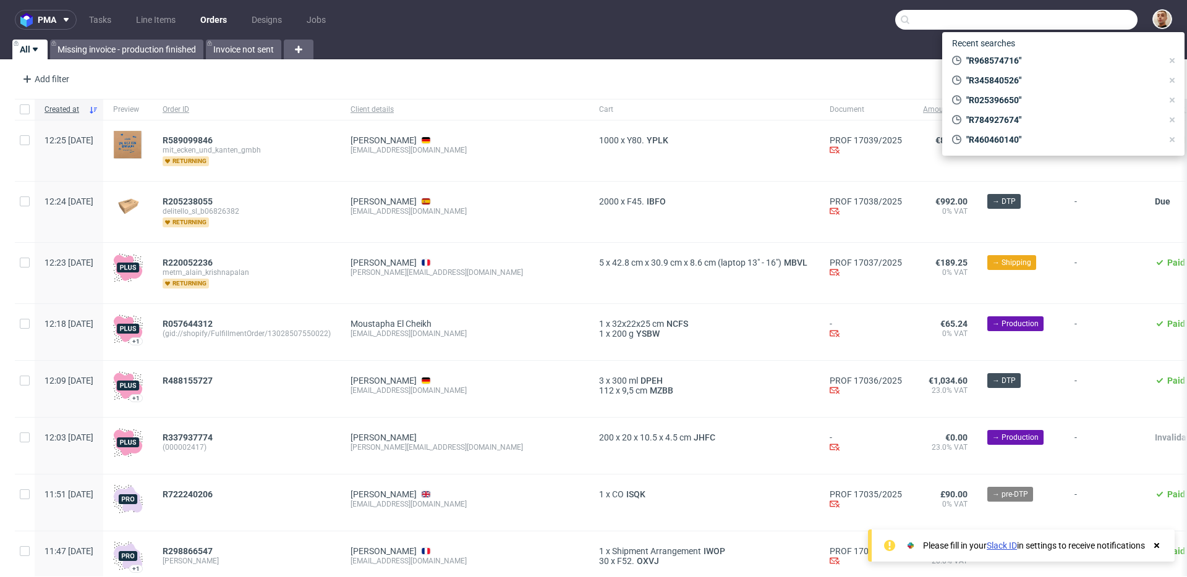
paste input "R618530222"
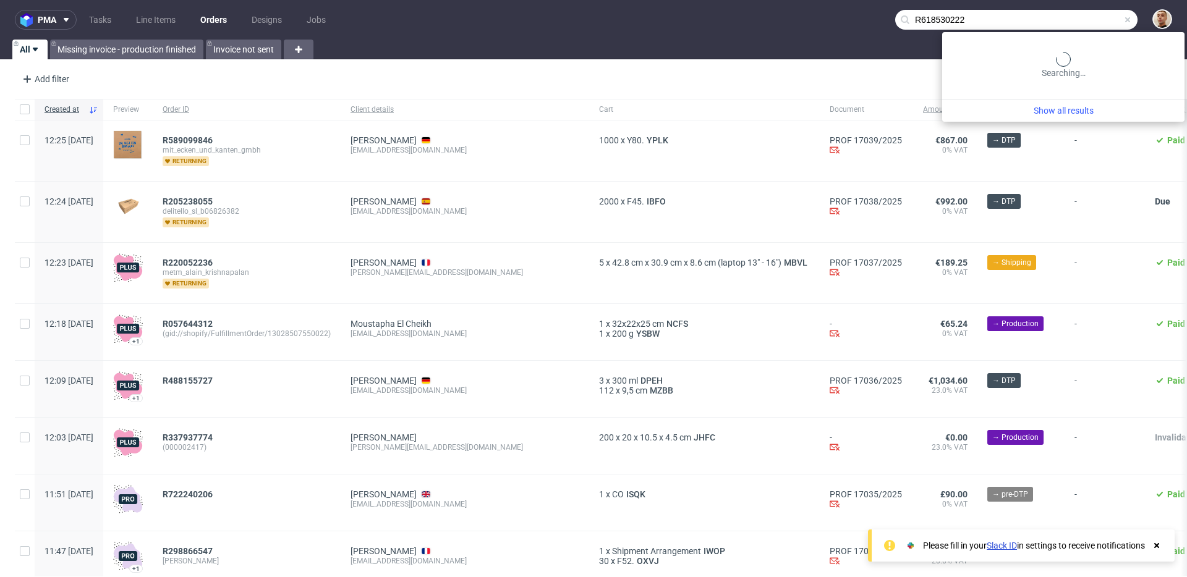
type input "R618530222"
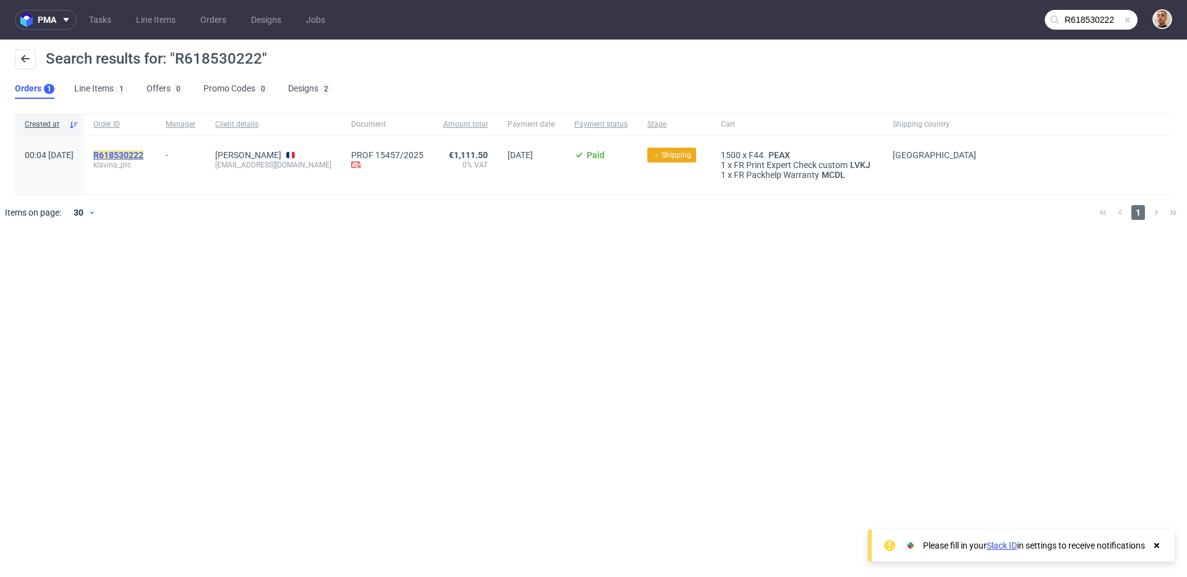
click at [146, 151] on link "R618530222" at bounding box center [119, 155] width 53 height 10
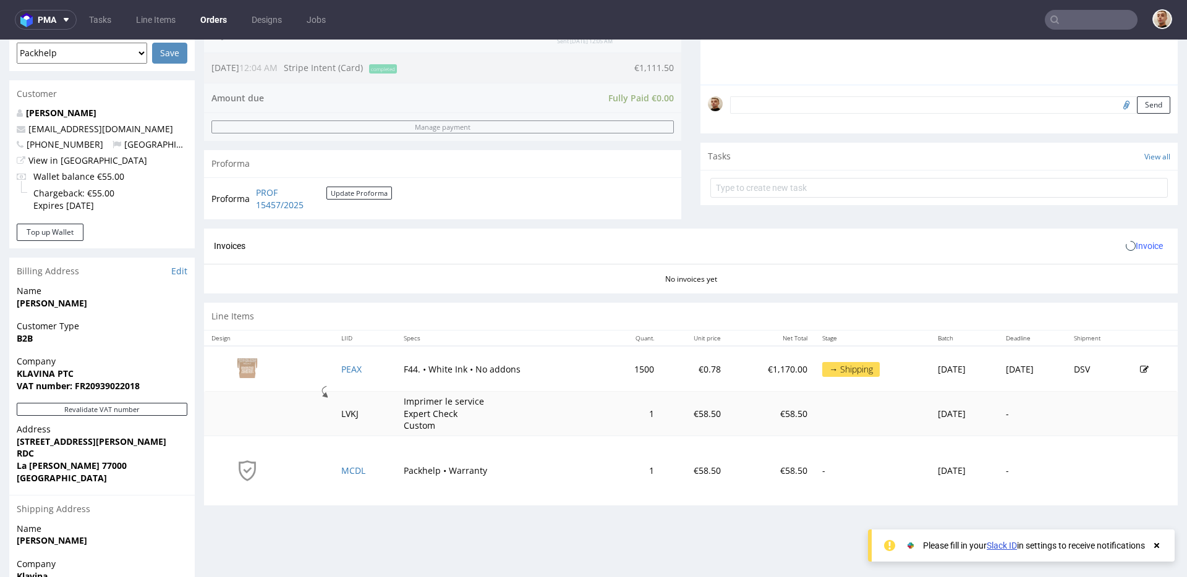
scroll to position [498, 0]
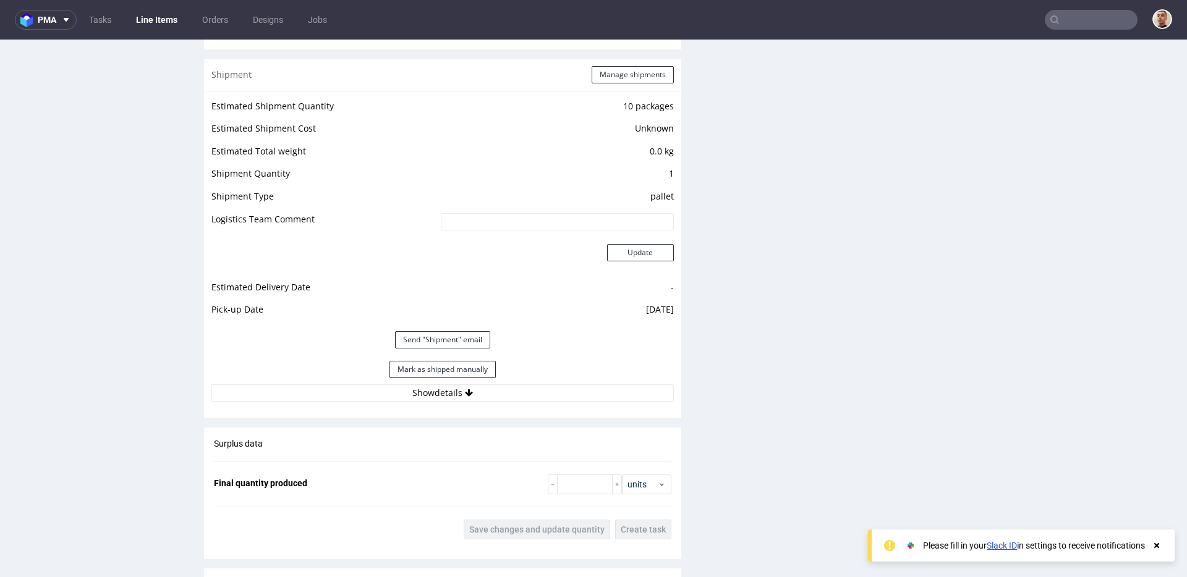
scroll to position [1391, 0]
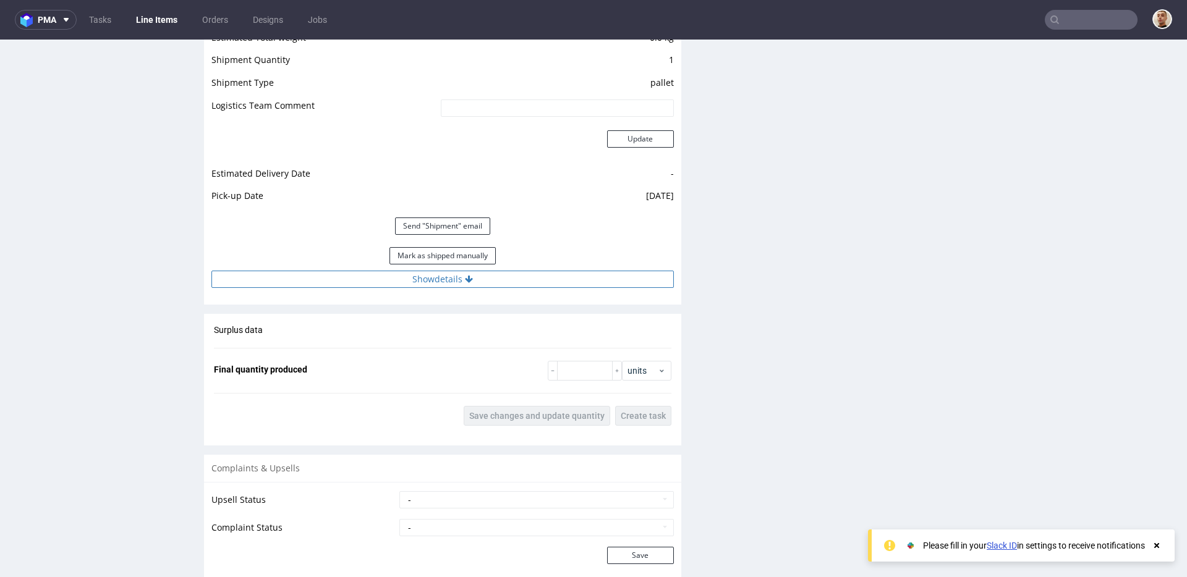
click at [457, 285] on button "Show details" at bounding box center [442, 279] width 462 height 17
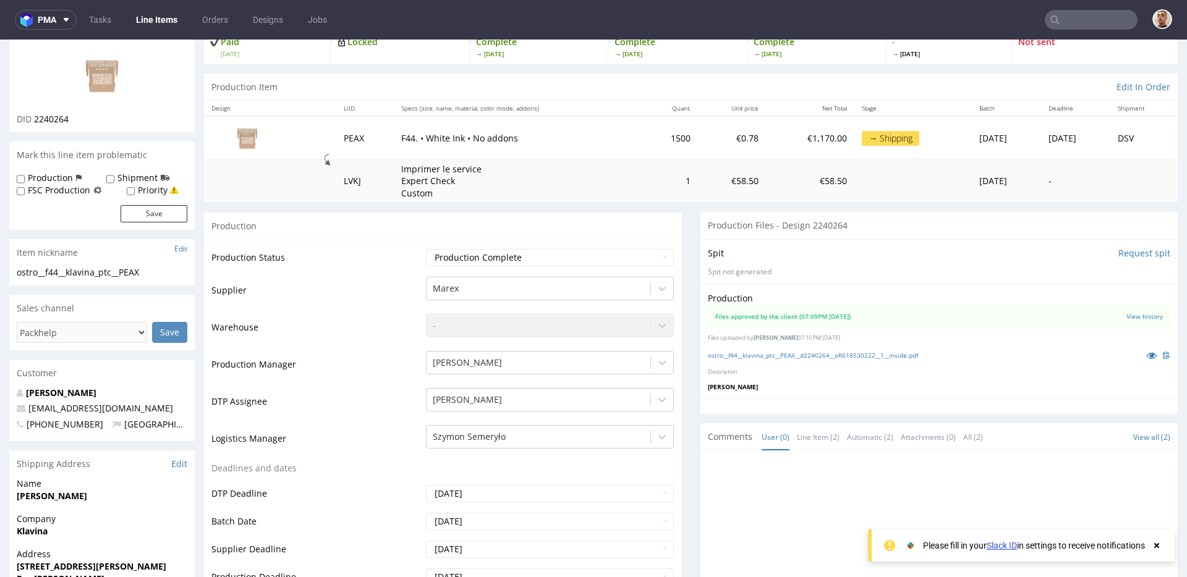
scroll to position [0, 0]
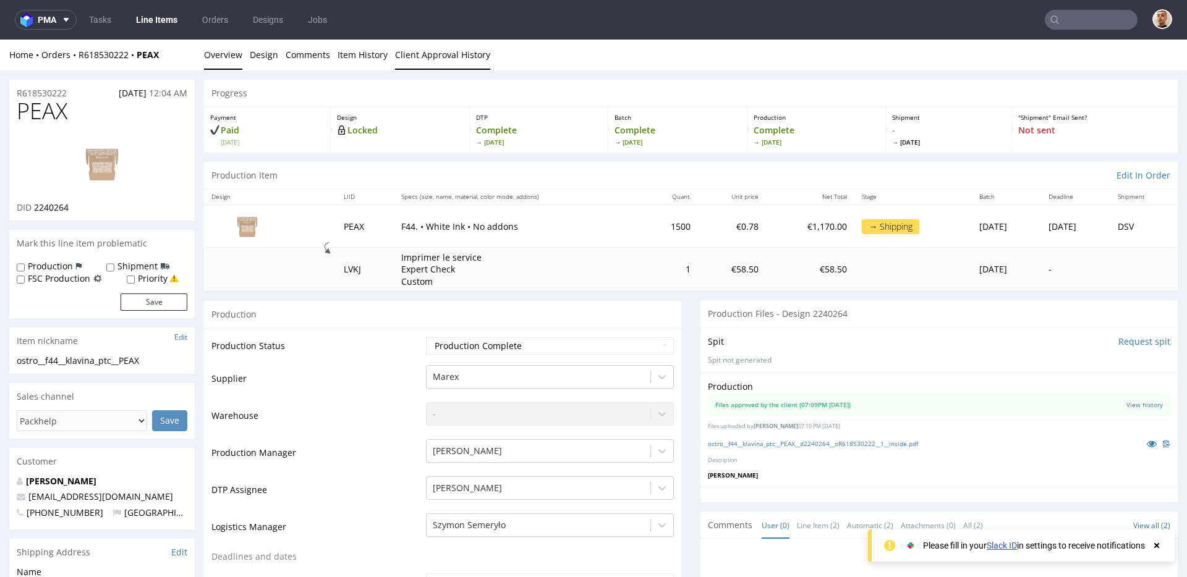
click at [410, 50] on link "Client Approval History" at bounding box center [442, 55] width 95 height 30
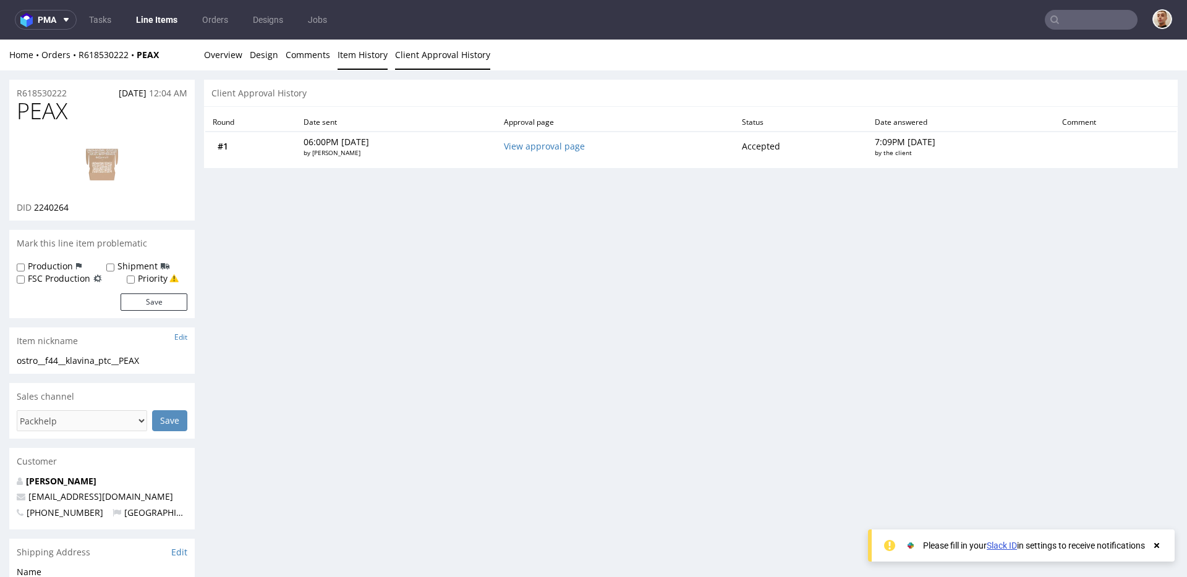
click at [375, 56] on link "Item History" at bounding box center [362, 55] width 50 height 30
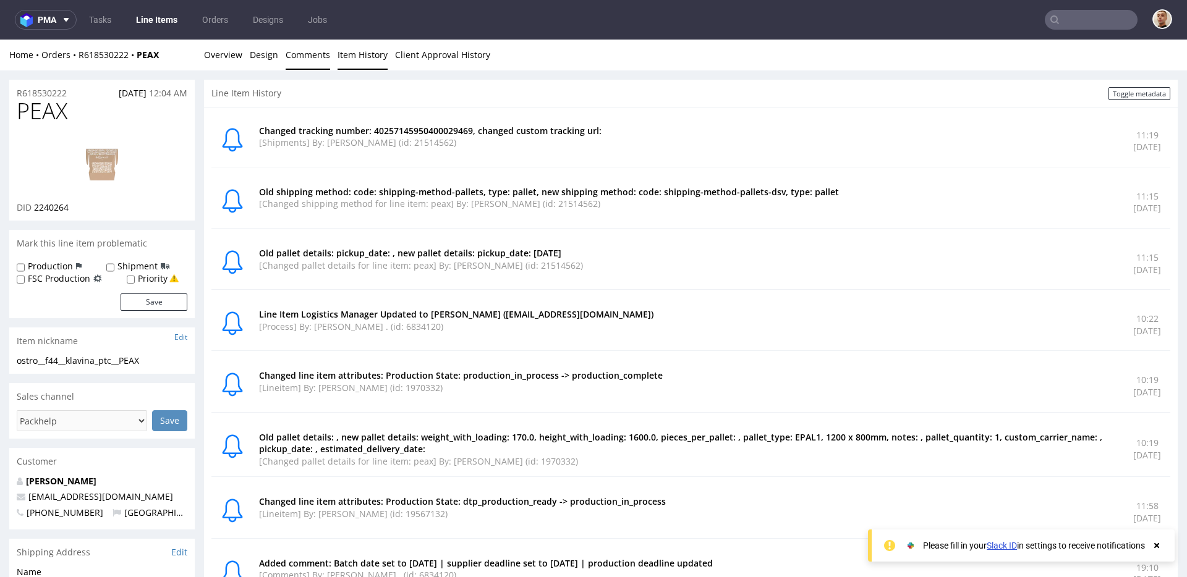
click at [293, 57] on link "Comments" at bounding box center [308, 55] width 45 height 30
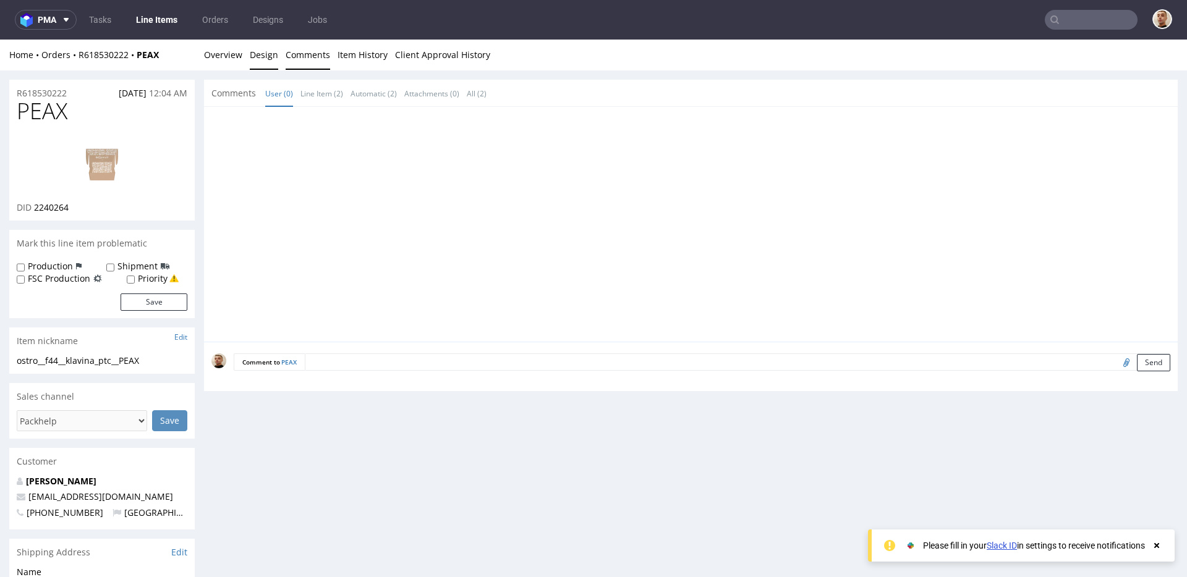
click at [250, 56] on link "Design" at bounding box center [264, 55] width 28 height 30
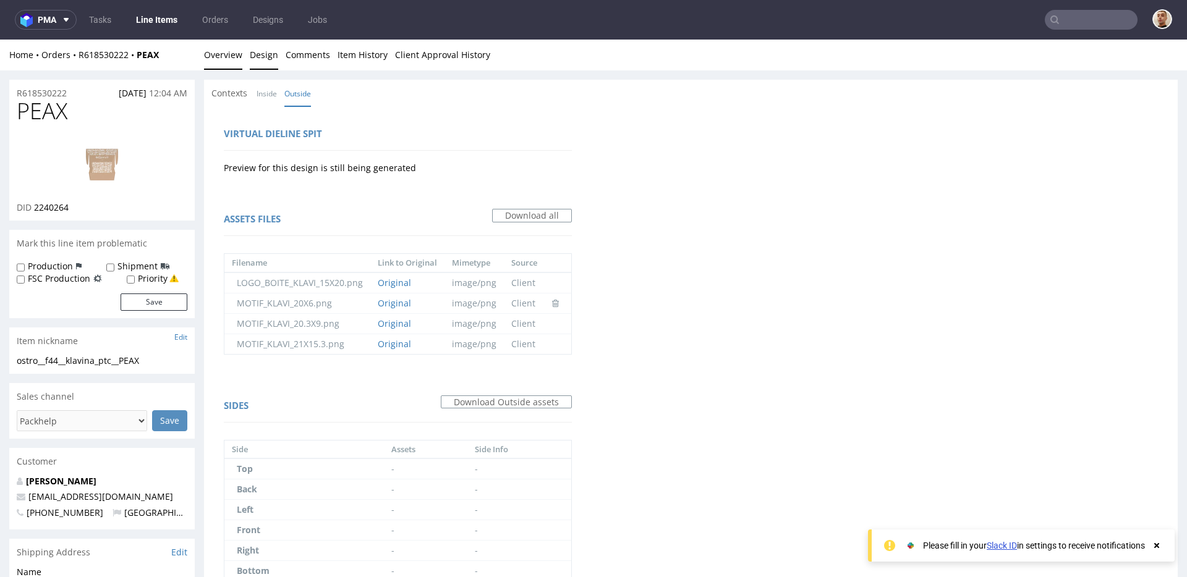
click at [223, 61] on link "Overview" at bounding box center [223, 55] width 38 height 30
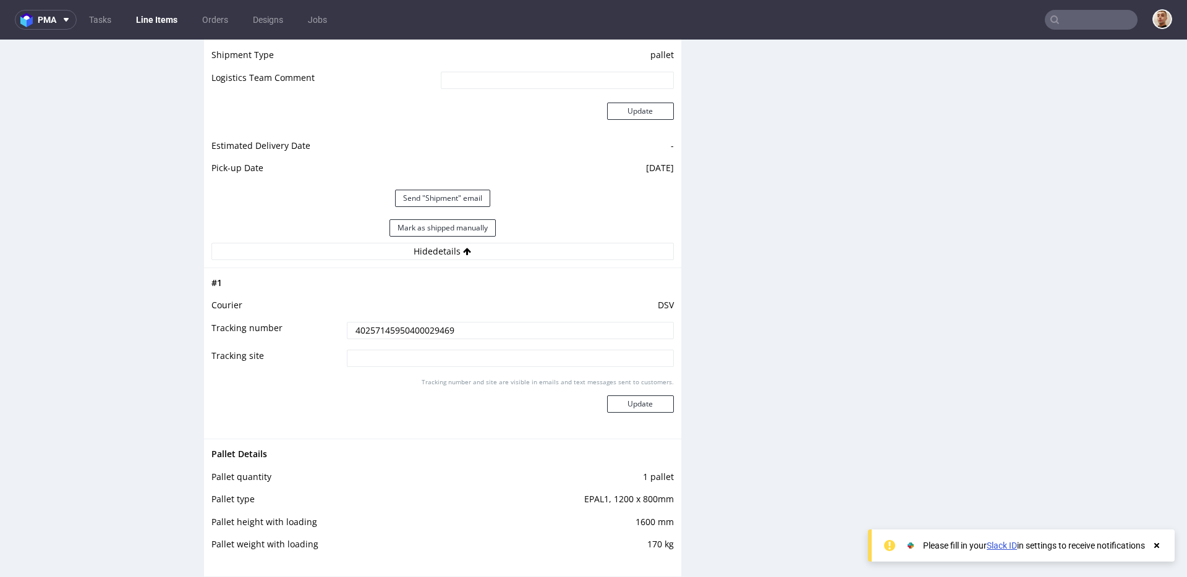
scroll to position [1426, 0]
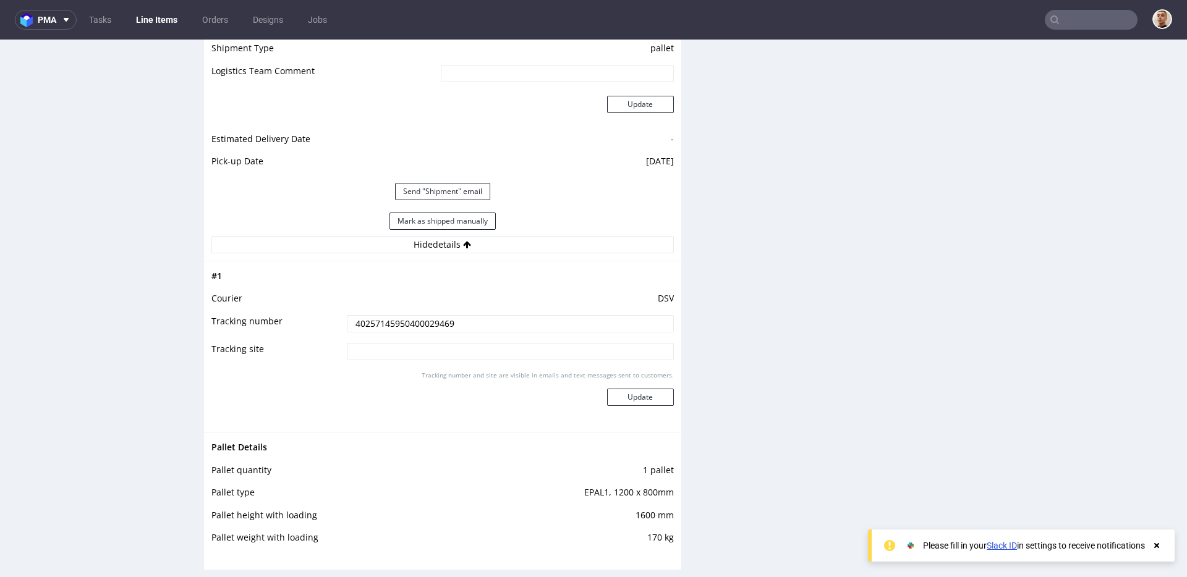
click at [474, 321] on input "40257145950400029469" at bounding box center [510, 323] width 327 height 17
